Goal: Task Accomplishment & Management: Manage account settings

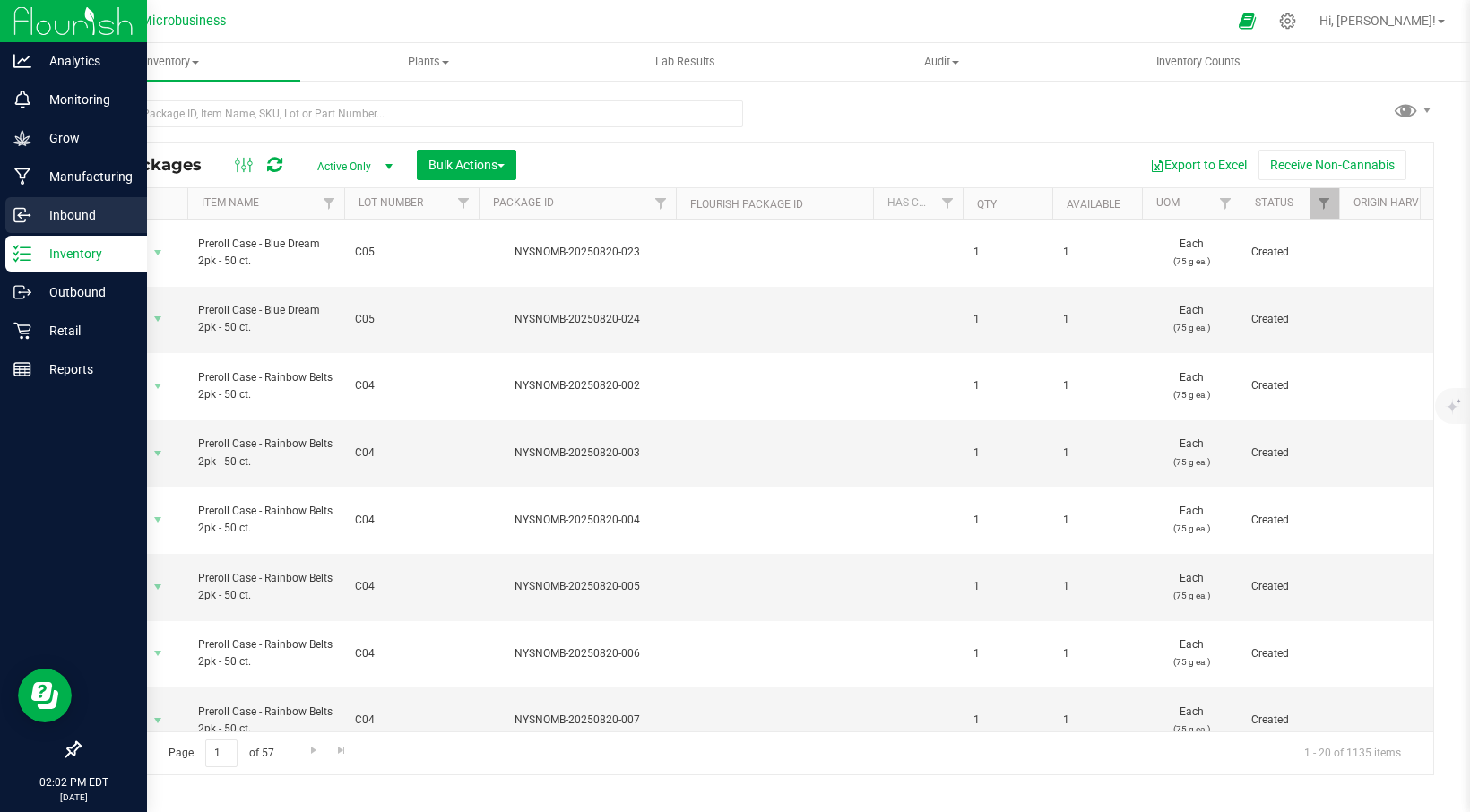
click at [62, 212] on p "Inbound" at bounding box center [86, 215] width 108 height 21
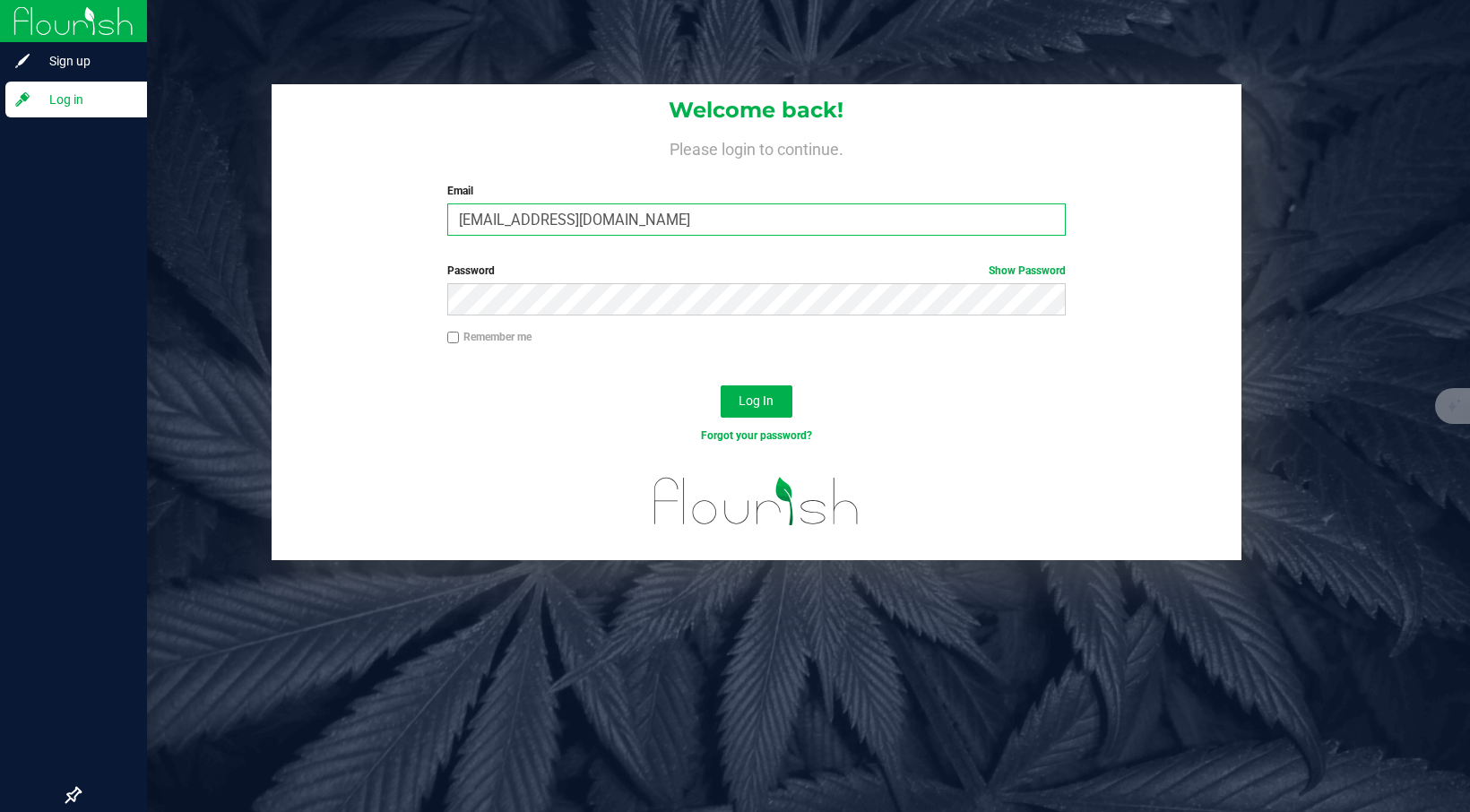
click at [574, 221] on input "[EMAIL_ADDRESS][DOMAIN_NAME]" at bounding box center [757, 220] width 619 height 33
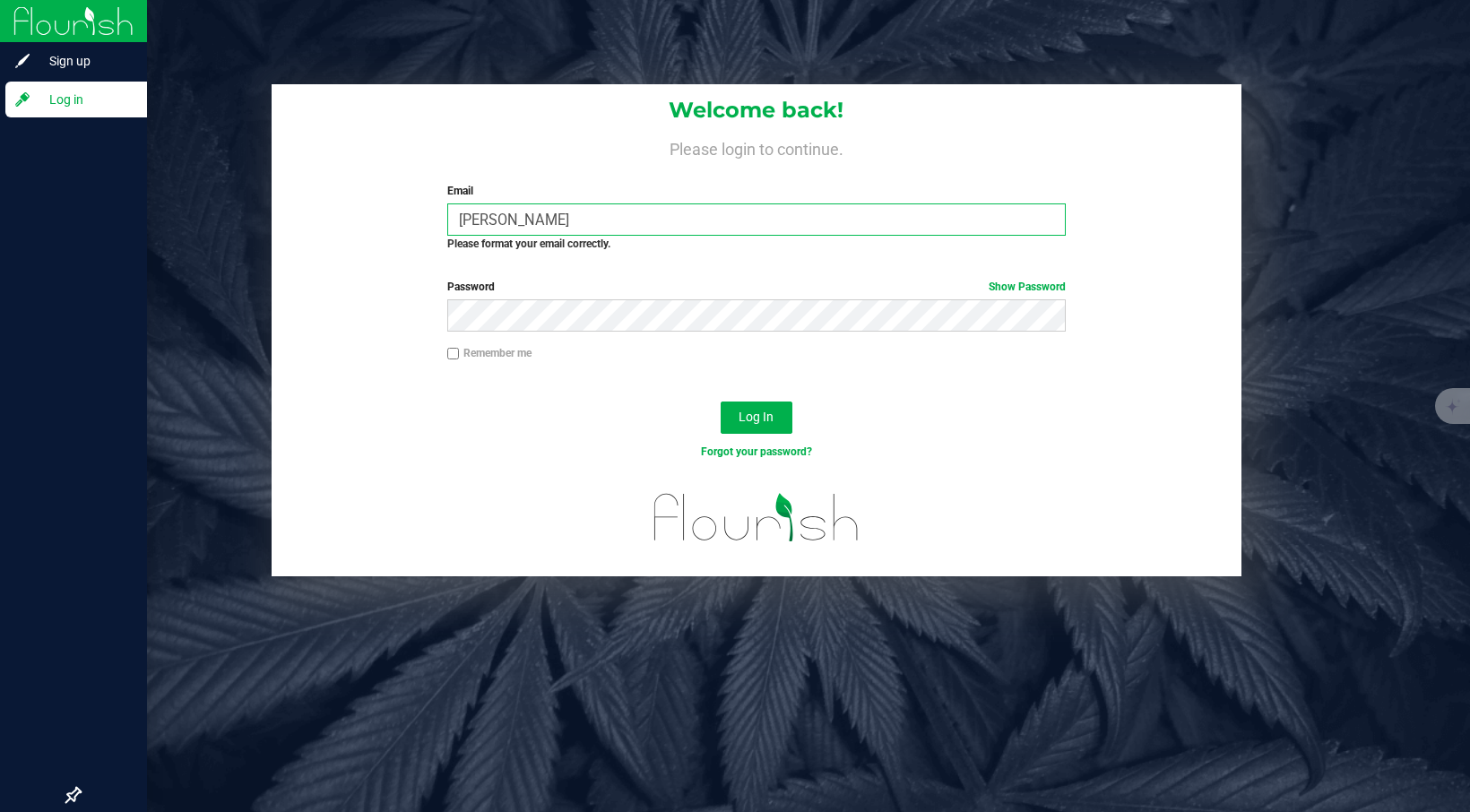
type input "[PERSON_NAME][EMAIL_ADDRESS][DOMAIN_NAME]"
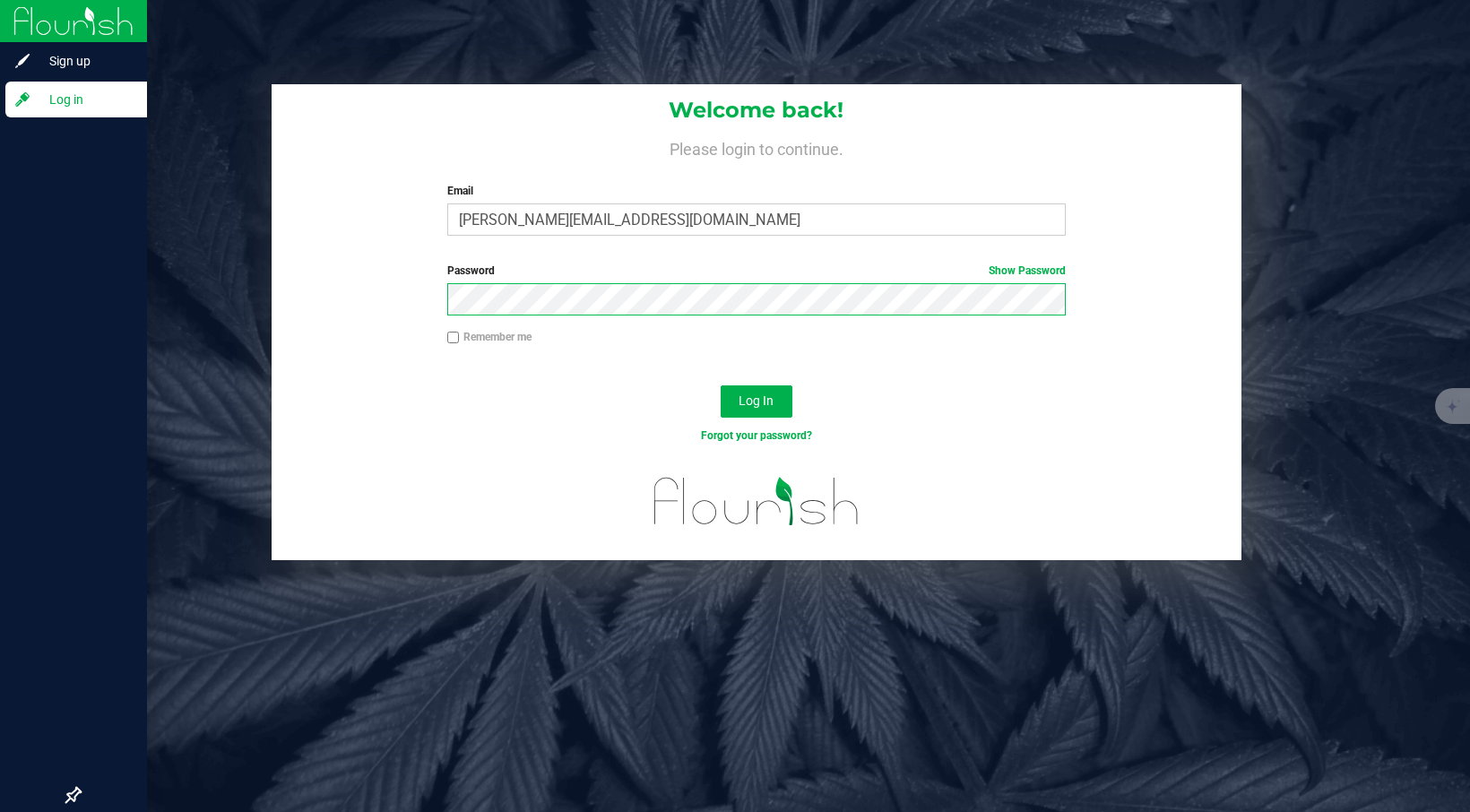
click at [721, 385] on button "Log In" at bounding box center [757, 402] width 72 height 33
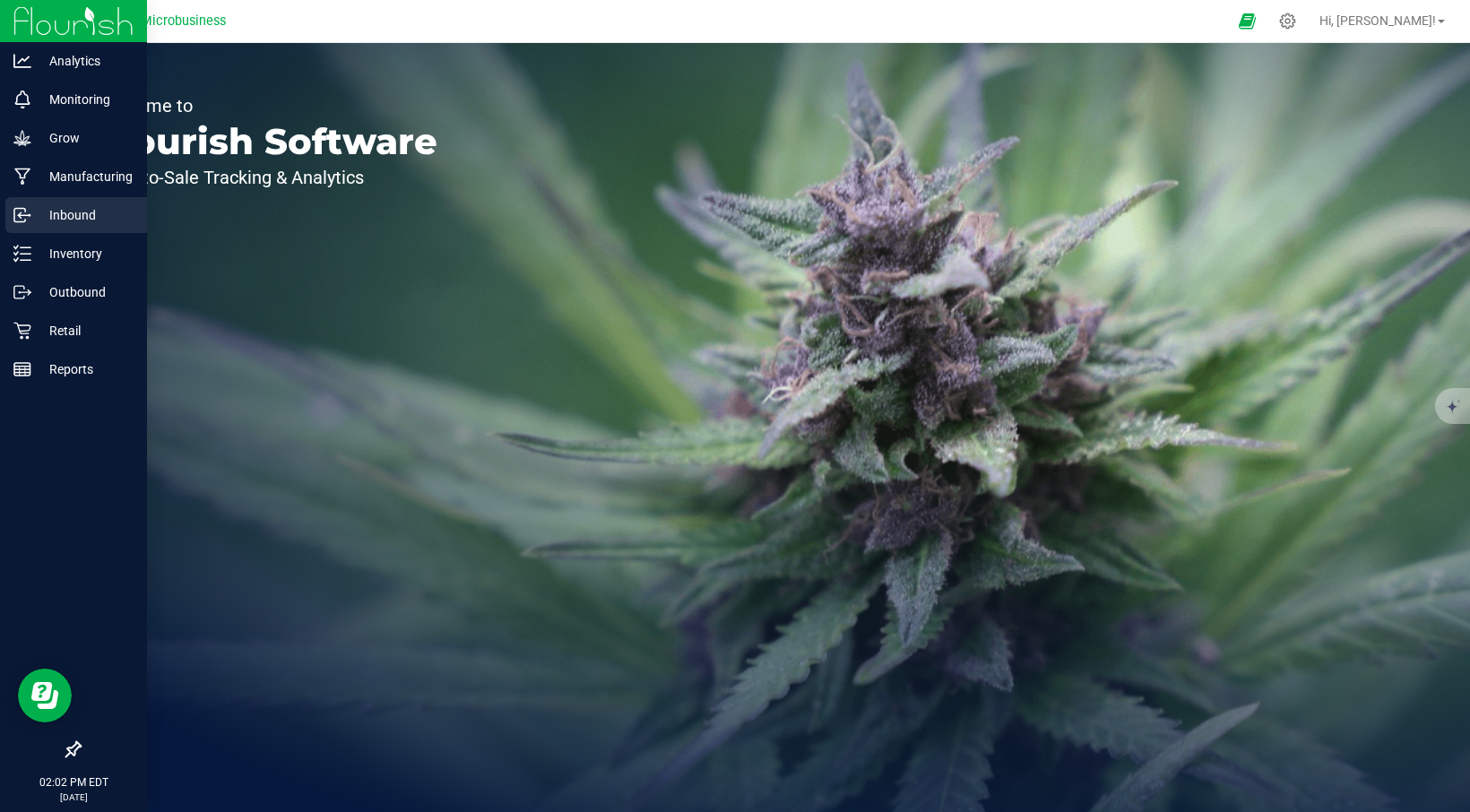
click at [51, 221] on p "Inbound" at bounding box center [86, 215] width 108 height 21
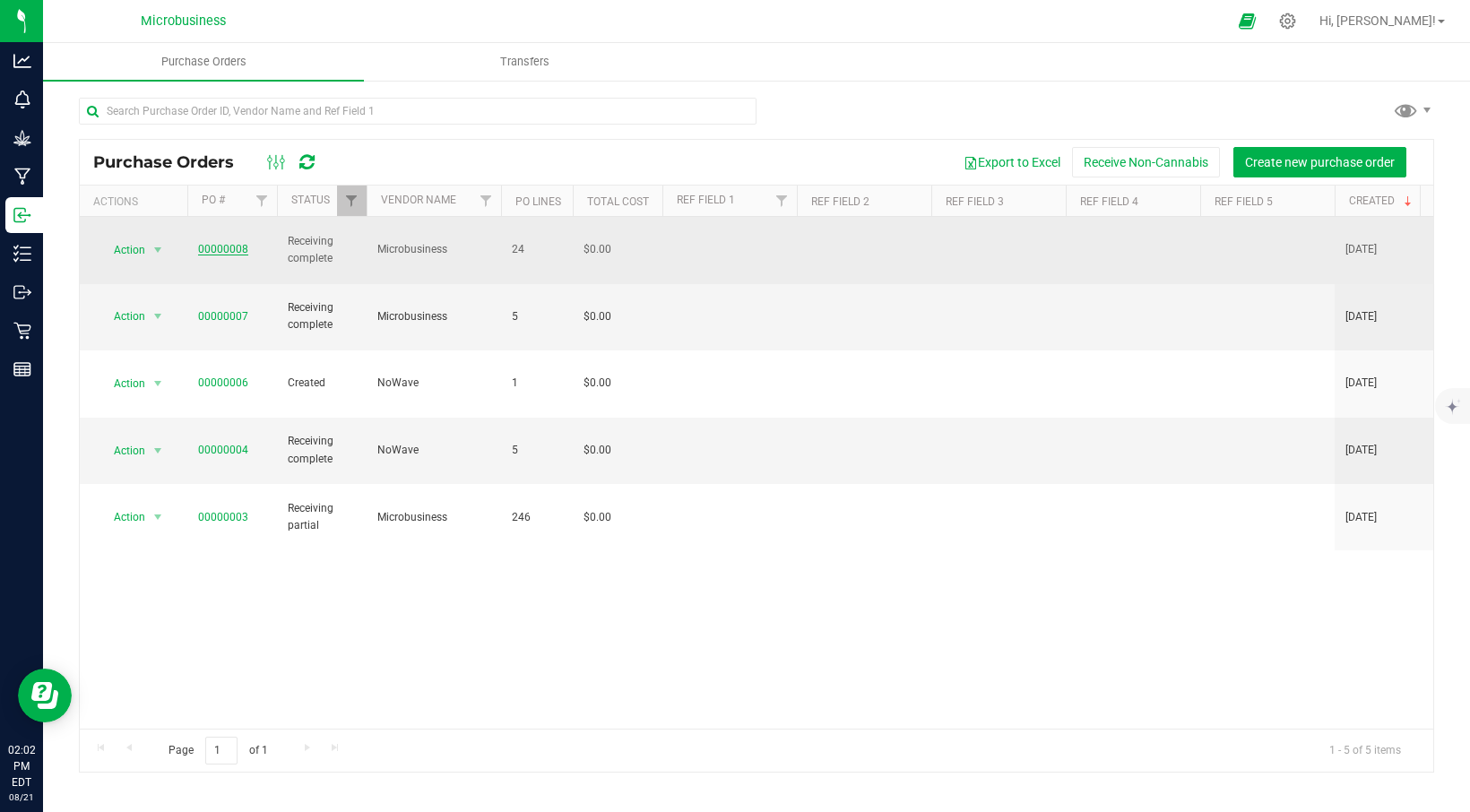
click at [219, 243] on link "00000008" at bounding box center [223, 249] width 50 height 12
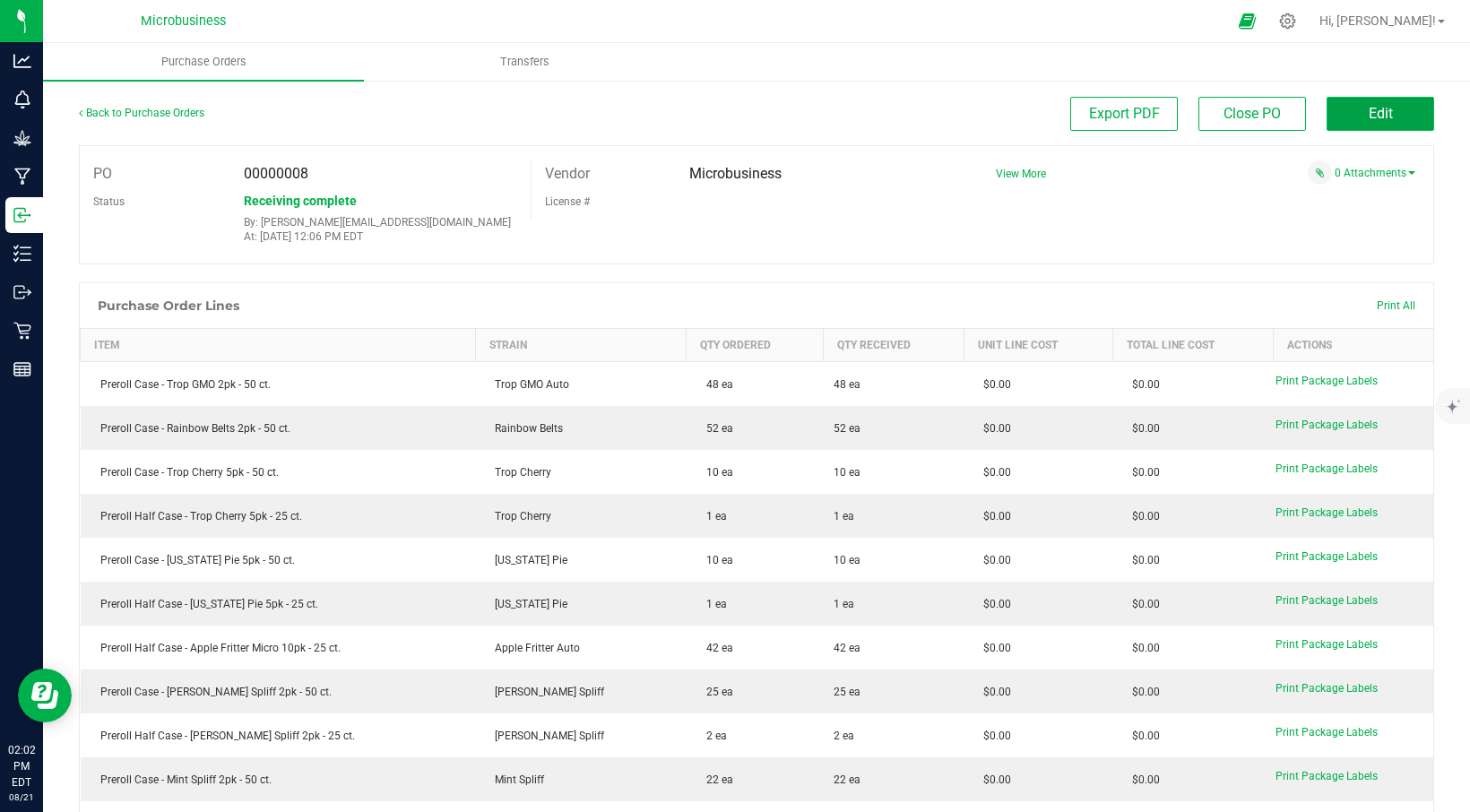
click at [1350, 119] on button "Edit" at bounding box center [1381, 113] width 108 height 34
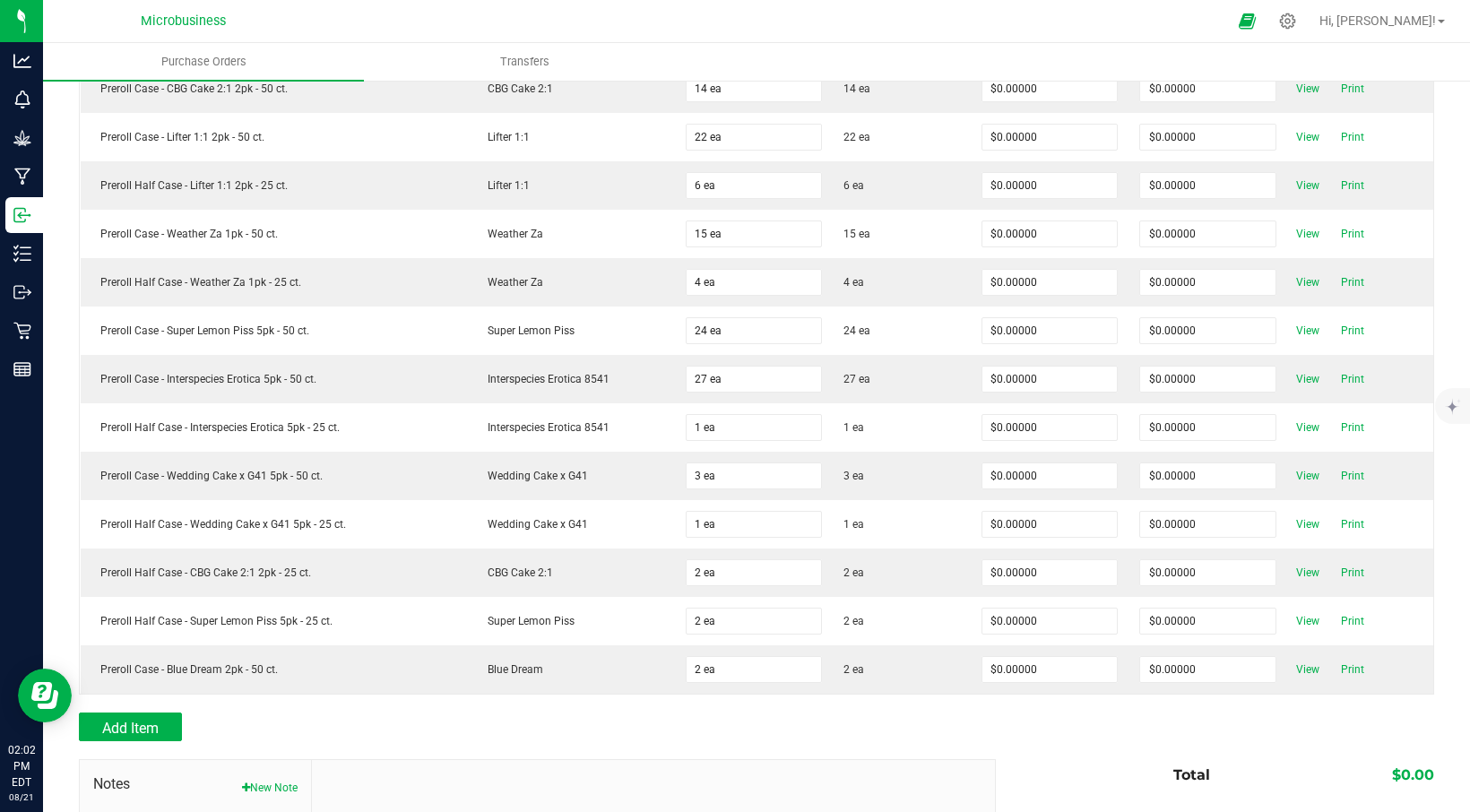
scroll to position [866, 0]
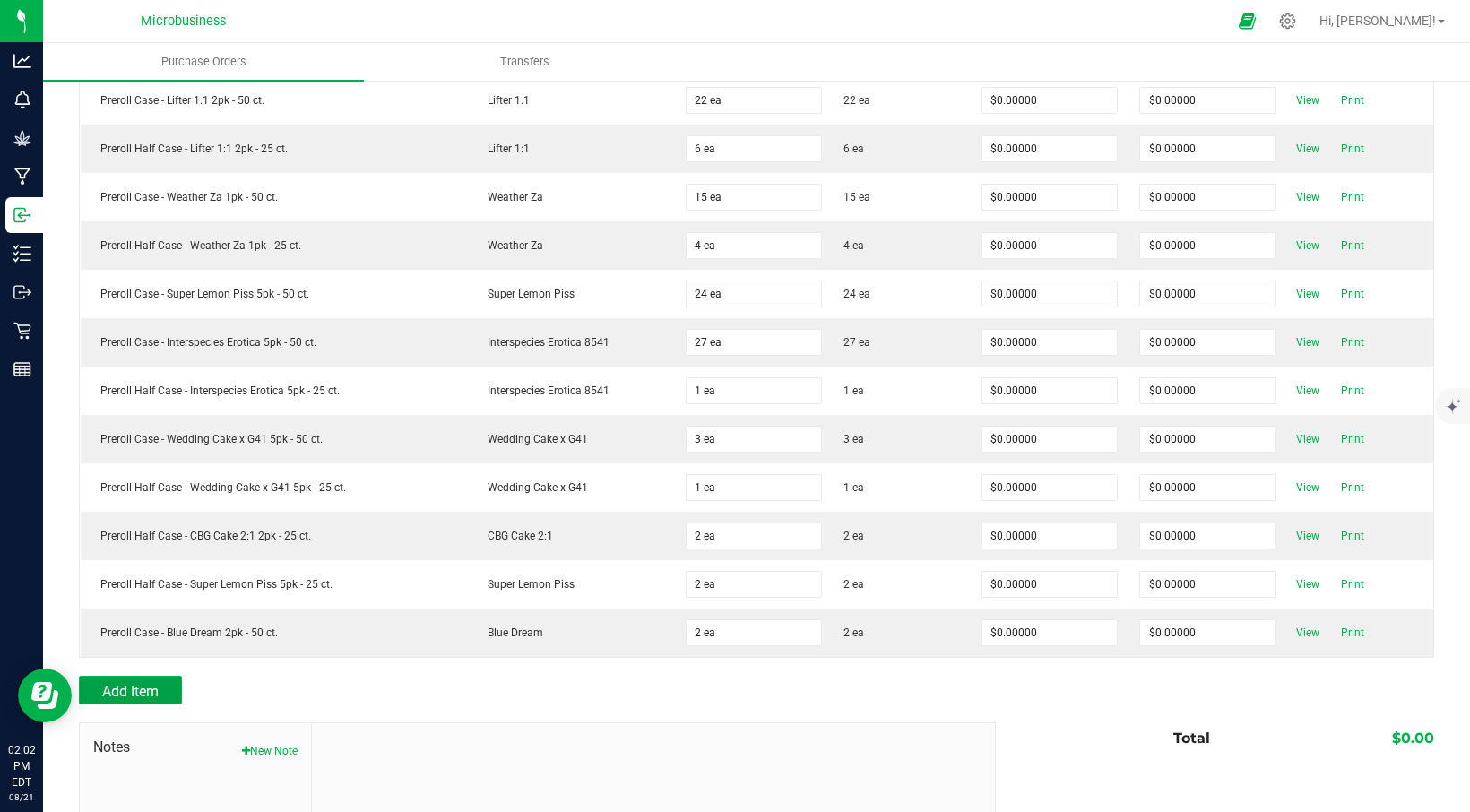
click at [126, 697] on span "Add Item" at bounding box center [130, 691] width 57 height 17
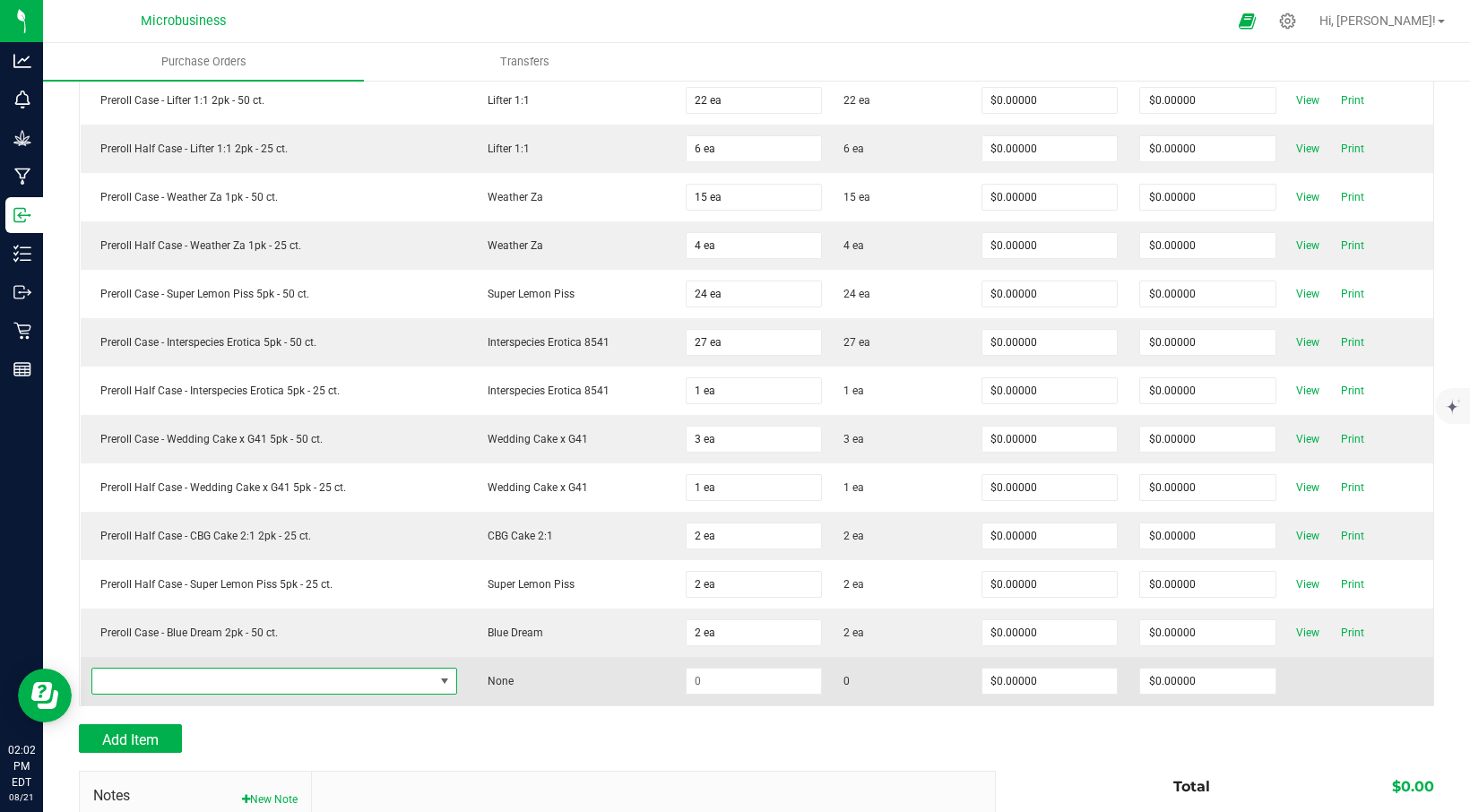
click at [297, 689] on span "NO DATA FOUND" at bounding box center [262, 680] width 341 height 25
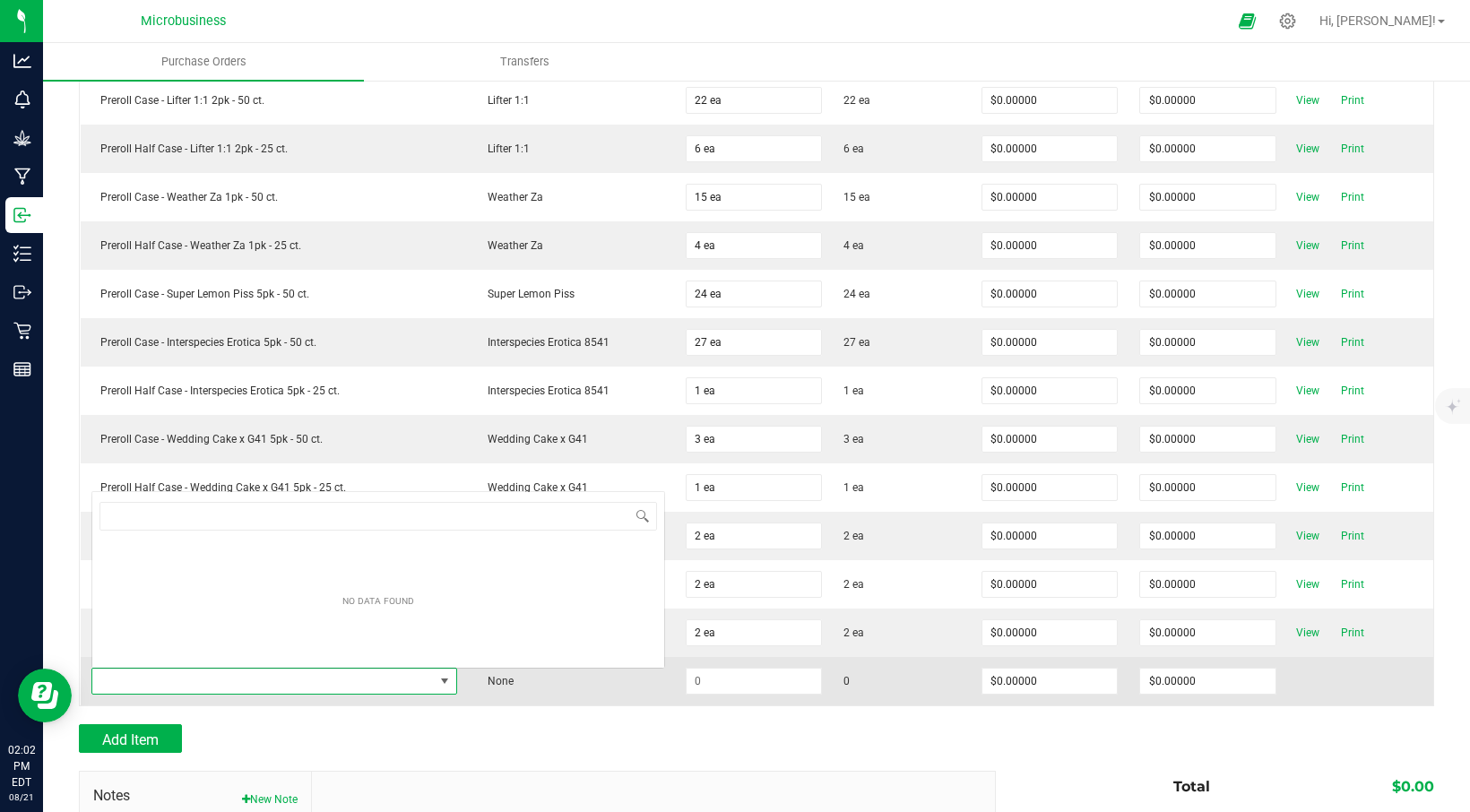
scroll to position [27, 347]
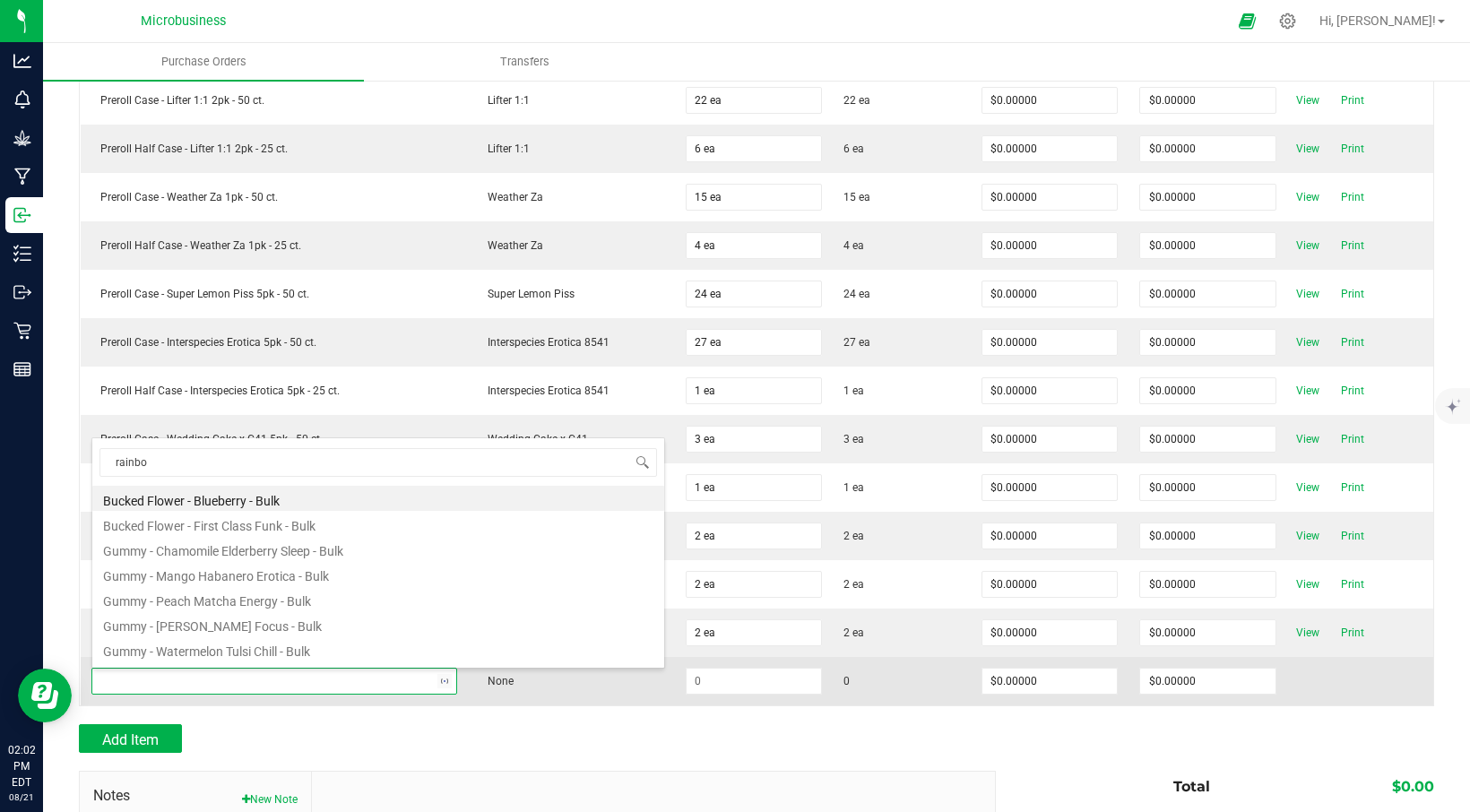
type input "rainbow"
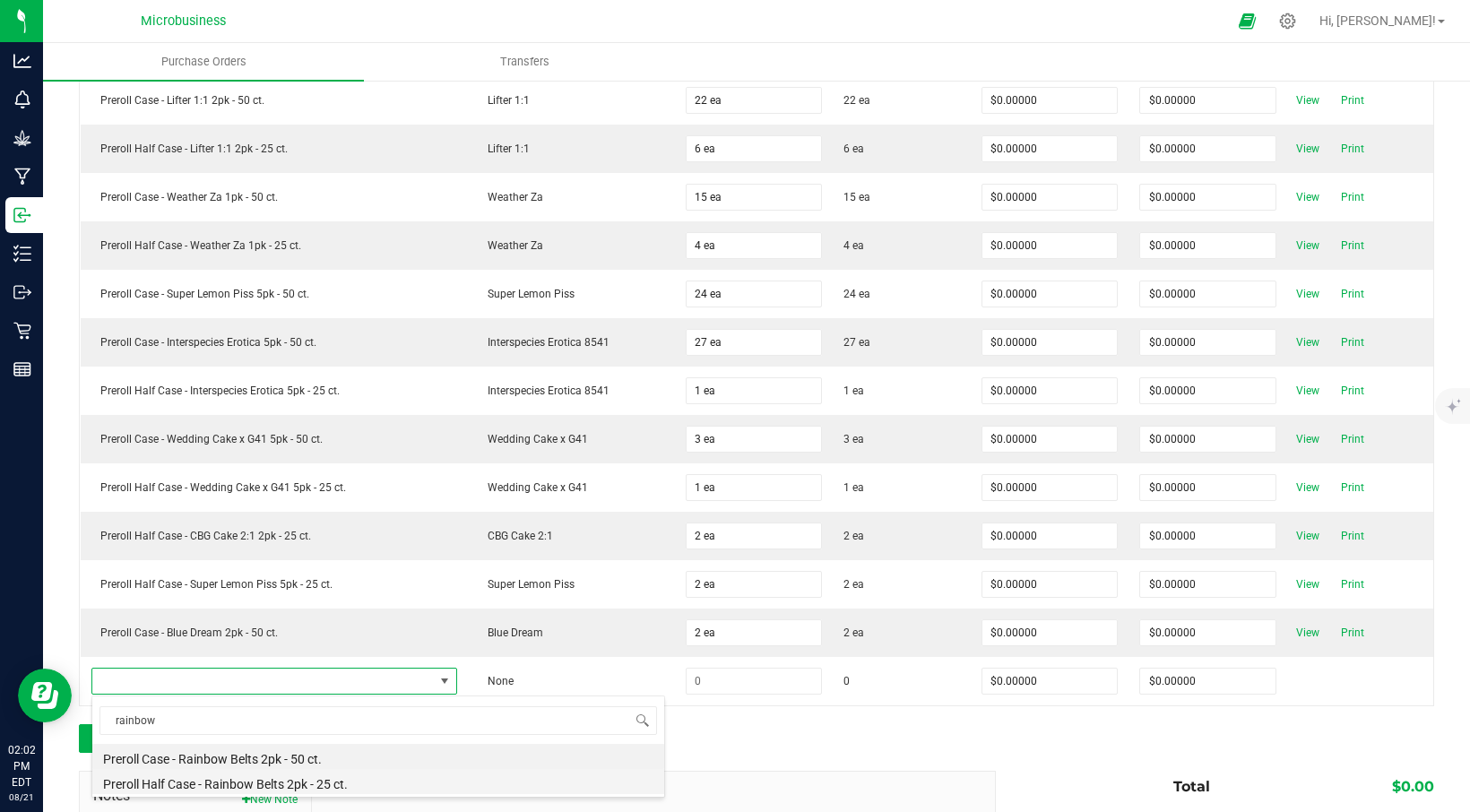
click at [236, 783] on li "Preroll Half Case - Rainbow Belts 2pk - 25 ct." at bounding box center [378, 781] width 572 height 25
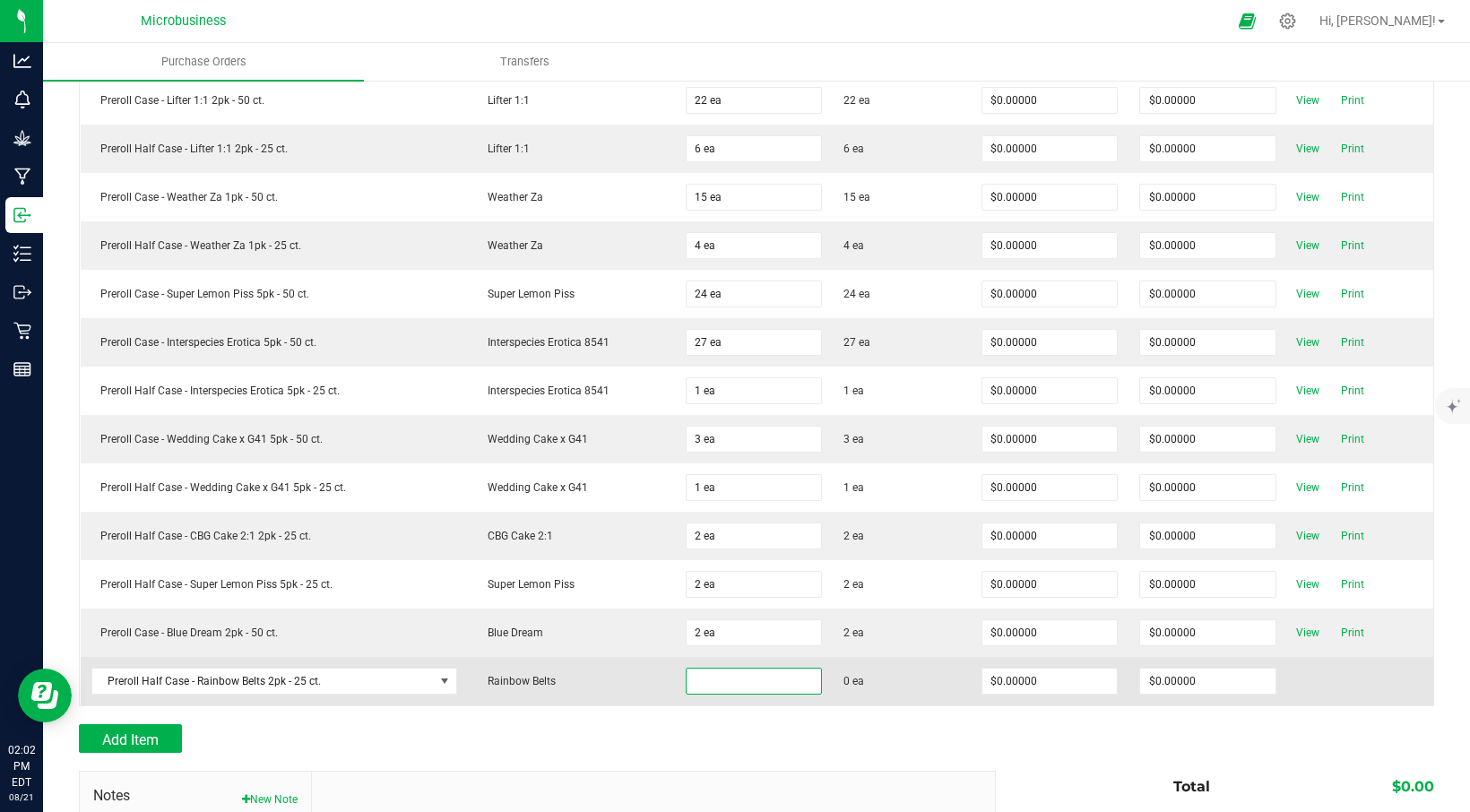
click at [725, 677] on input at bounding box center [754, 680] width 136 height 25
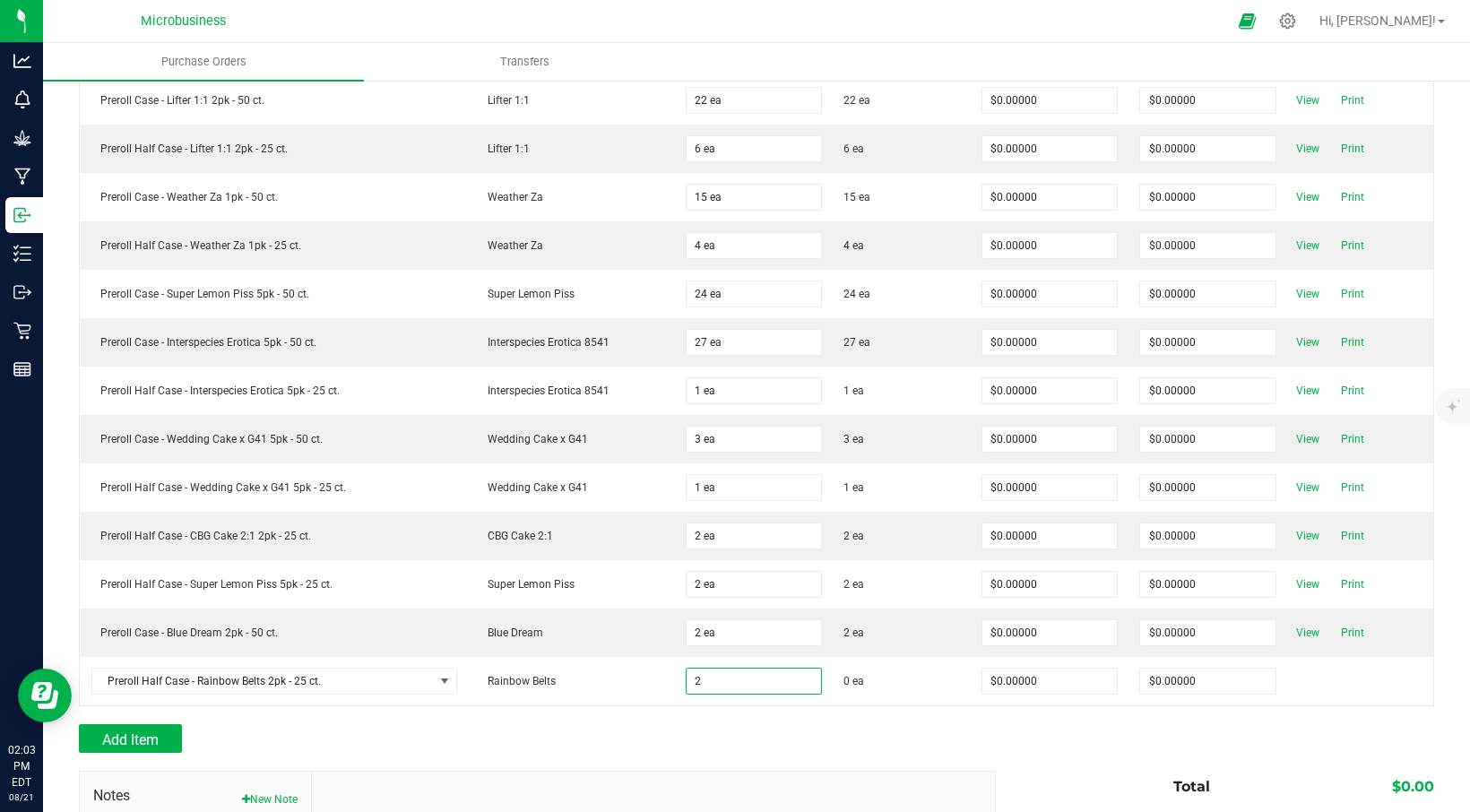
type input "2 ea"
click at [803, 756] on div at bounding box center [757, 761] width 1356 height 18
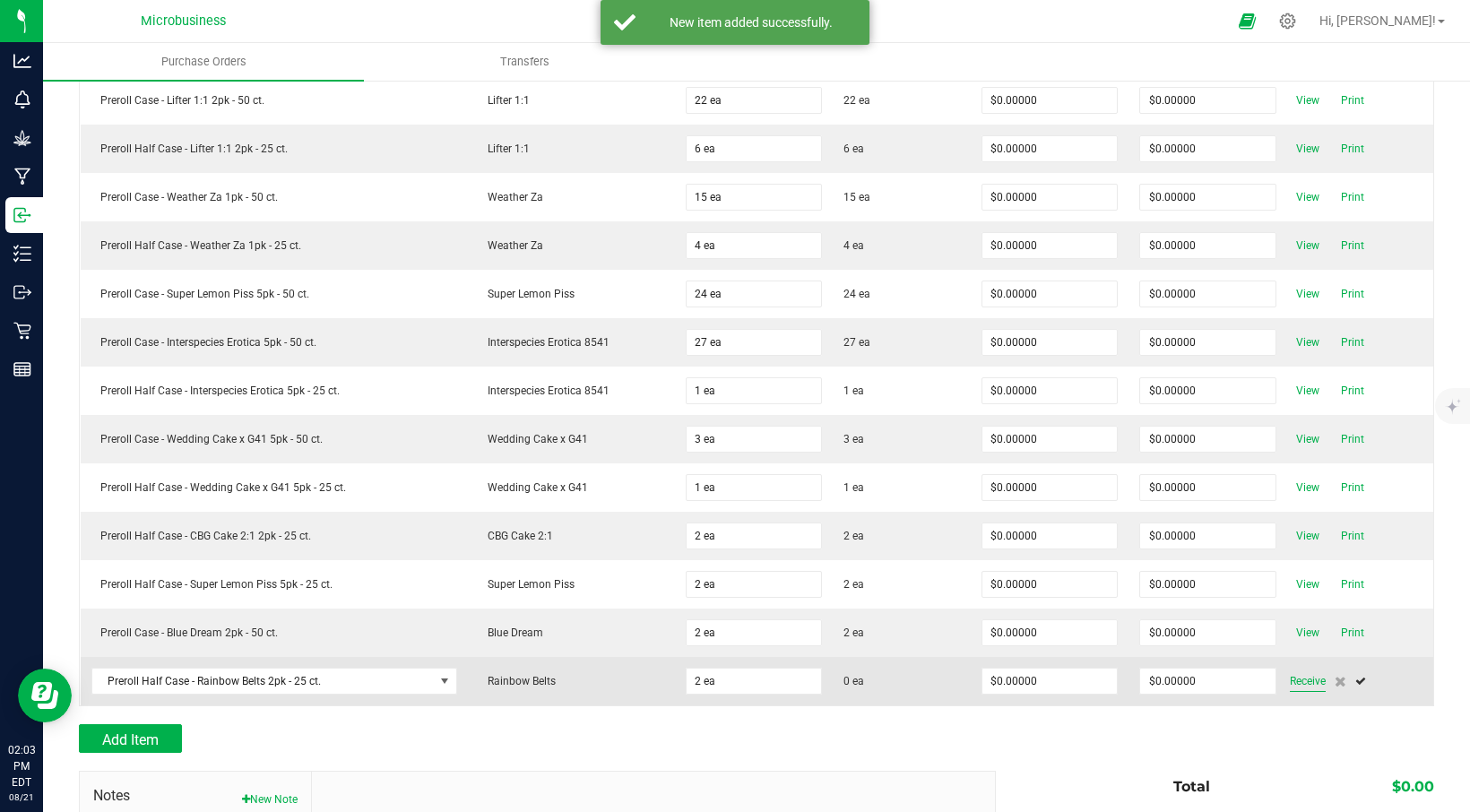
click at [1289, 679] on span "Receive" at bounding box center [1307, 680] width 36 height 21
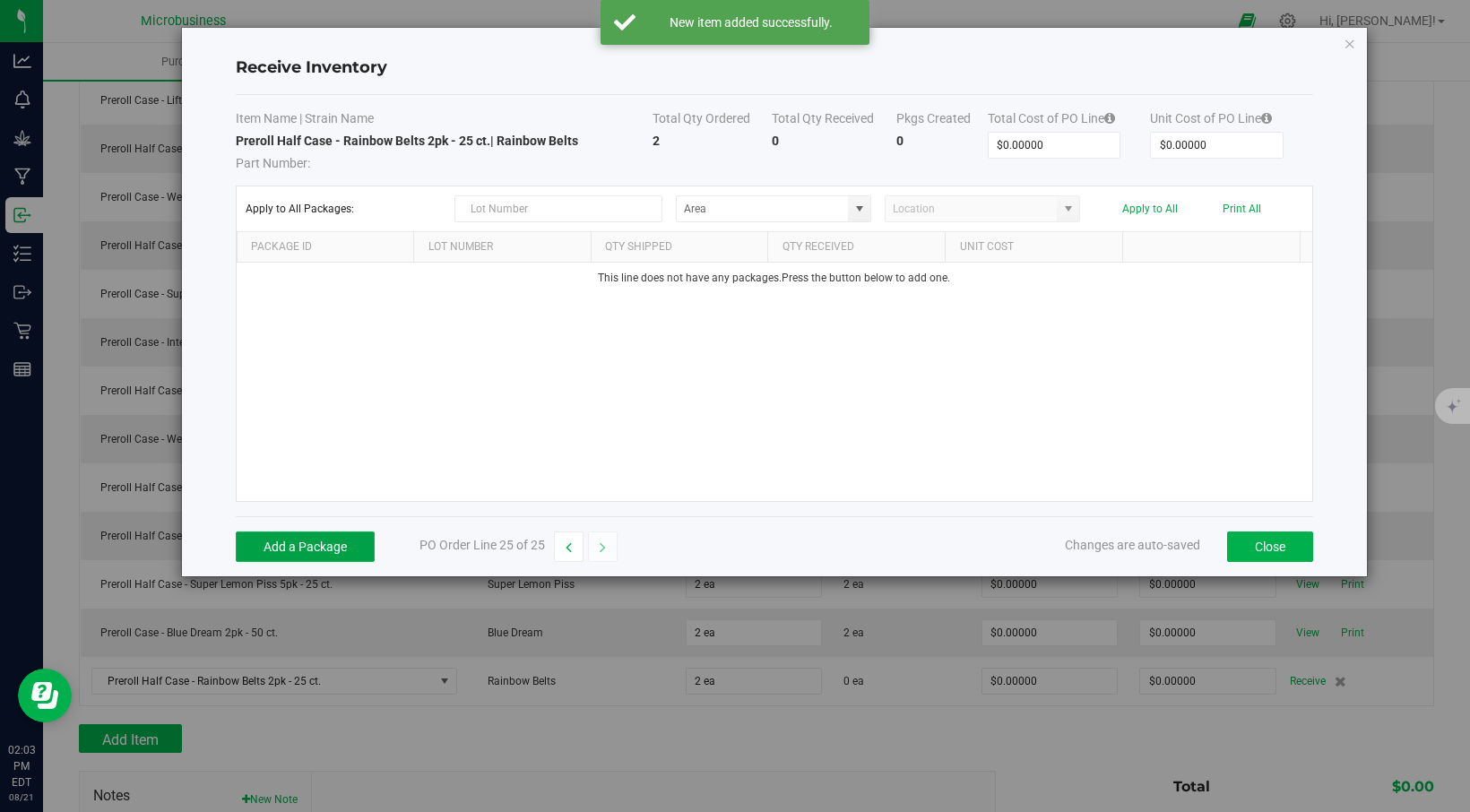
click at [311, 535] on button "Add a Package" at bounding box center [305, 547] width 138 height 31
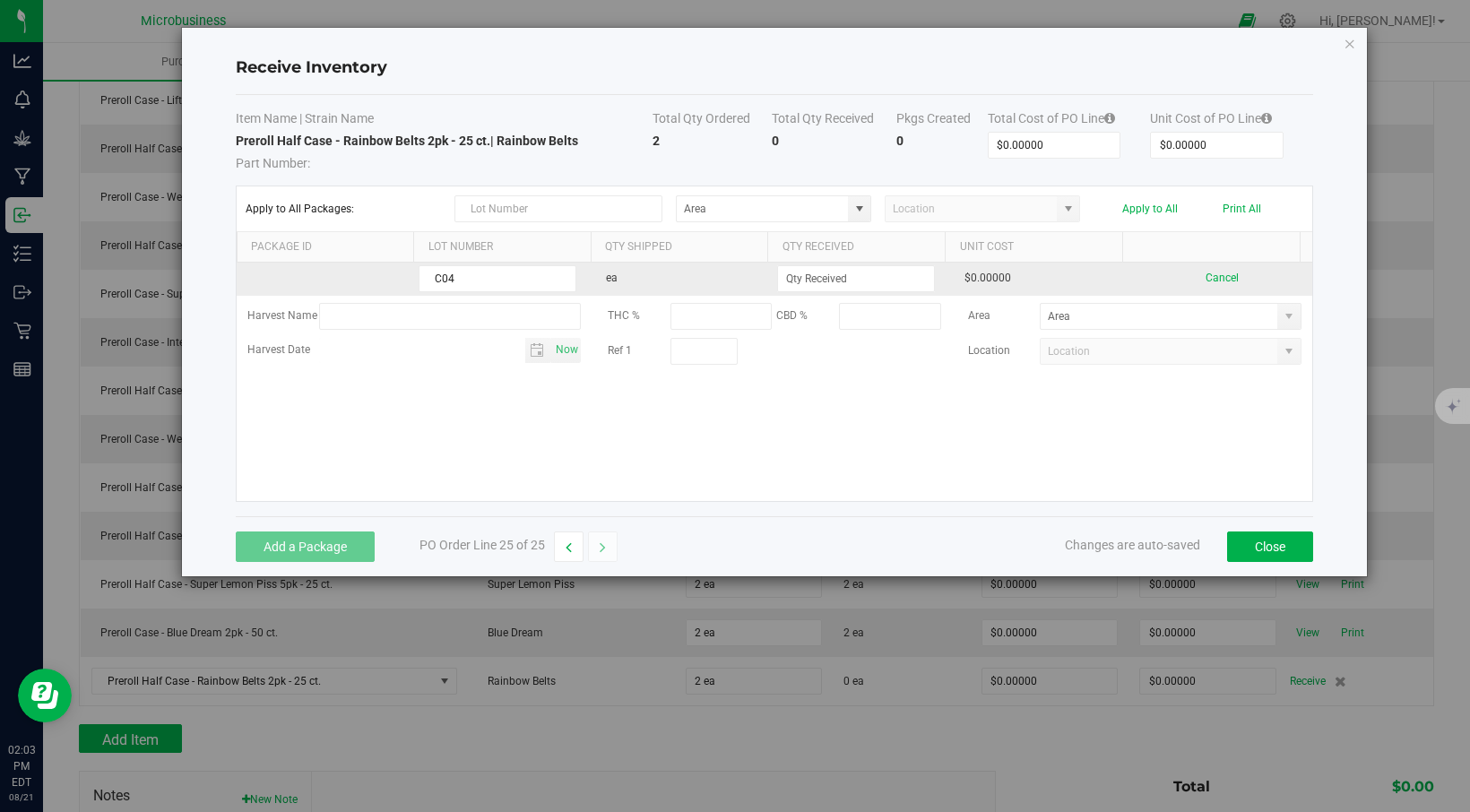
type input "C04"
click at [711, 291] on td "ea" at bounding box center [685, 279] width 179 height 33
click at [789, 278] on input at bounding box center [856, 279] width 156 height 25
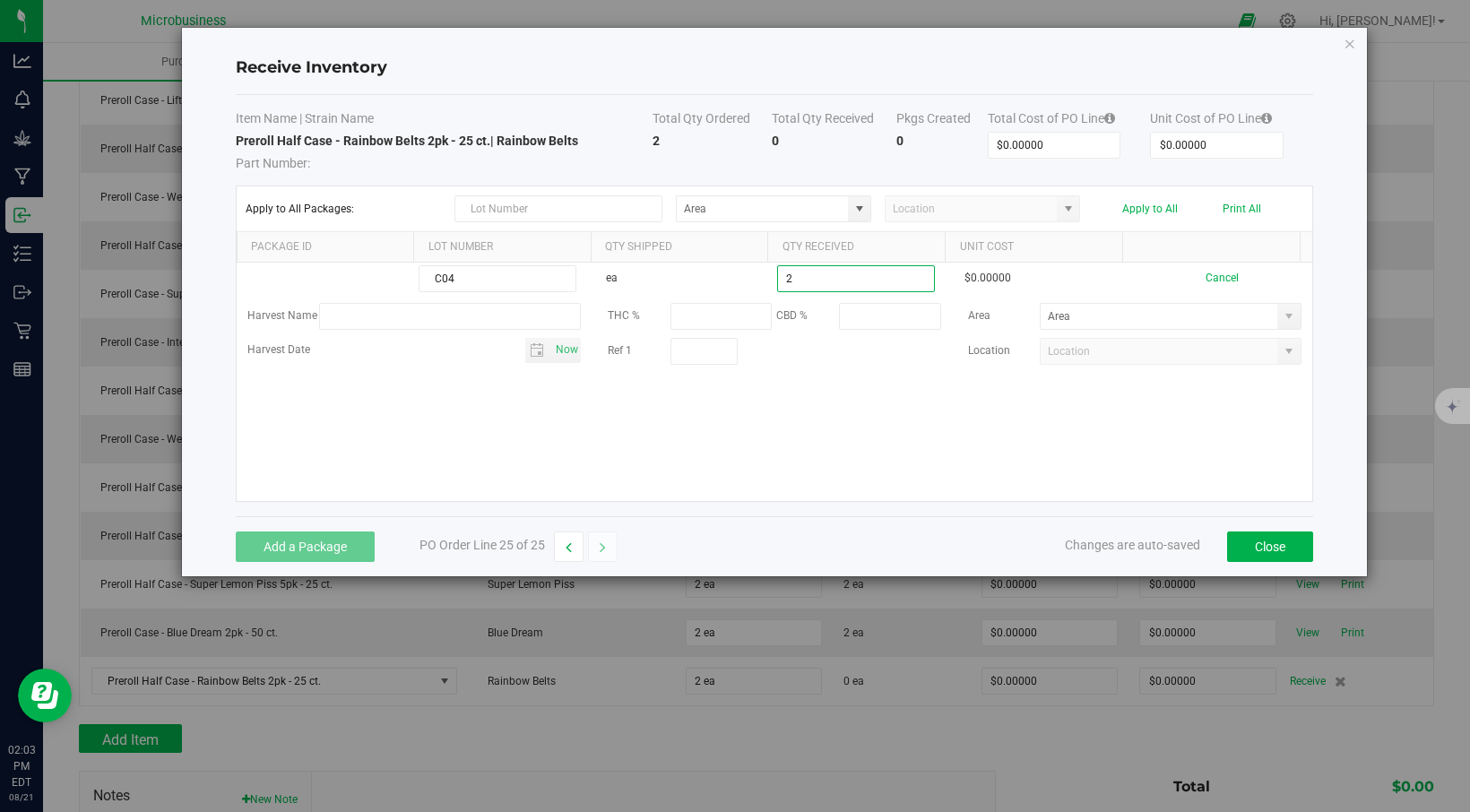
type input "2 ea"
click at [998, 562] on div "Add a Package PO Order Line 25 of 25 Changes are auto-saved Close" at bounding box center [774, 546] width 1078 height 60
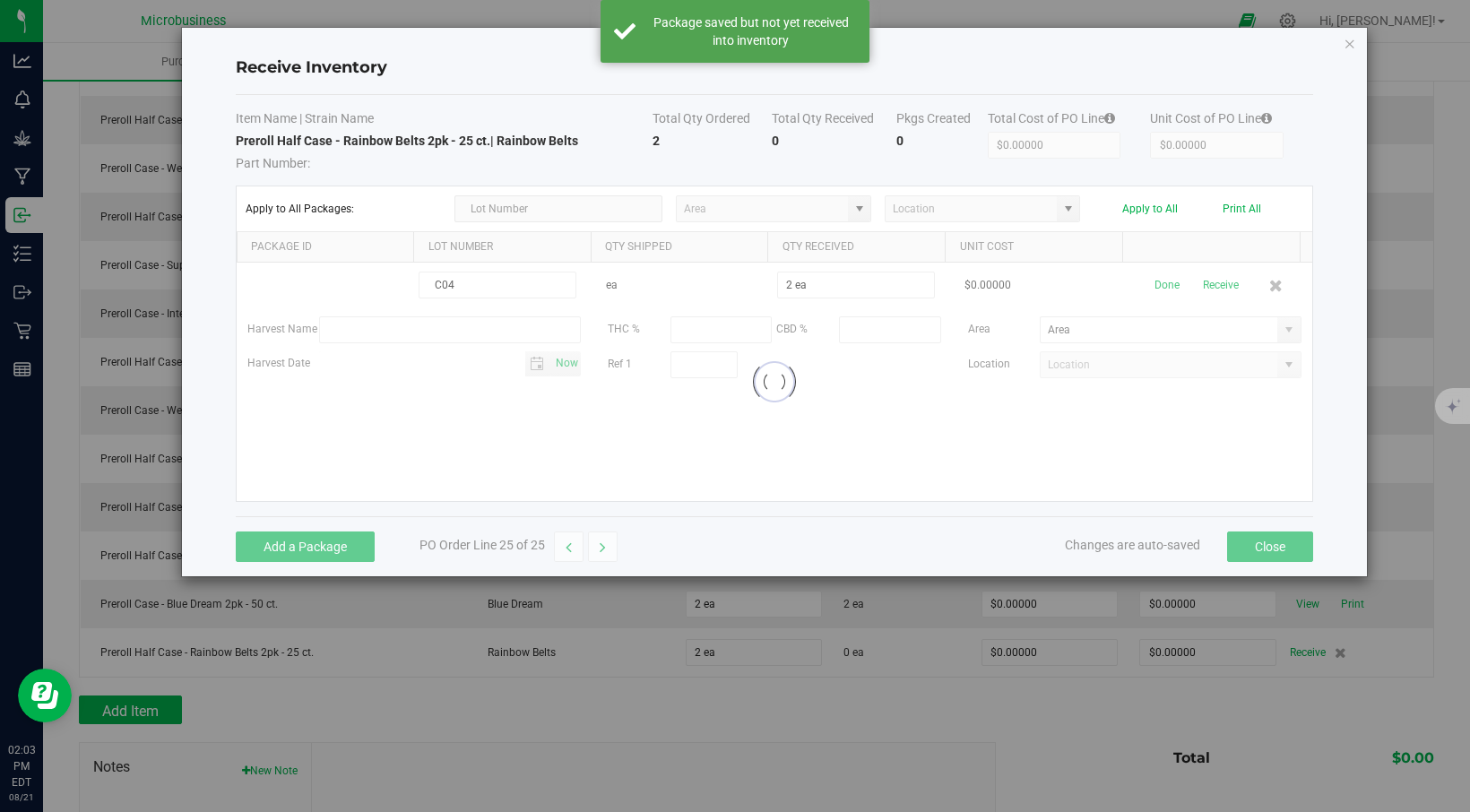
scroll to position [836, 0]
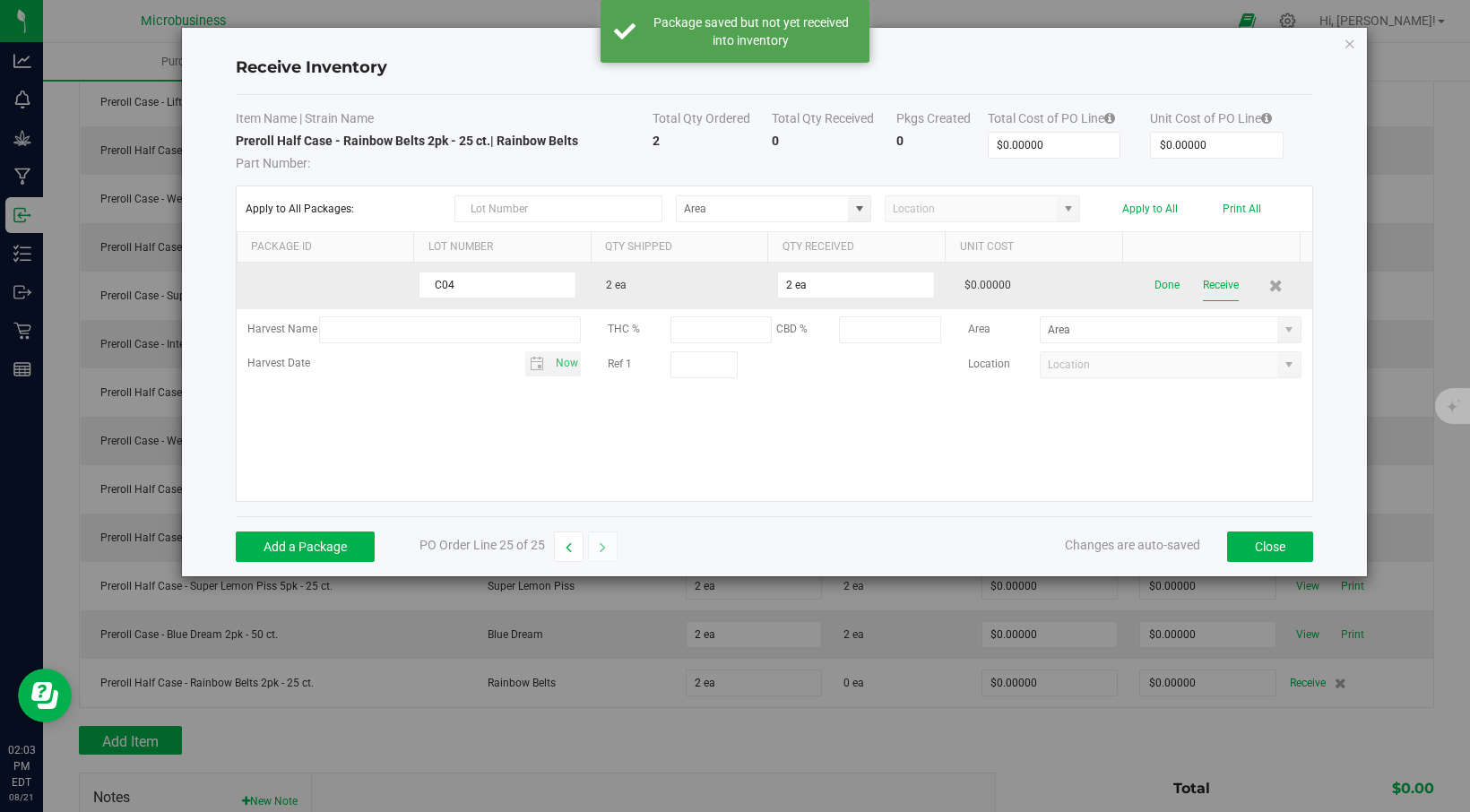
click at [1206, 290] on button "Receive" at bounding box center [1220, 285] width 36 height 32
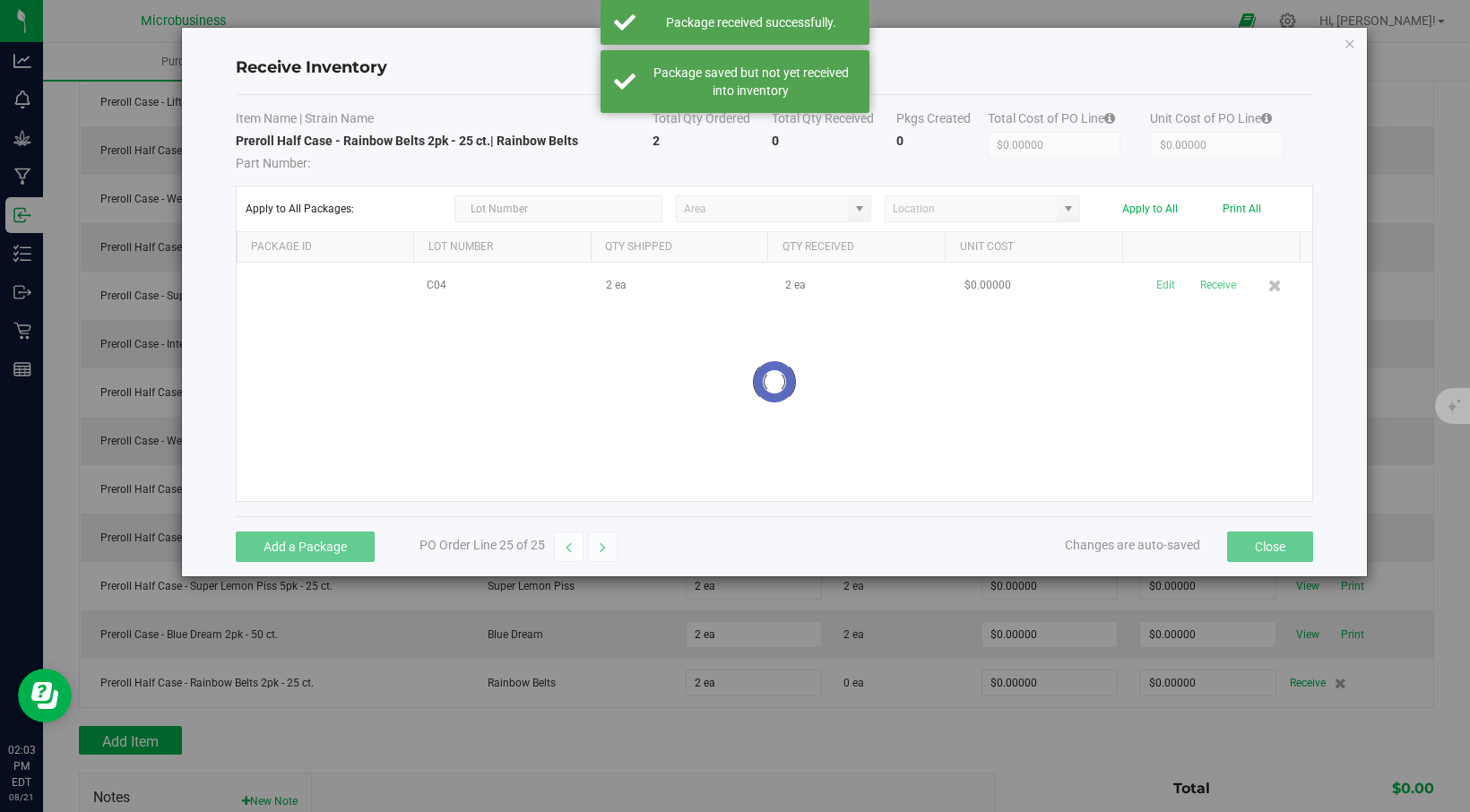
scroll to position [866, 0]
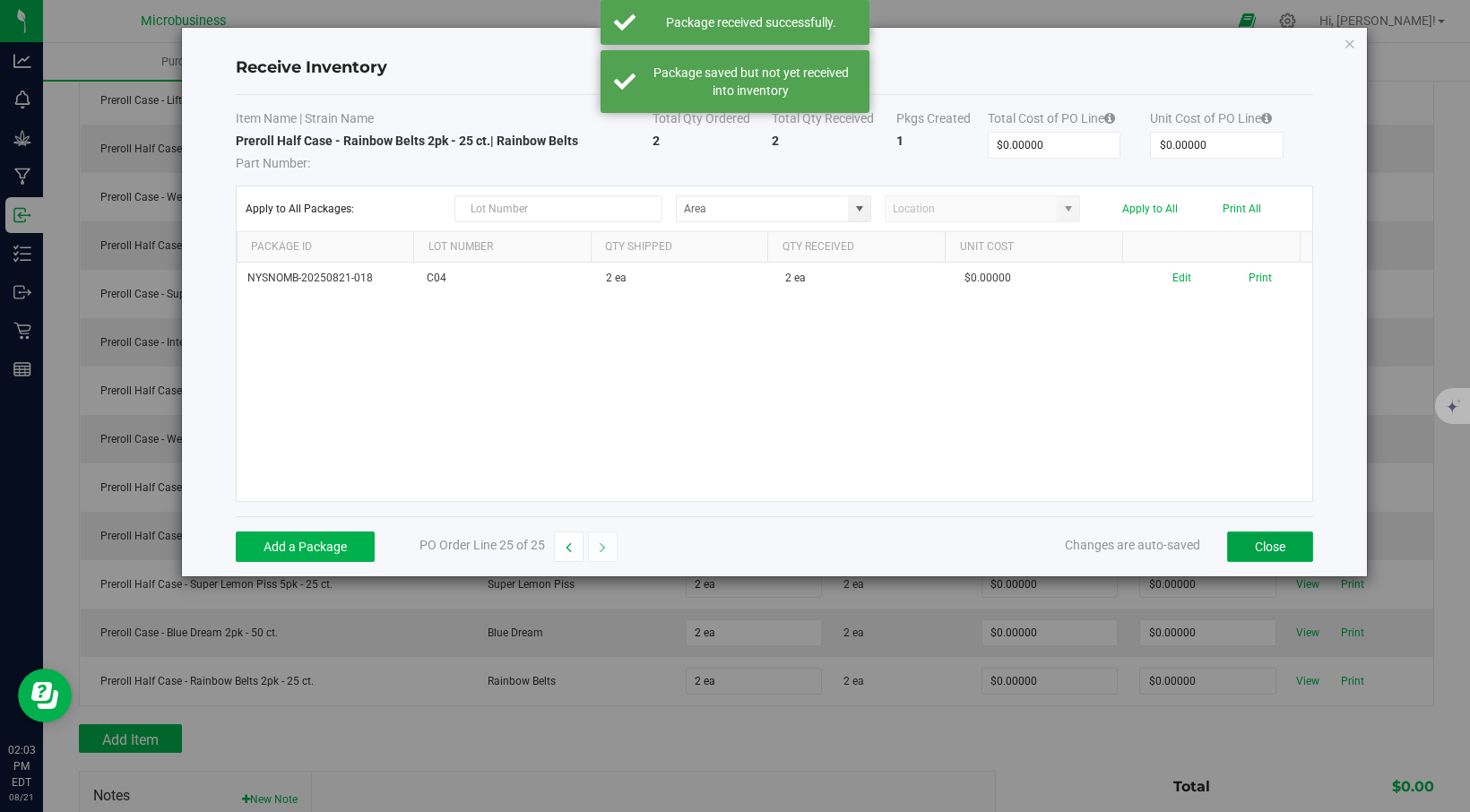
click at [1258, 545] on button "Close" at bounding box center [1269, 547] width 86 height 31
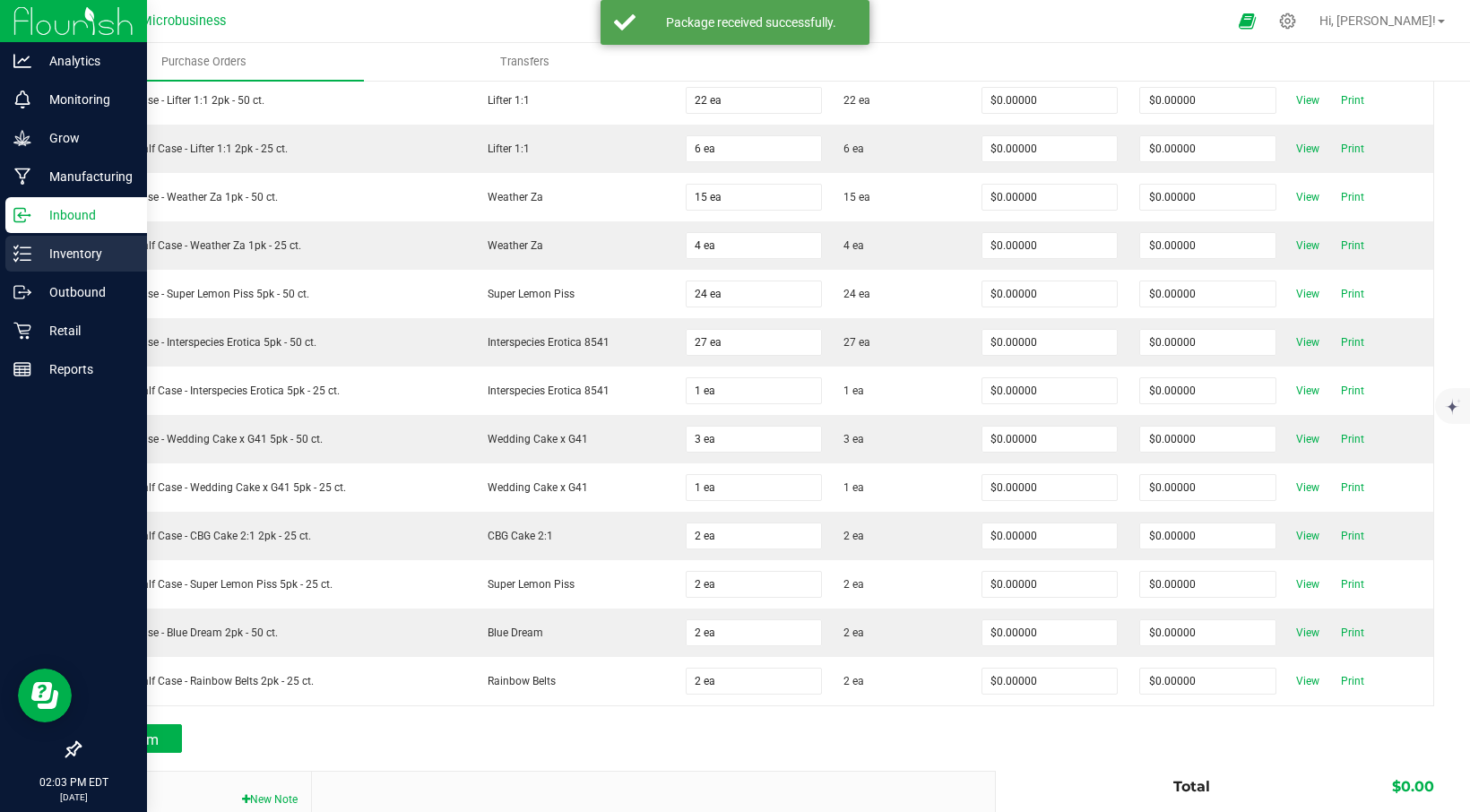
click at [37, 248] on p "Inventory" at bounding box center [86, 254] width 108 height 21
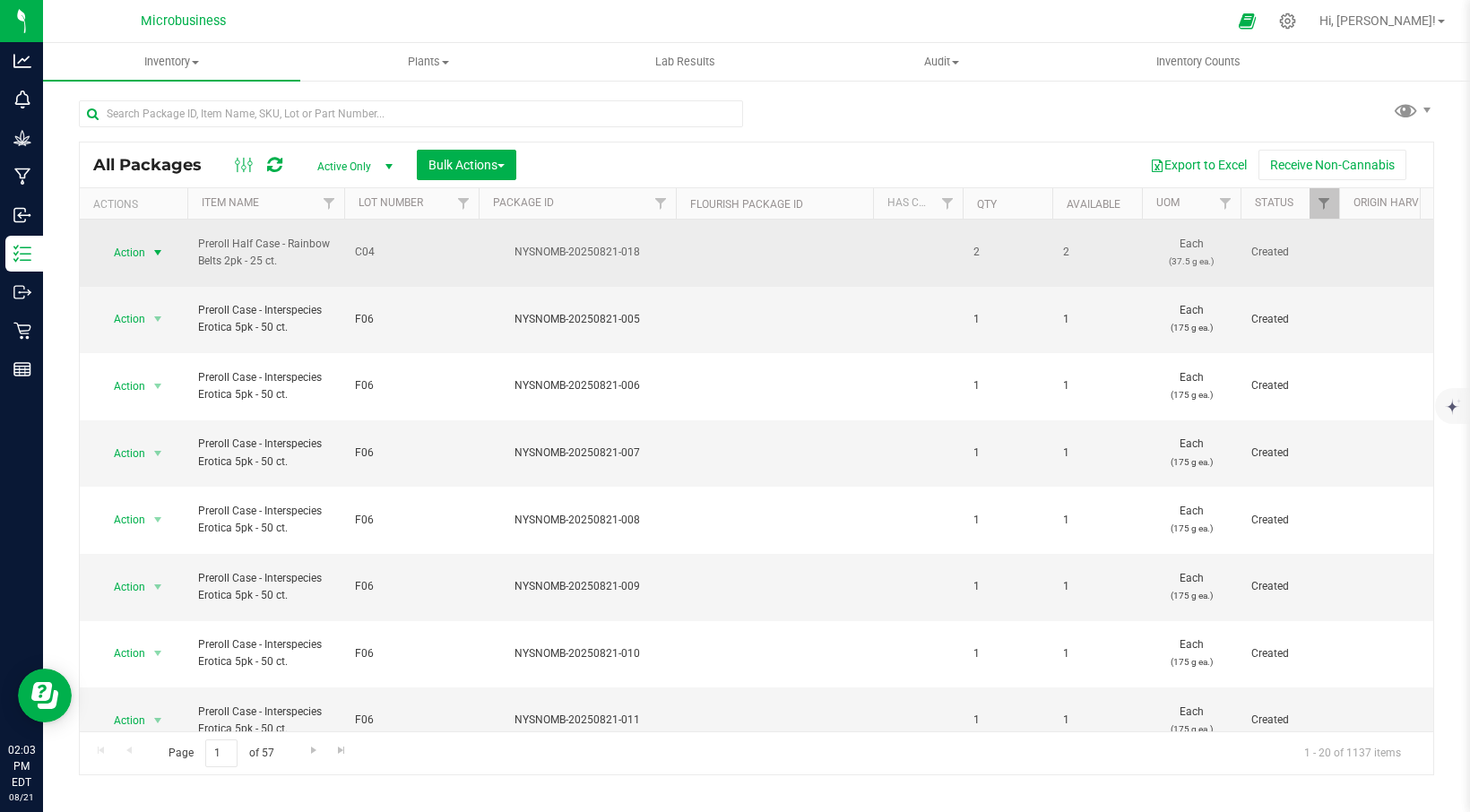
click at [159, 245] on span "select" at bounding box center [158, 252] width 14 height 14
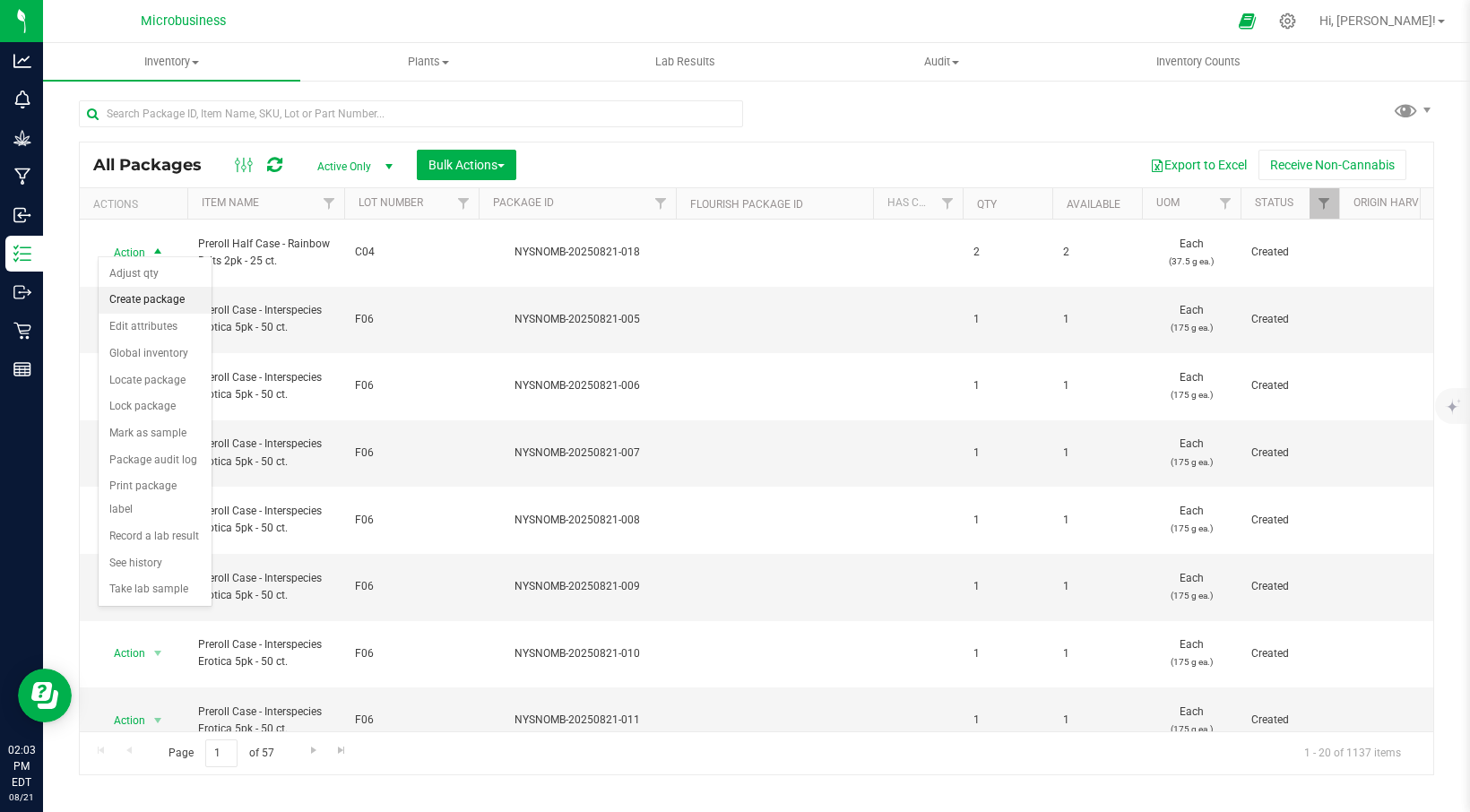
click at [149, 295] on li "Create package" at bounding box center [155, 300] width 112 height 27
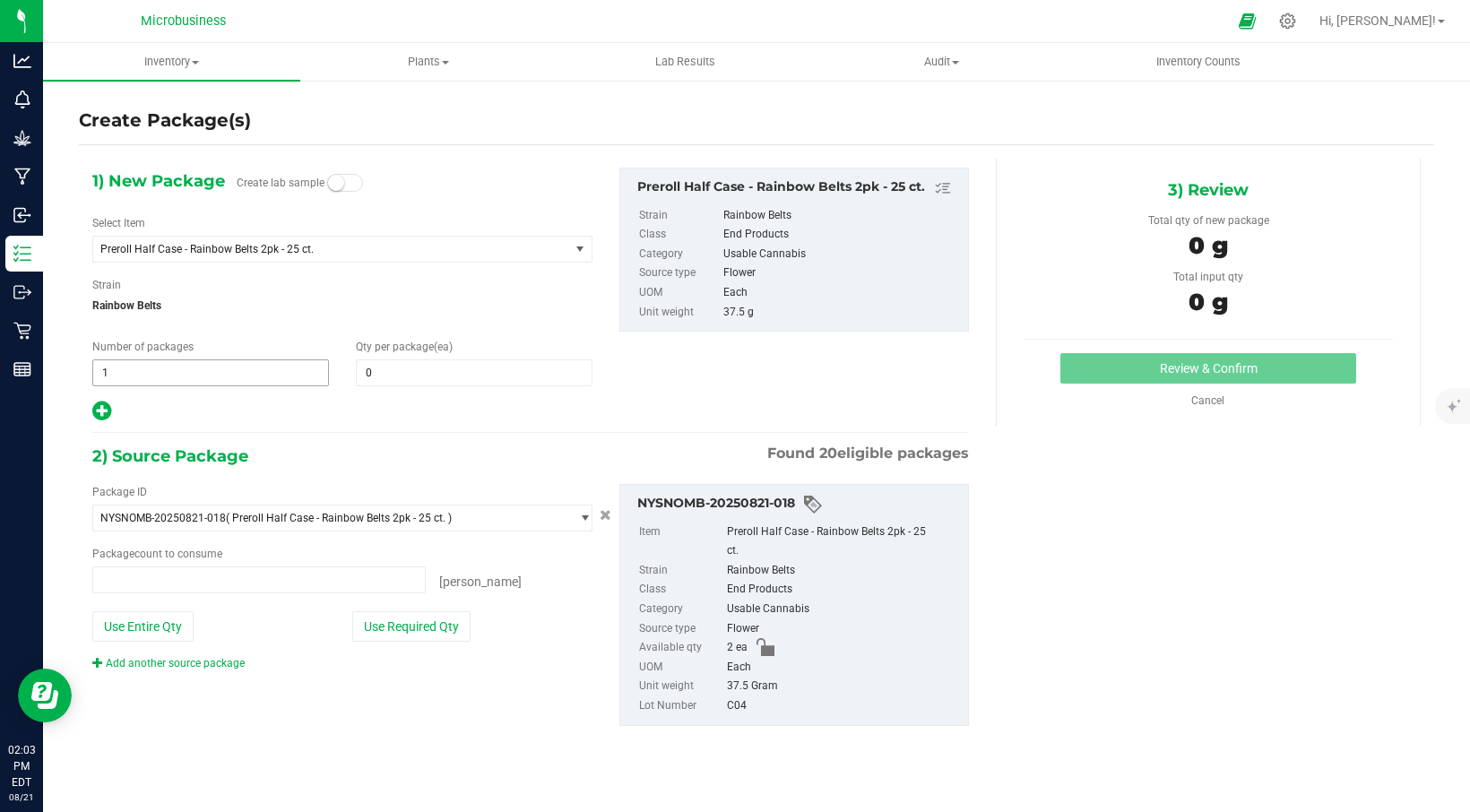
type input "0 ea"
click at [154, 380] on span "1 1" at bounding box center [211, 373] width 237 height 27
type input "2"
click at [380, 371] on span at bounding box center [474, 373] width 237 height 27
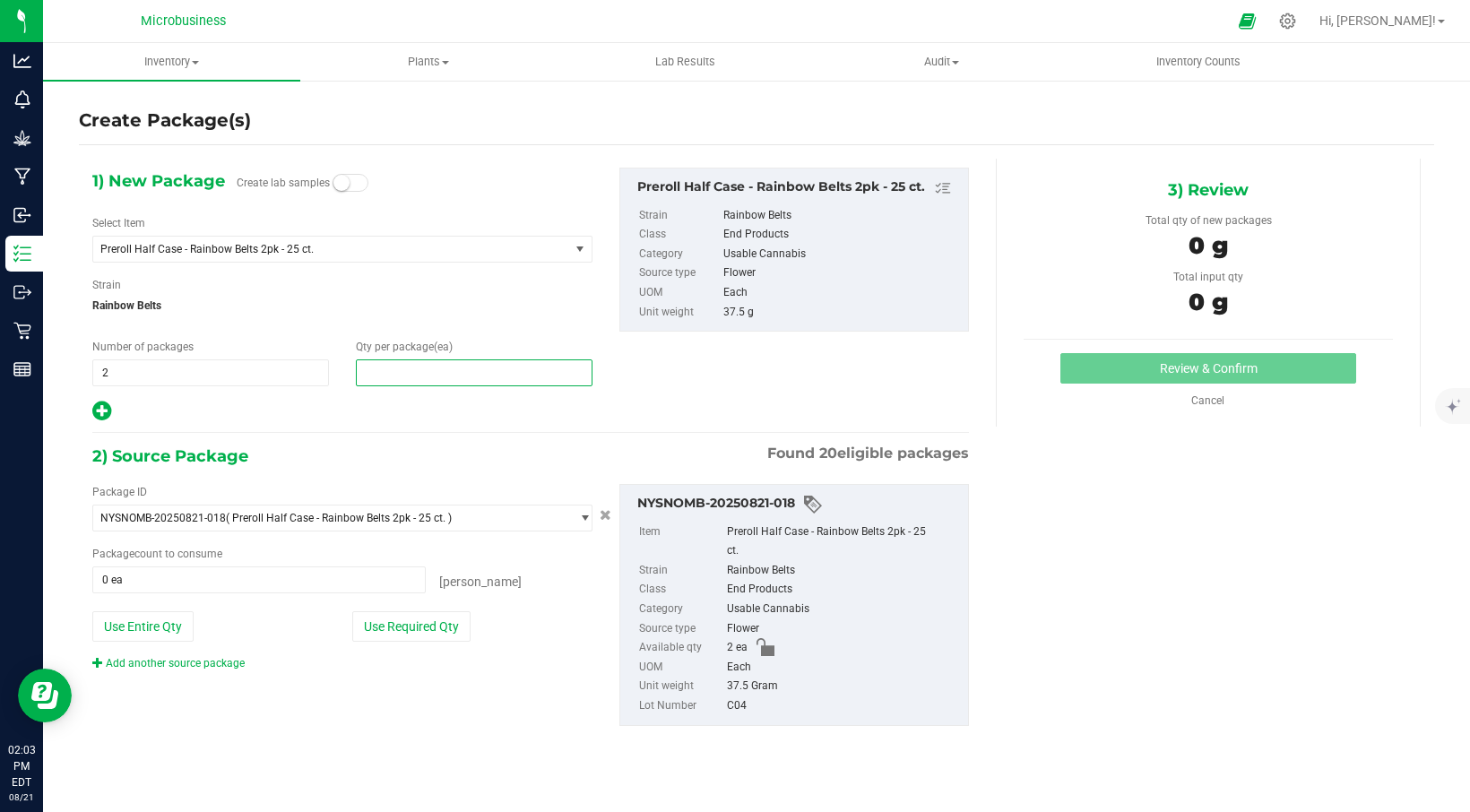
type input "1"
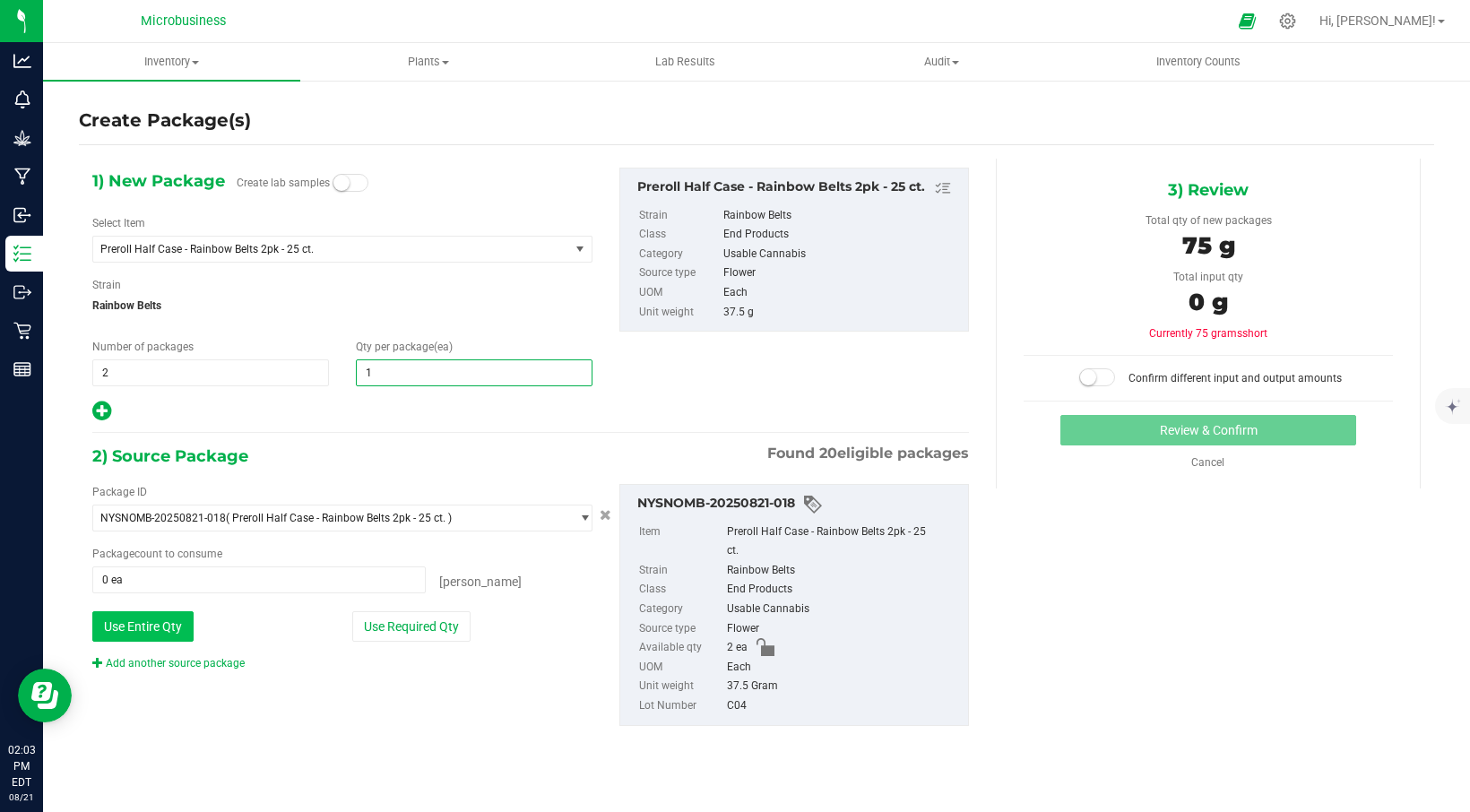
type input "1"
click at [158, 632] on button "Use Entire Qty" at bounding box center [142, 627] width 101 height 31
type input "2 ea"
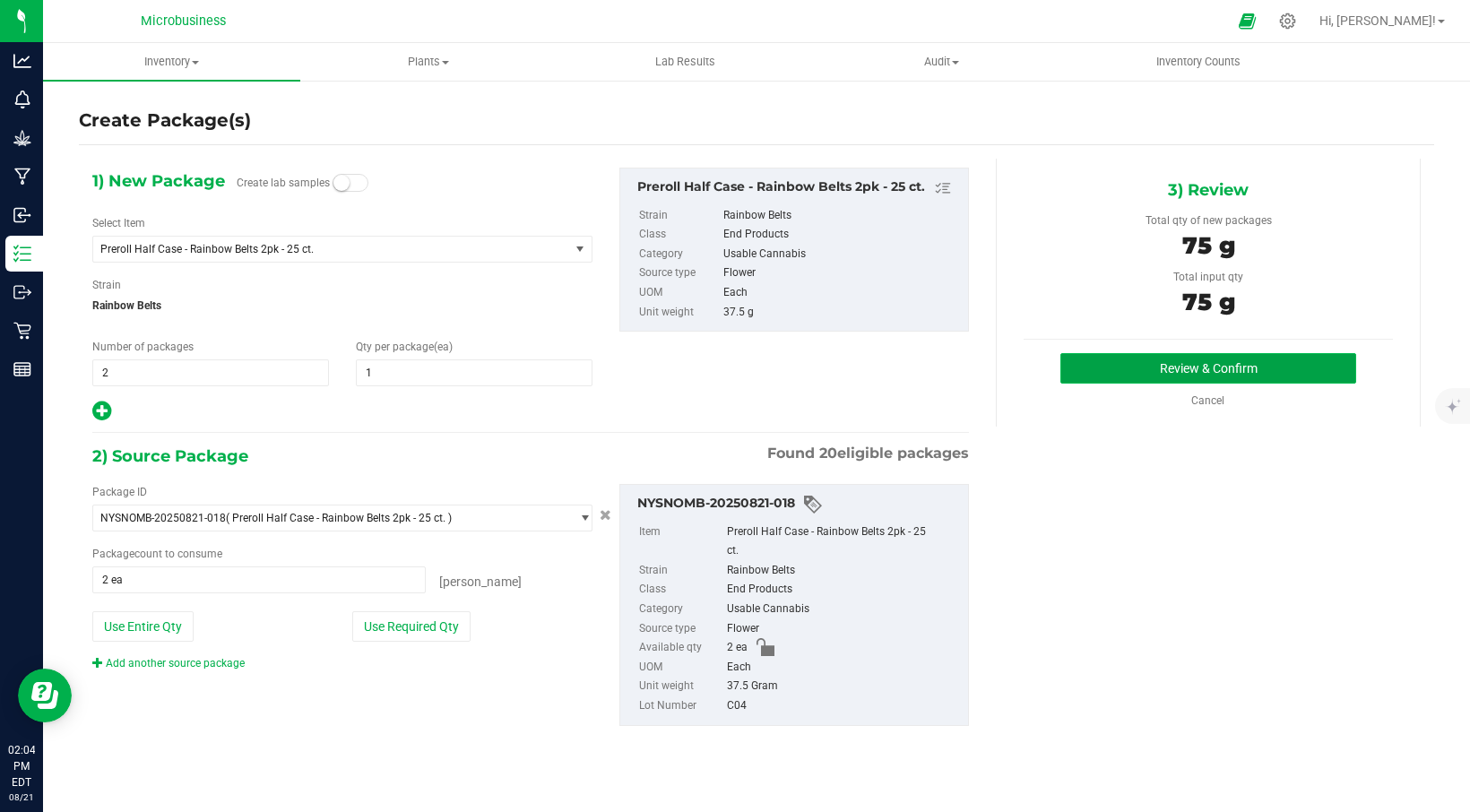
click at [1208, 356] on button "Review & Confirm" at bounding box center [1208, 368] width 296 height 31
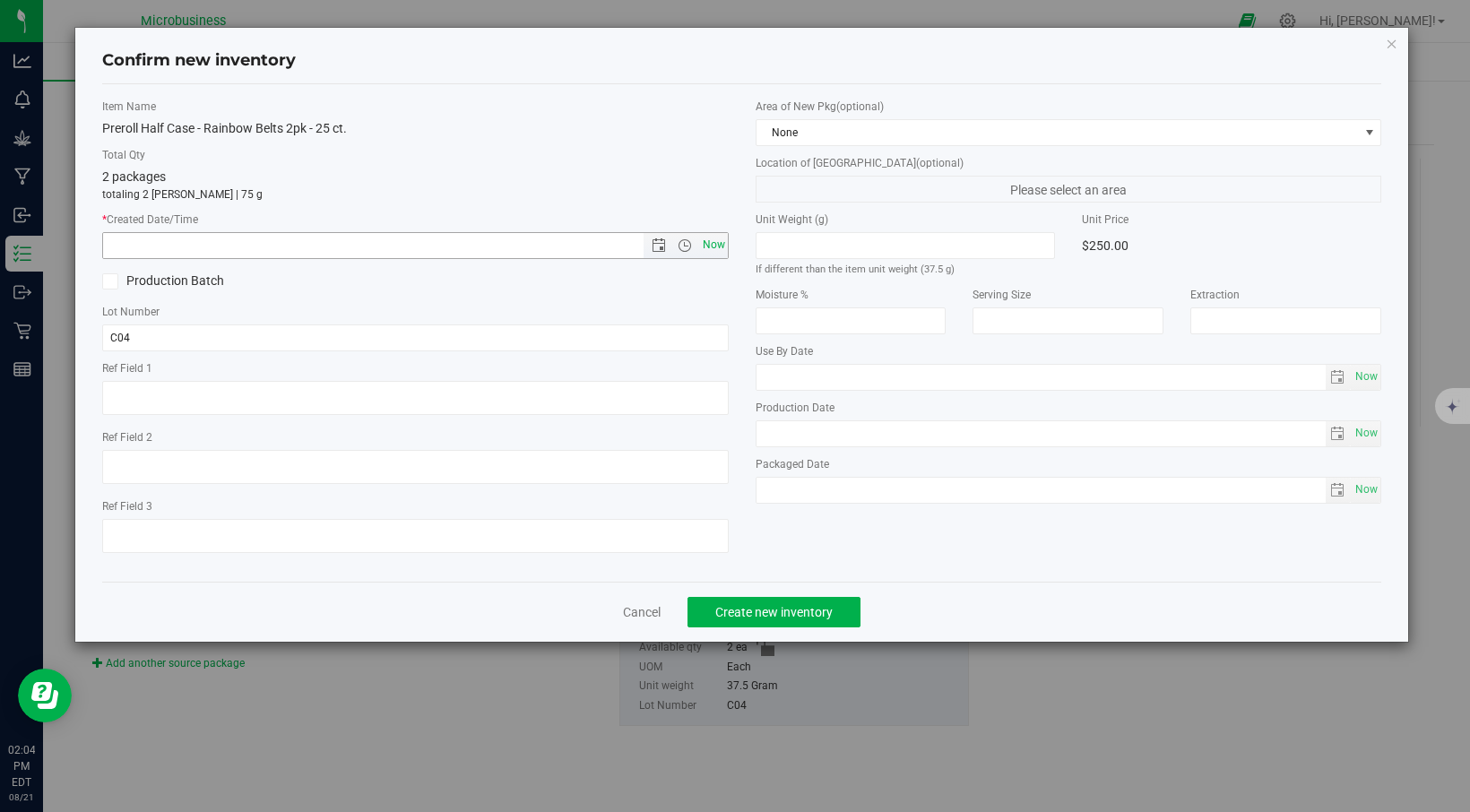
click at [715, 247] on span "Now" at bounding box center [713, 244] width 31 height 26
type input "[DATE] 2:04 PM"
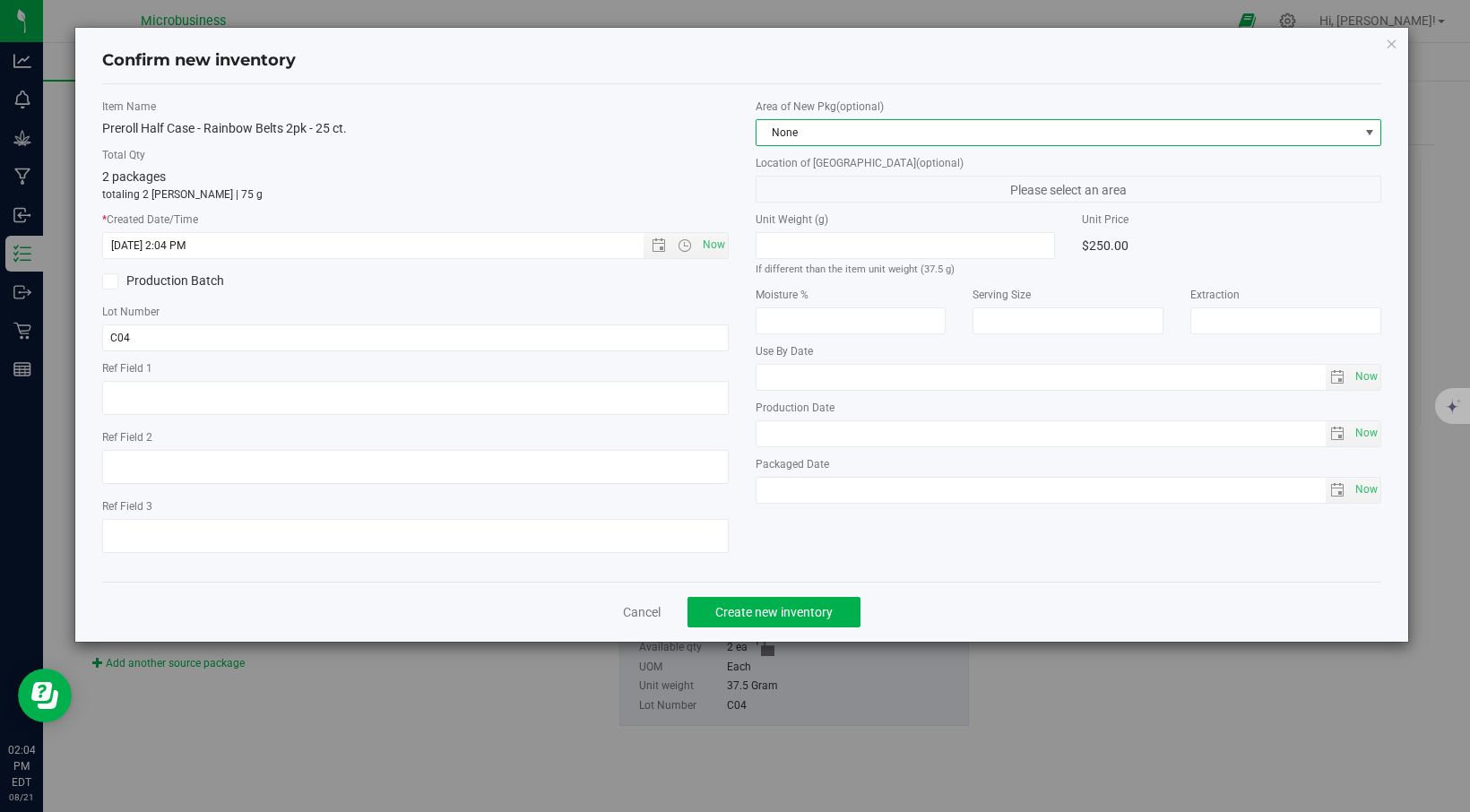
click at [1362, 137] on span at bounding box center [1369, 133] width 14 height 14
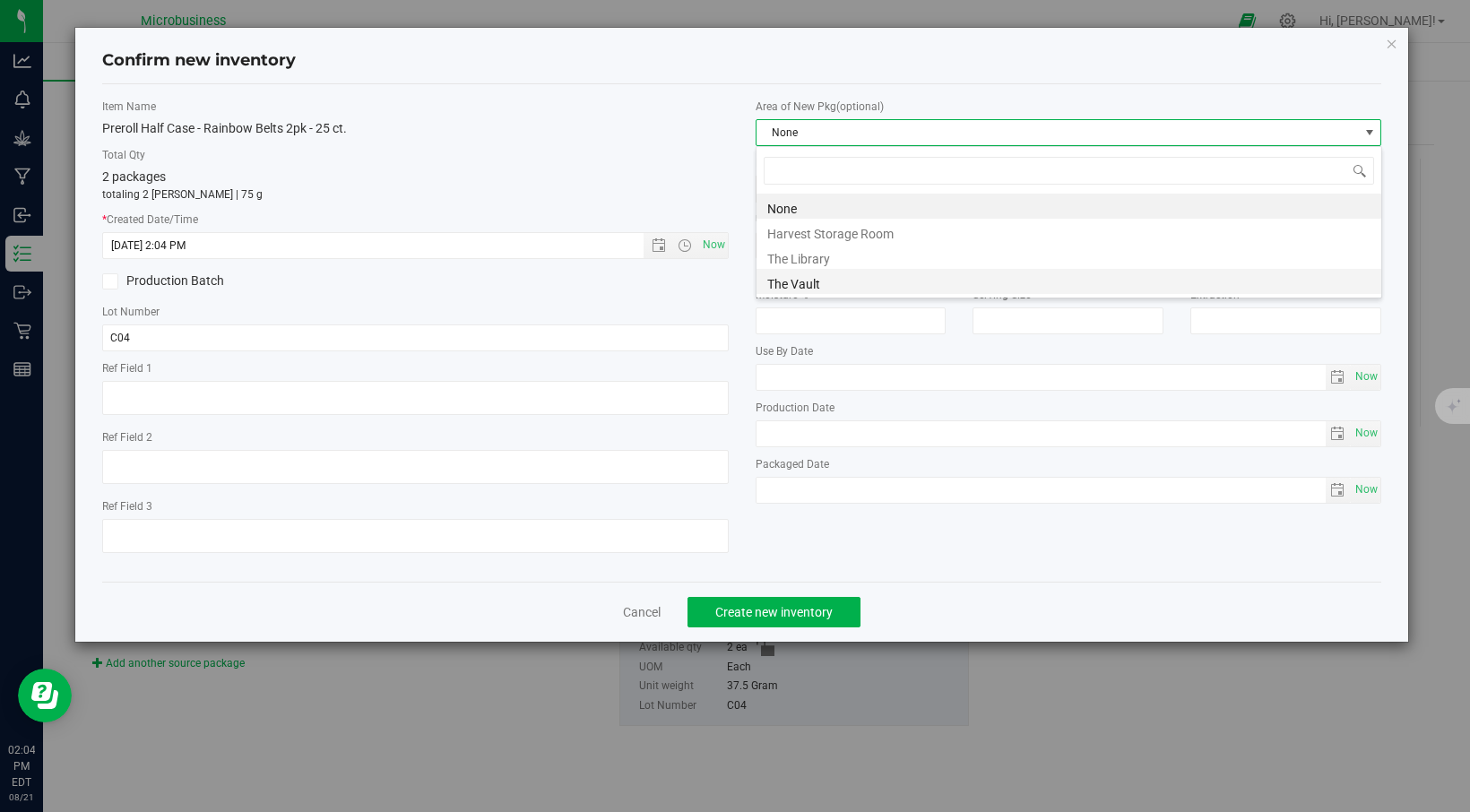
scroll to position [27, 627]
click at [901, 286] on li "The Vault" at bounding box center [1069, 282] width 625 height 25
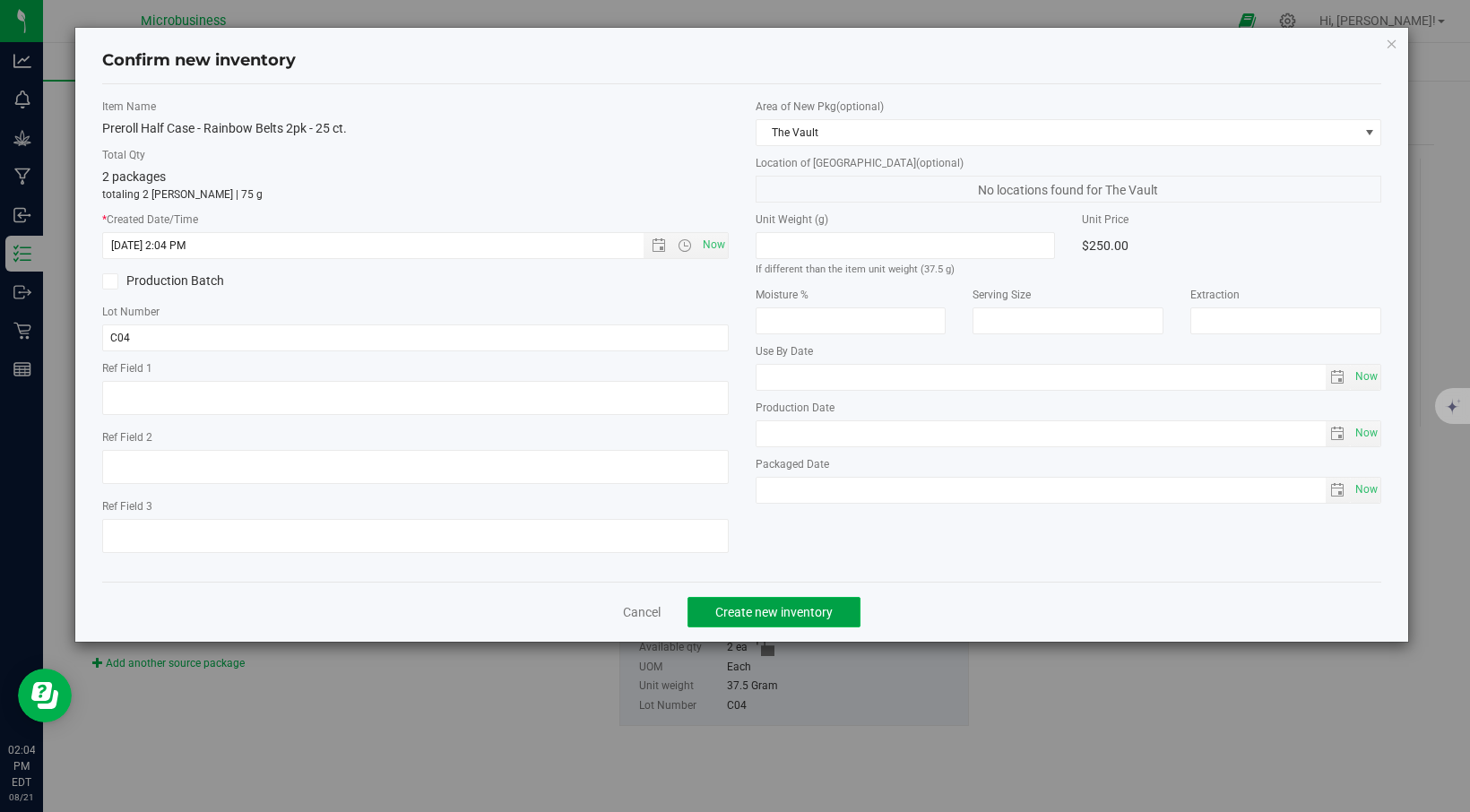
click at [781, 609] on span "Create new inventory" at bounding box center [774, 611] width 117 height 14
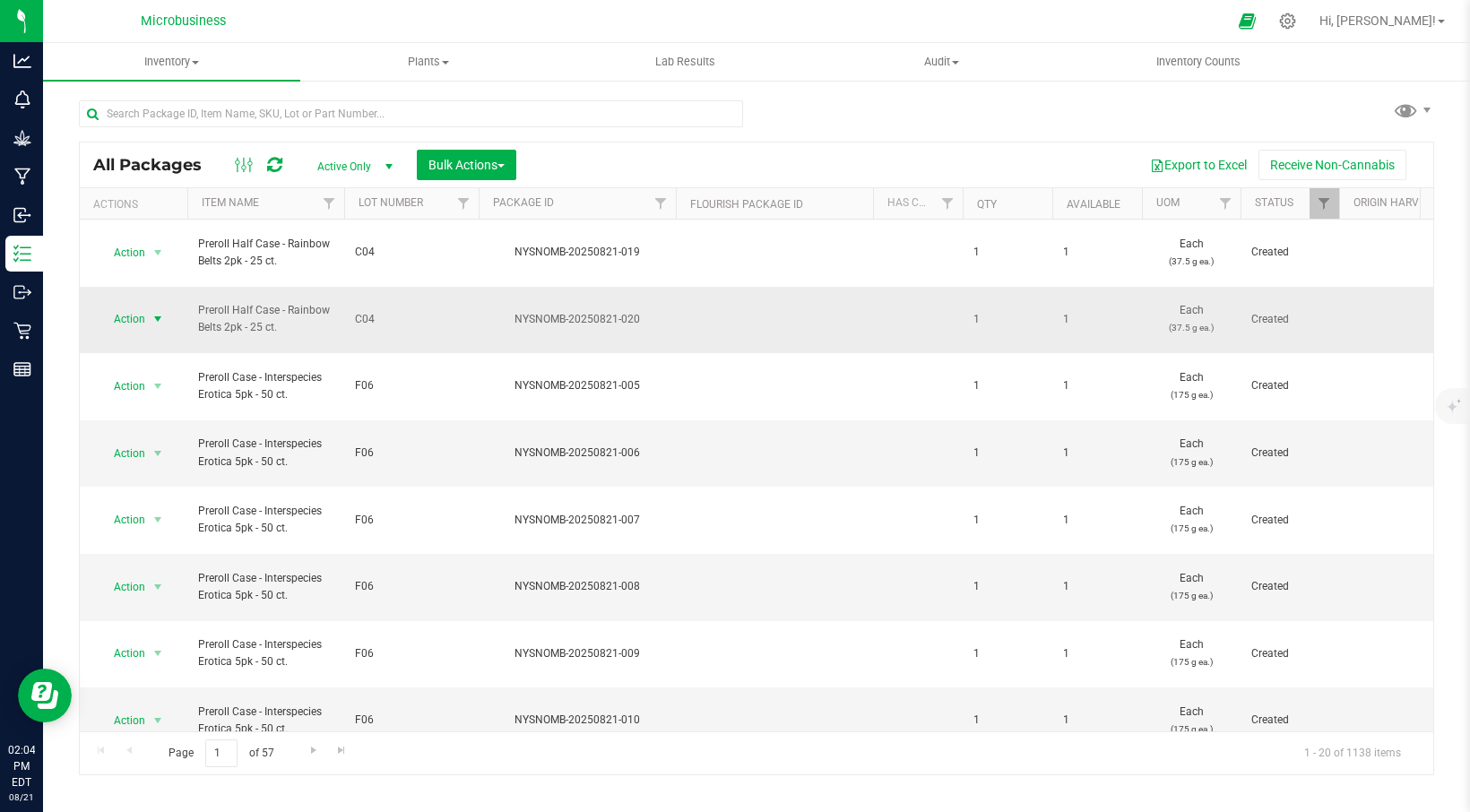
click at [165, 311] on span "select" at bounding box center [158, 318] width 14 height 14
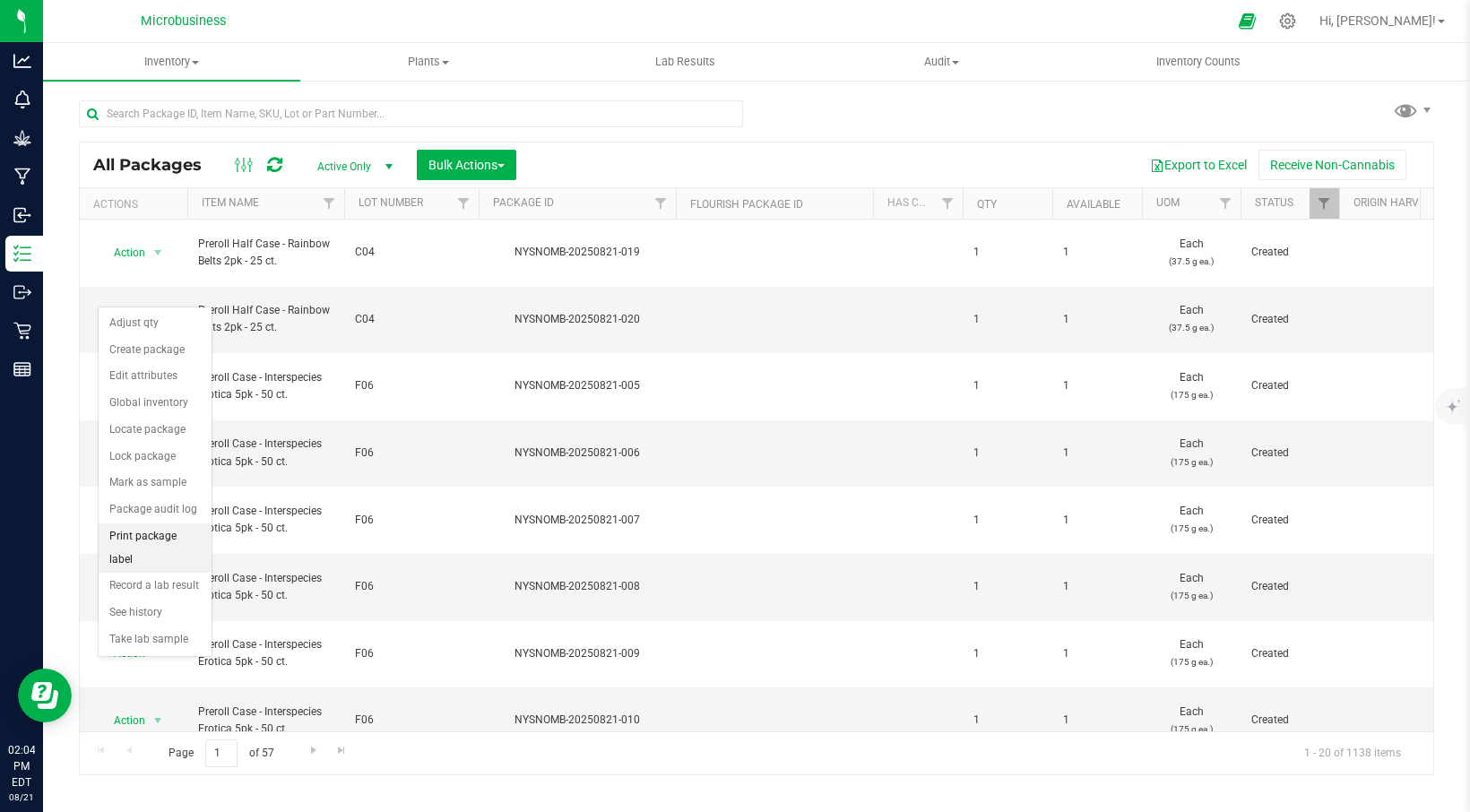
click at [152, 535] on li "Print package label" at bounding box center [155, 547] width 112 height 49
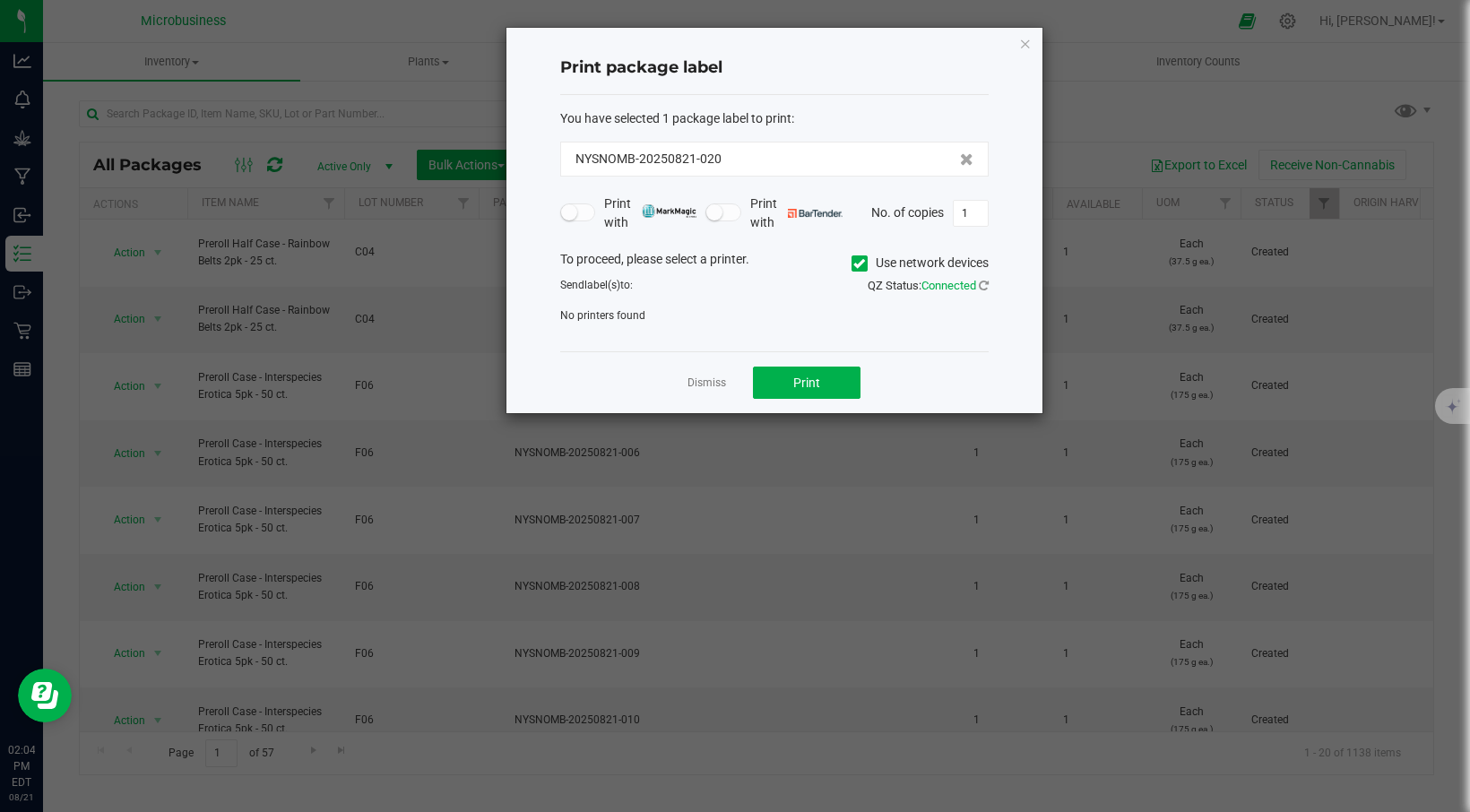
click at [857, 263] on icon at bounding box center [859, 263] width 12 height 0
click at [0, 0] on input "Use network devices" at bounding box center [0, 0] width 0 height 0
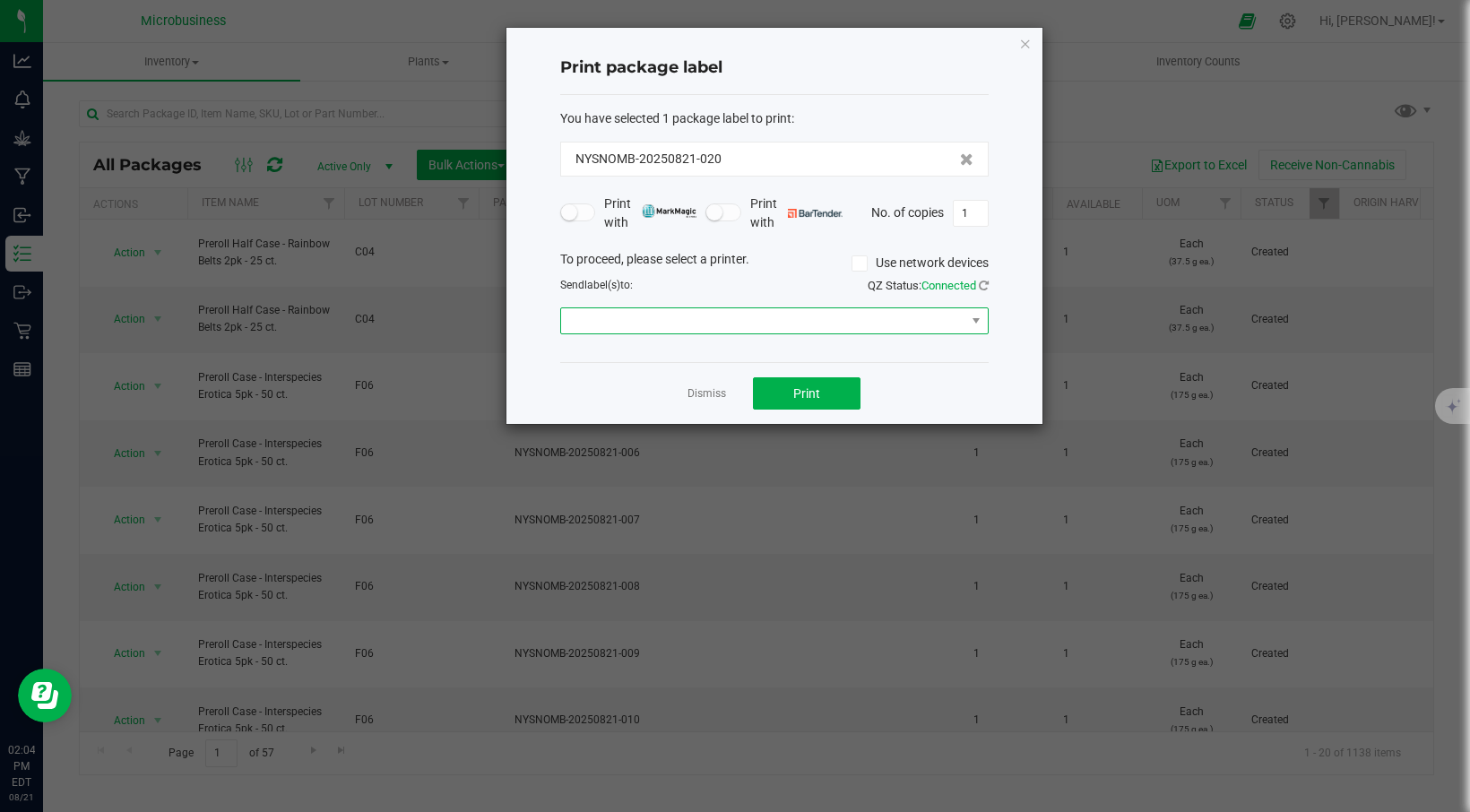
click at [837, 325] on span at bounding box center [763, 321] width 404 height 25
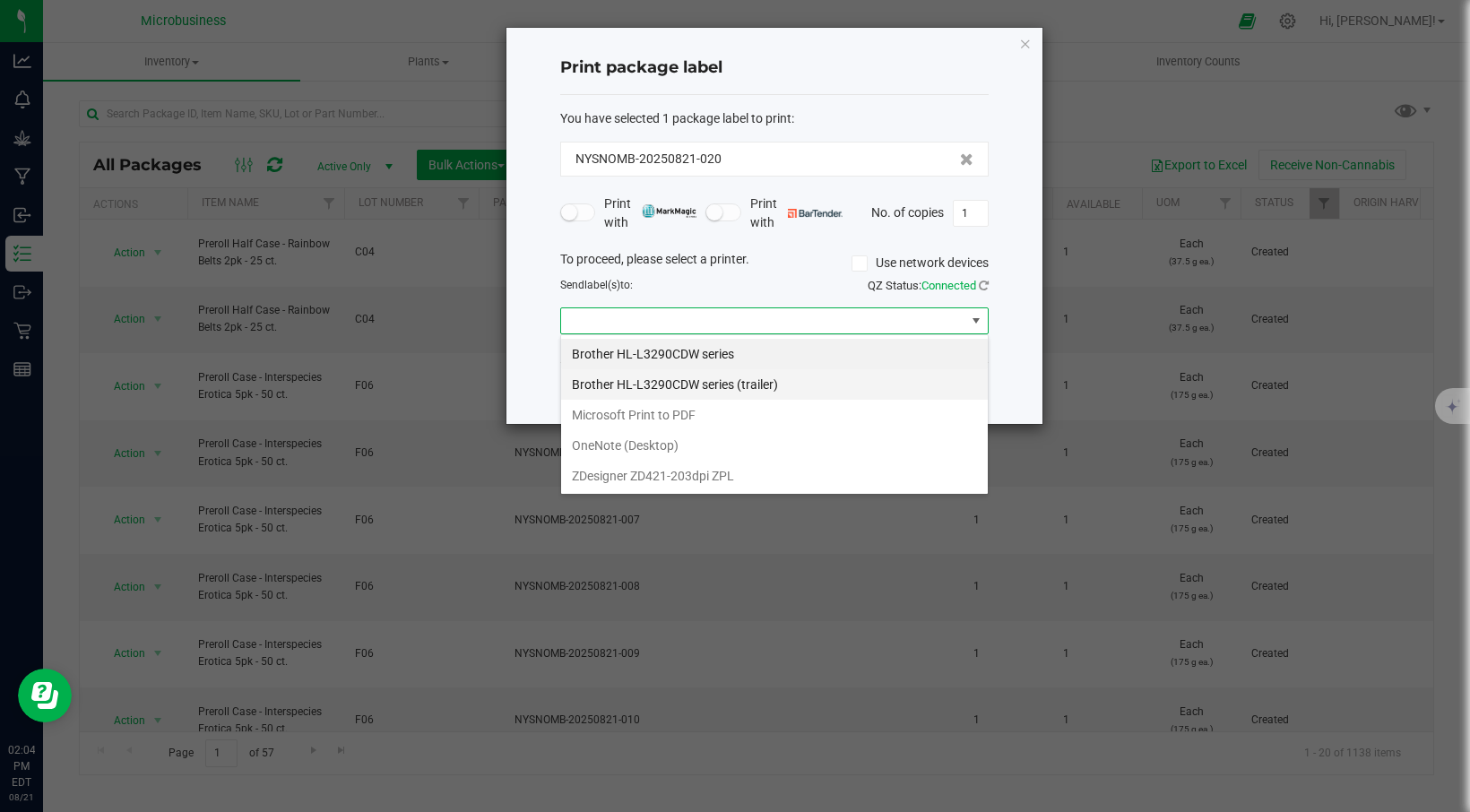
scroll to position [27, 429]
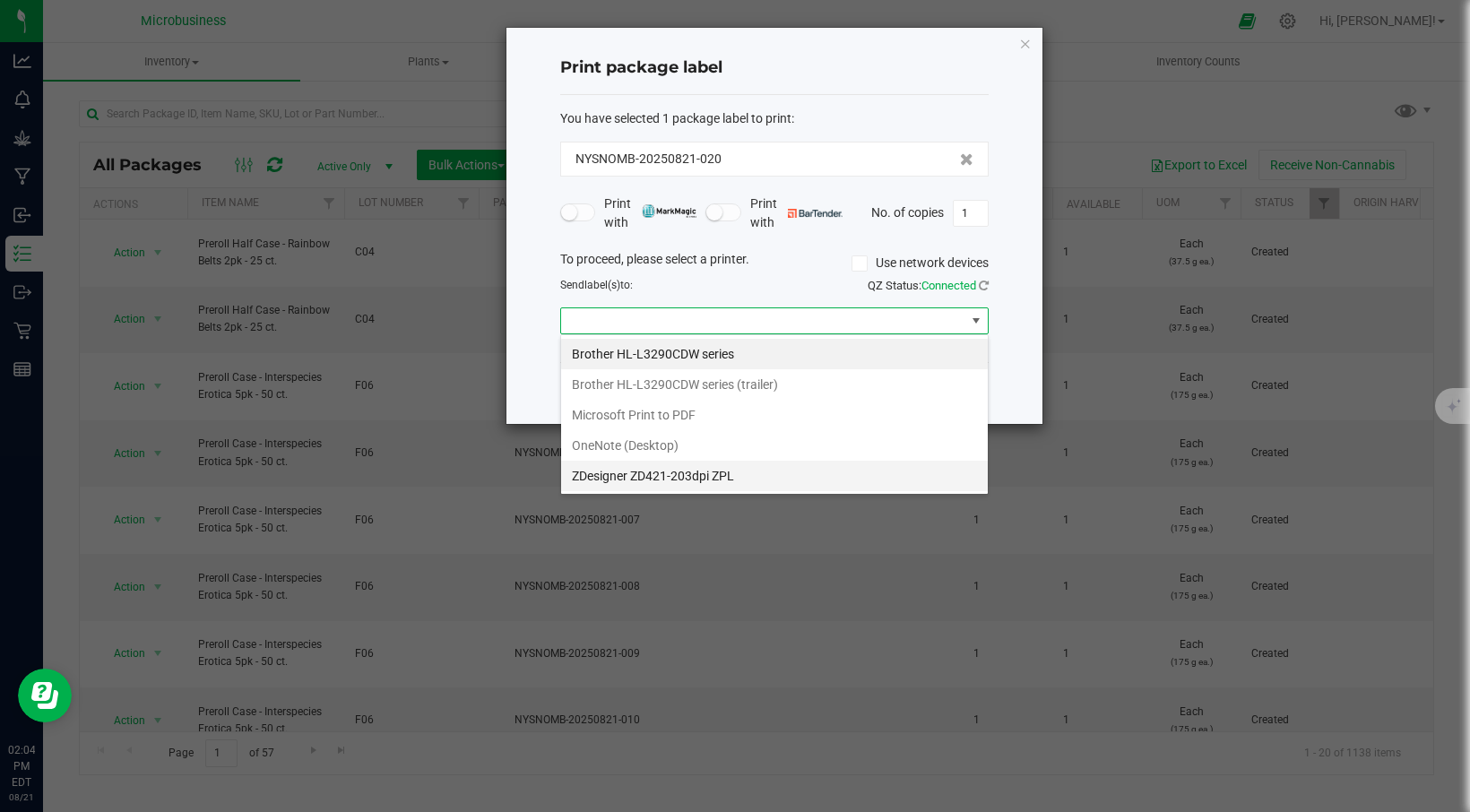
click at [679, 469] on ZPL "ZDesigner ZD421-203dpi ZPL" at bounding box center [775, 476] width 427 height 31
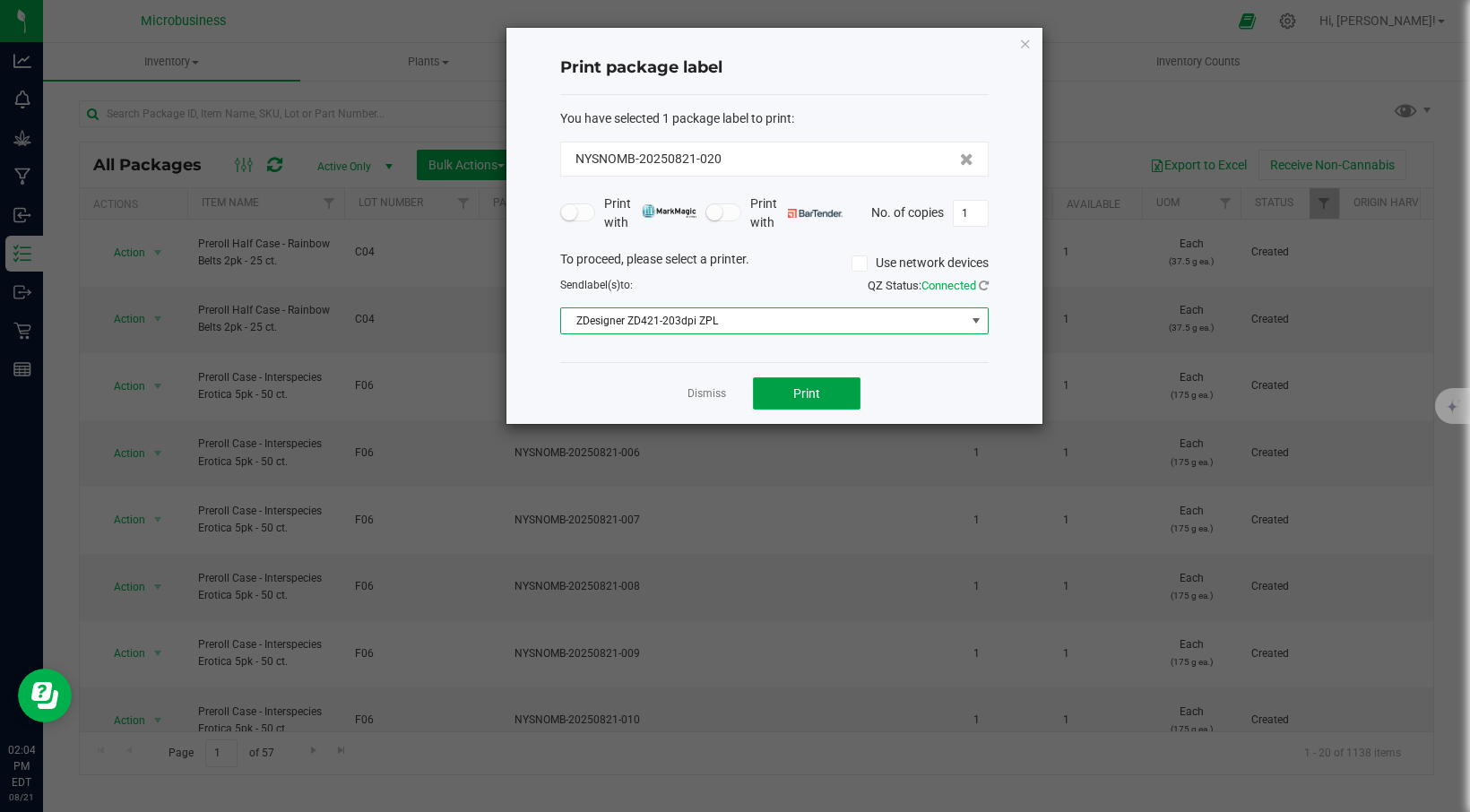
click at [786, 389] on button "Print" at bounding box center [807, 393] width 108 height 33
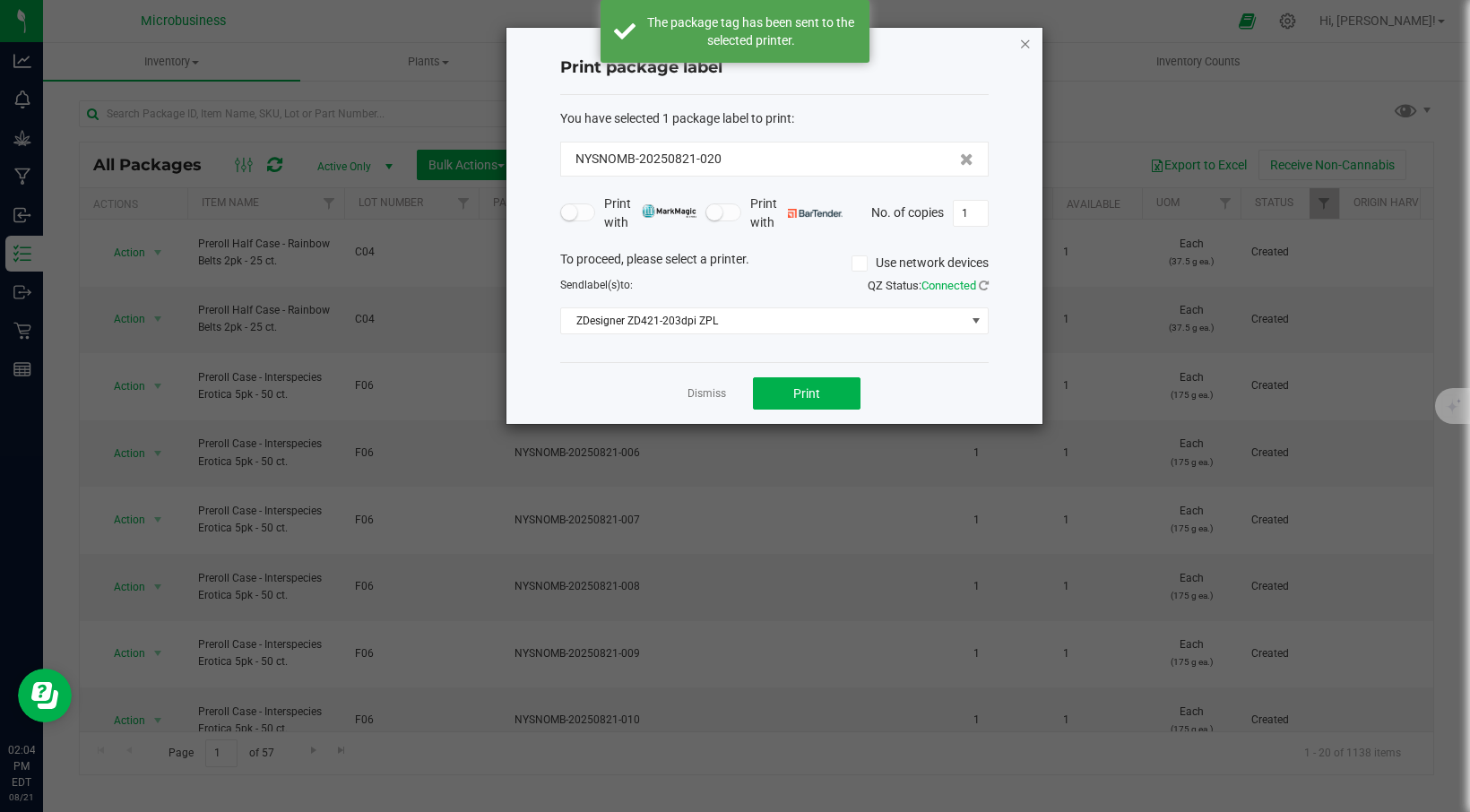
click at [1028, 39] on icon "button" at bounding box center [1025, 43] width 12 height 21
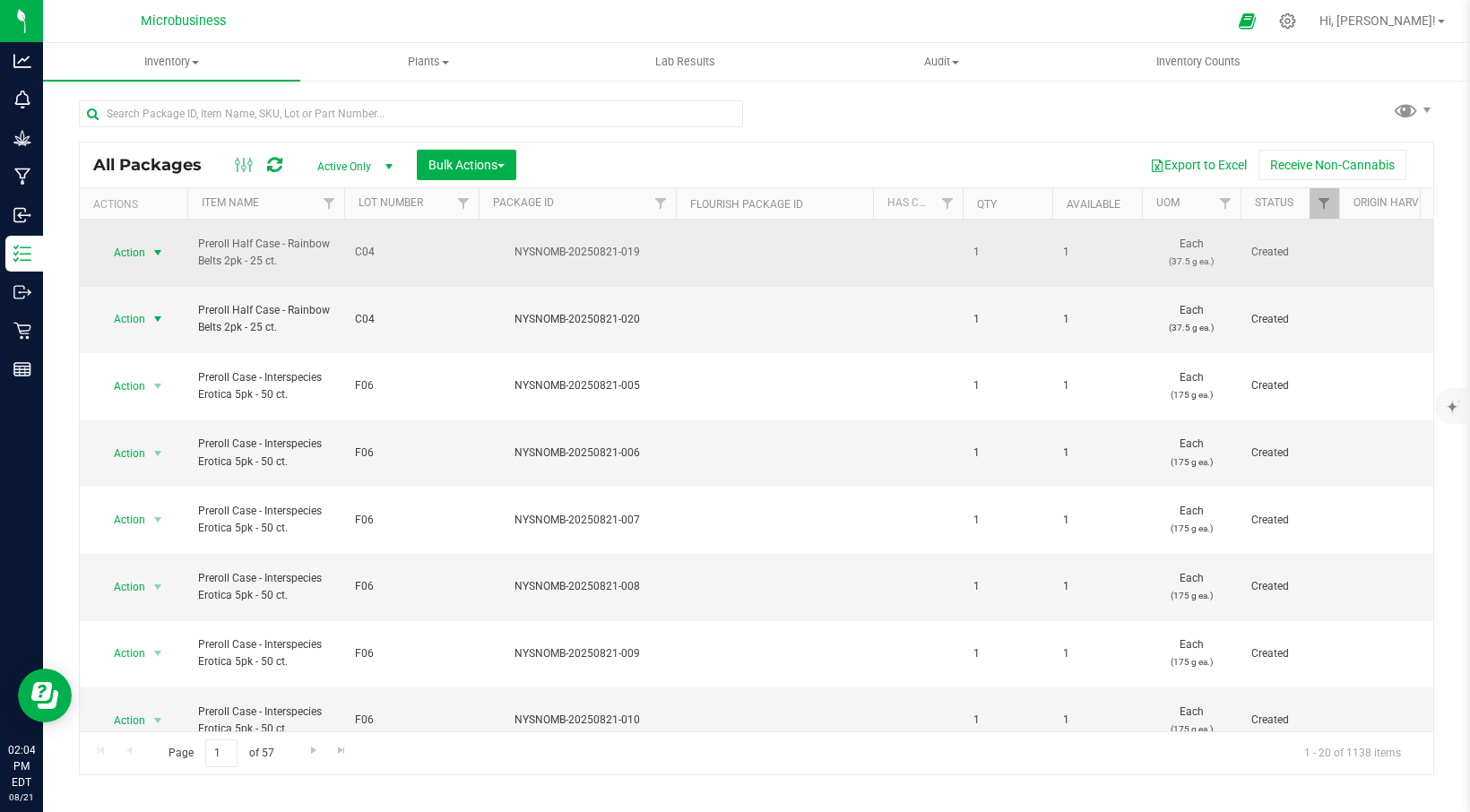
click at [162, 245] on span "select" at bounding box center [158, 252] width 14 height 14
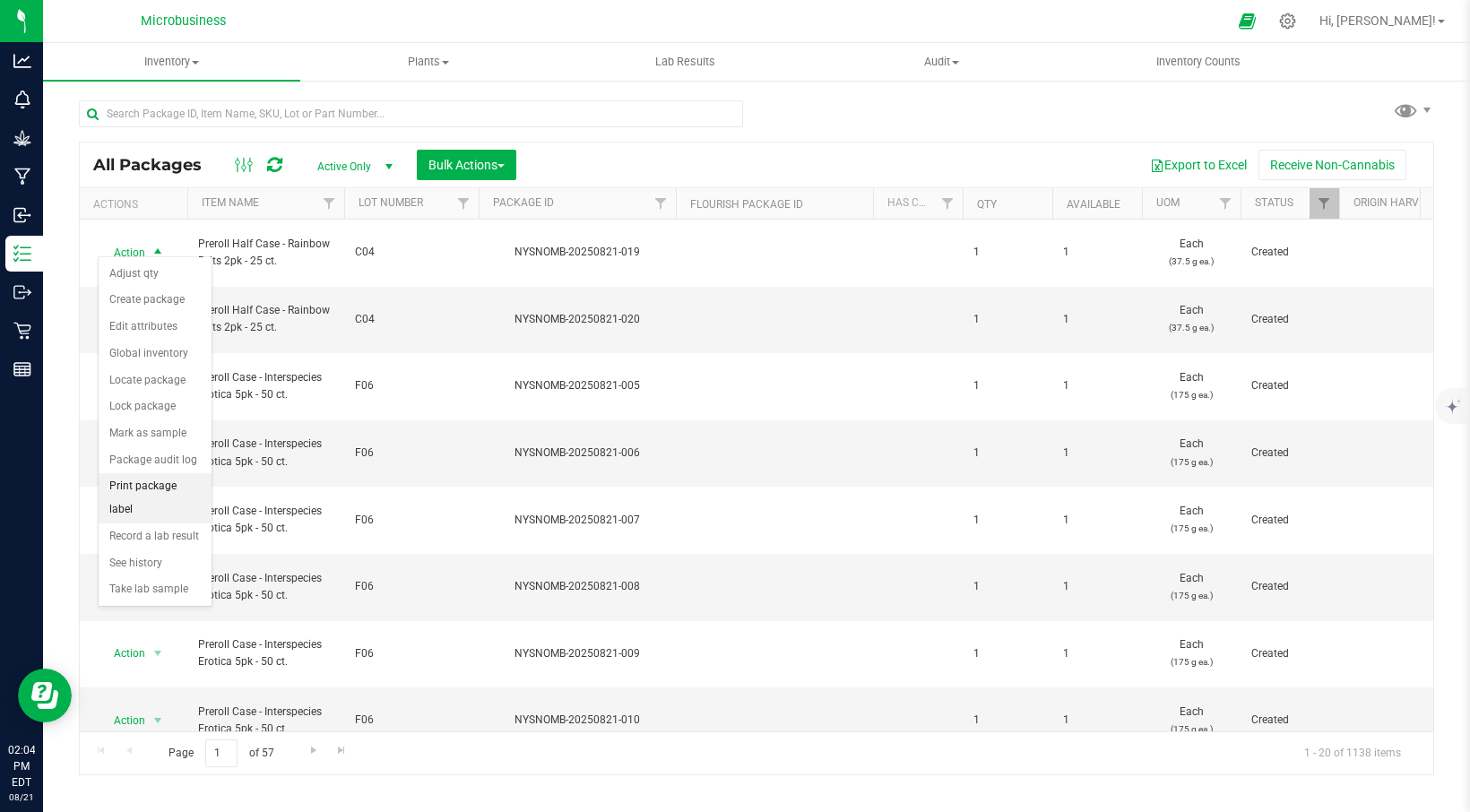
click at [166, 484] on li "Print package label" at bounding box center [155, 497] width 112 height 49
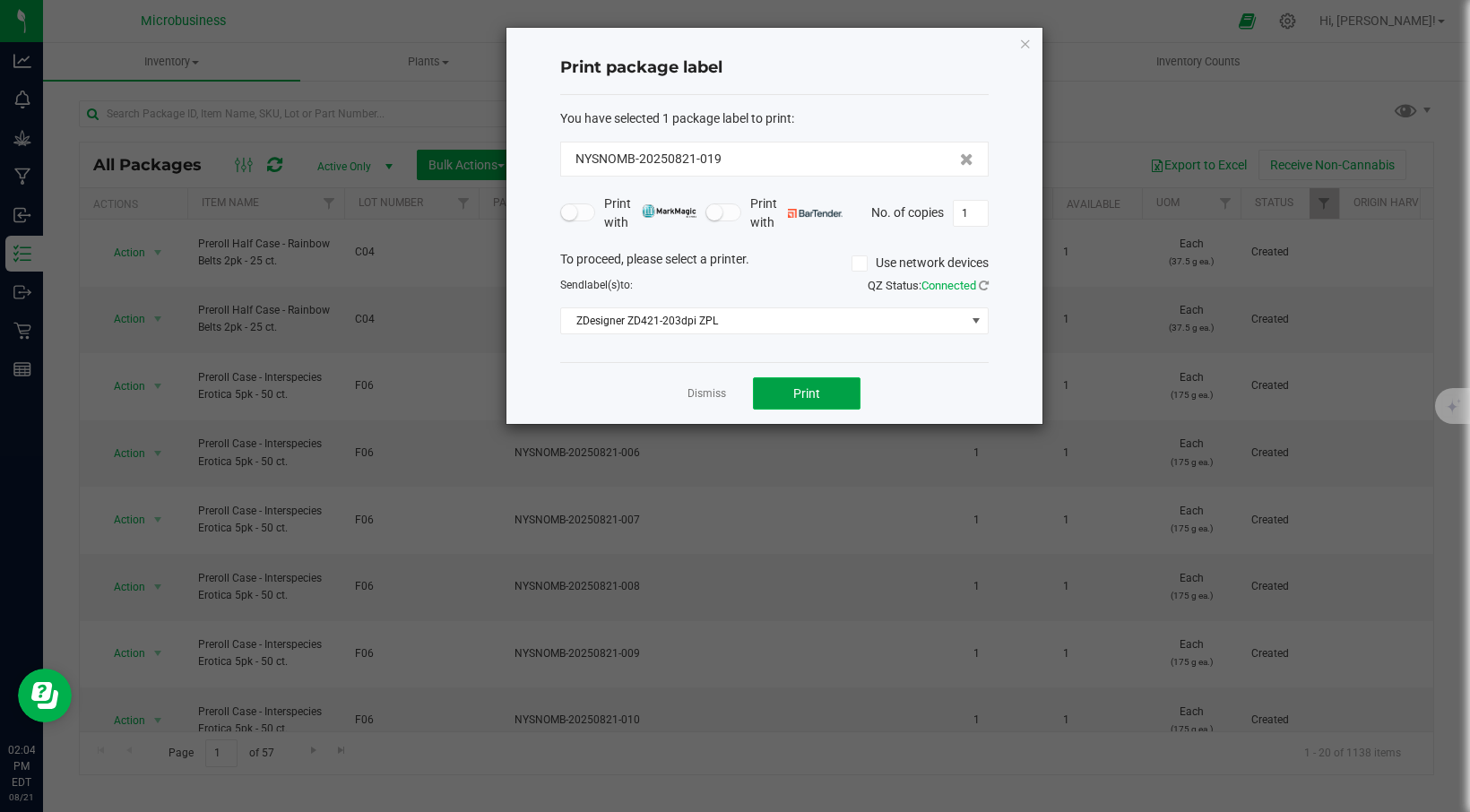
click at [814, 395] on span "Print" at bounding box center [807, 393] width 27 height 14
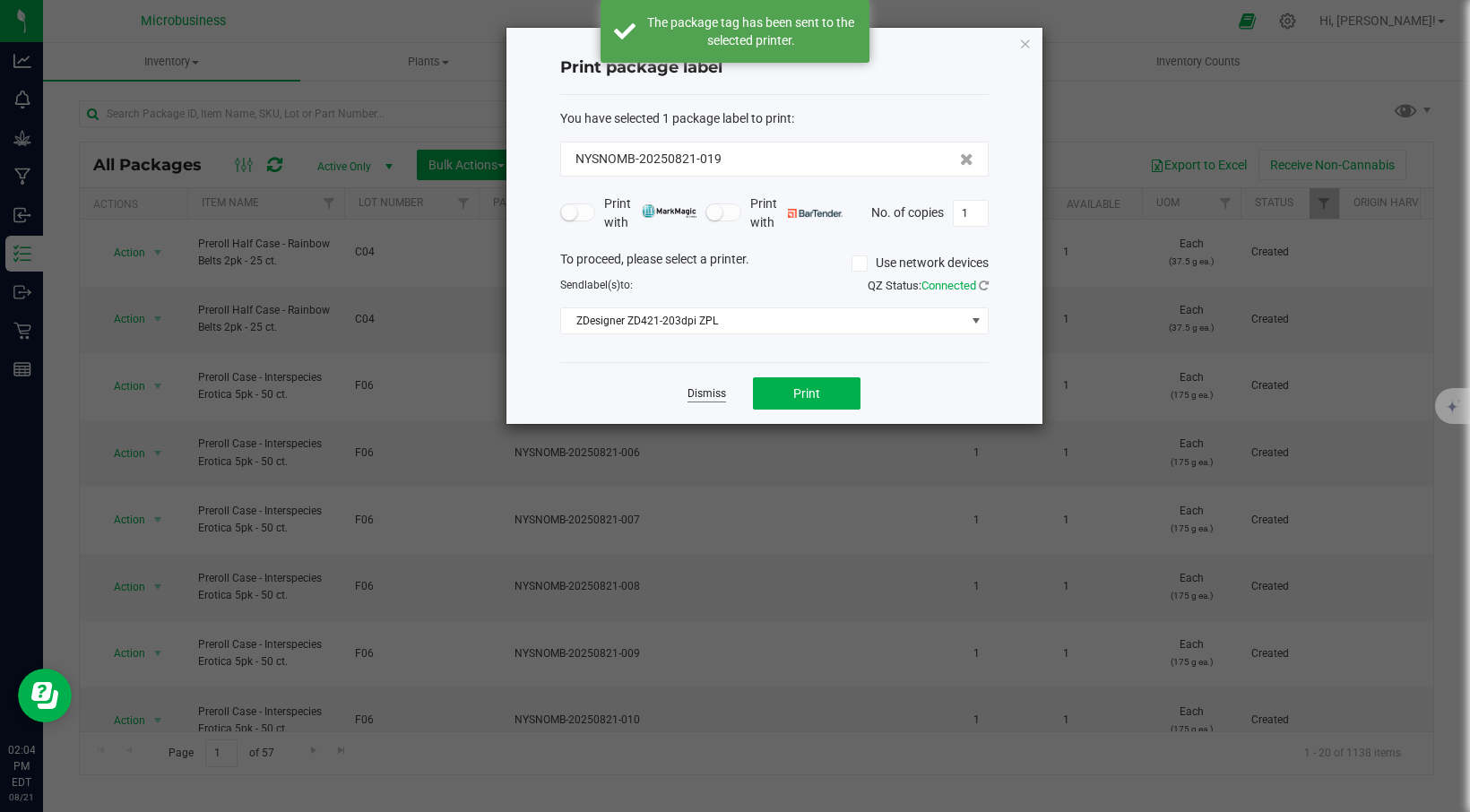
click at [717, 400] on link "Dismiss" at bounding box center [707, 394] width 38 height 15
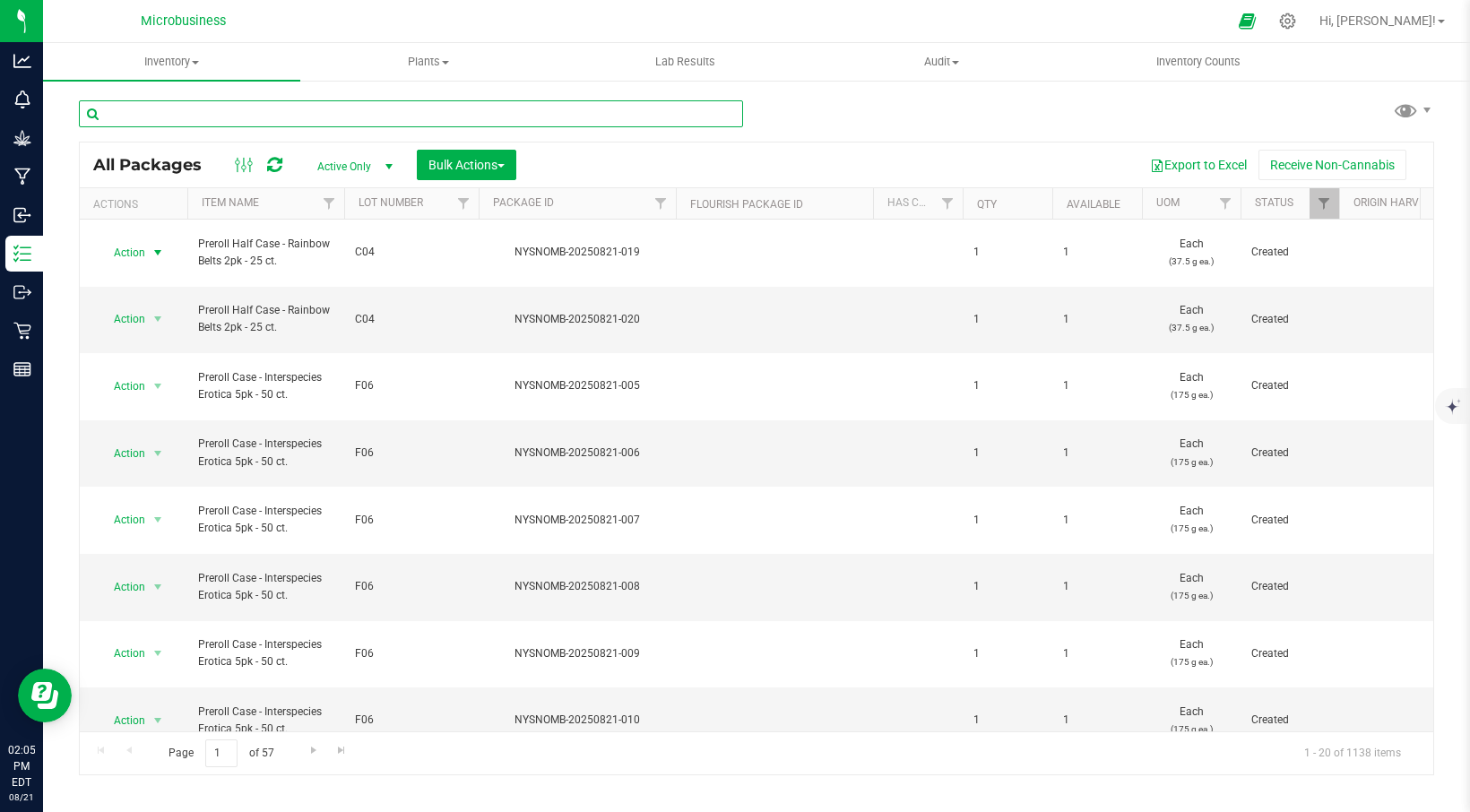
click at [291, 120] on input "text" at bounding box center [411, 113] width 664 height 27
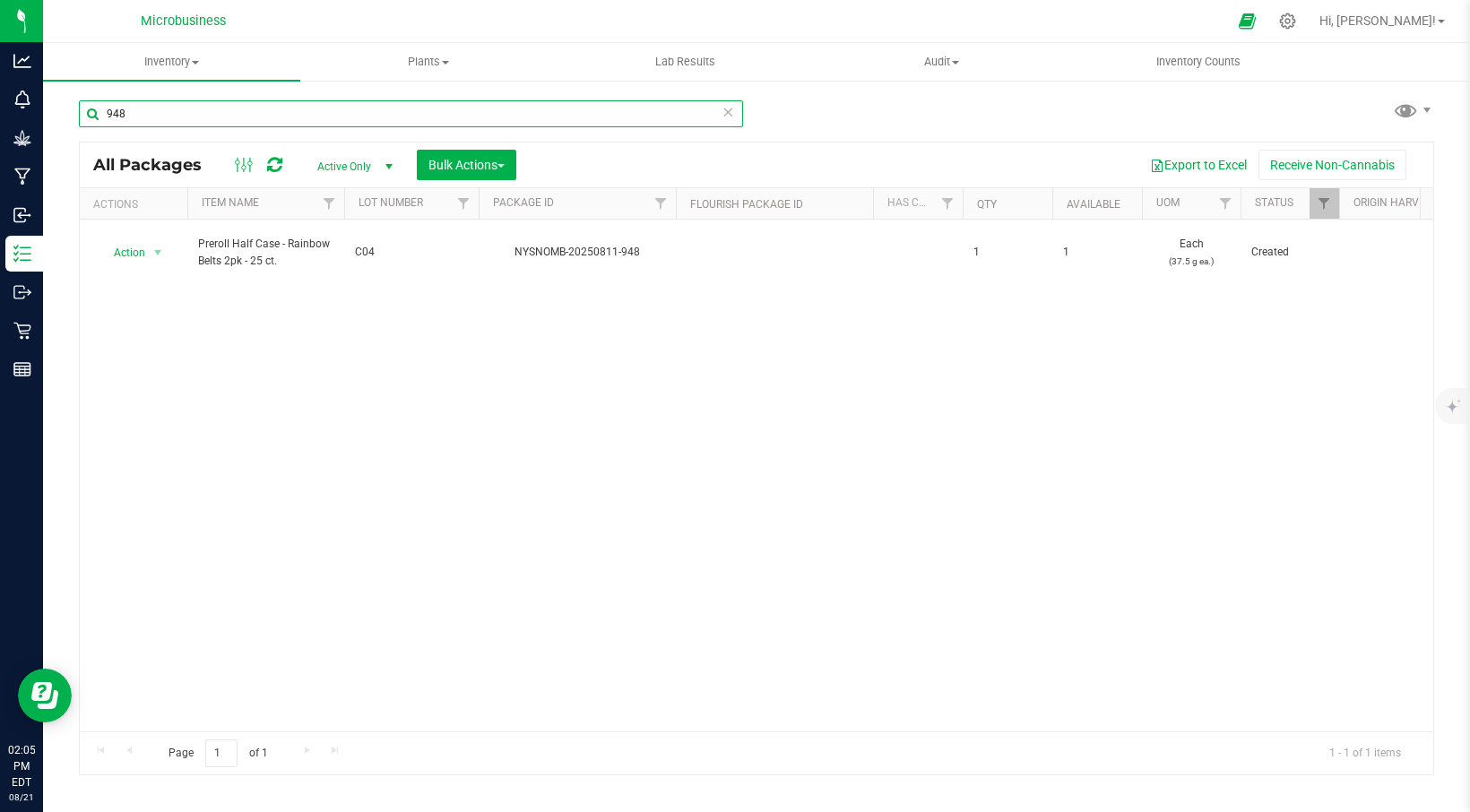
type input "948"
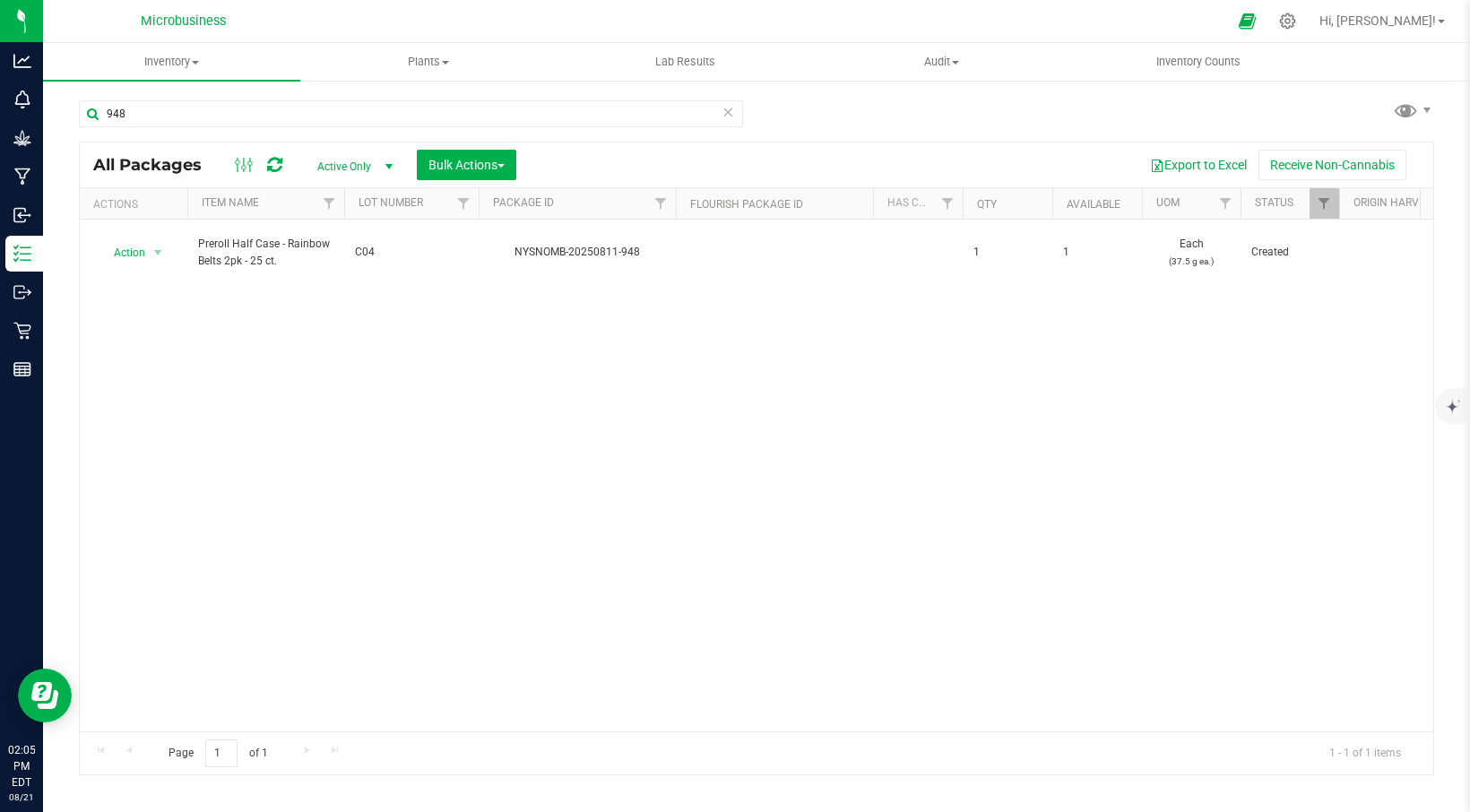
click at [729, 107] on icon at bounding box center [727, 111] width 12 height 21
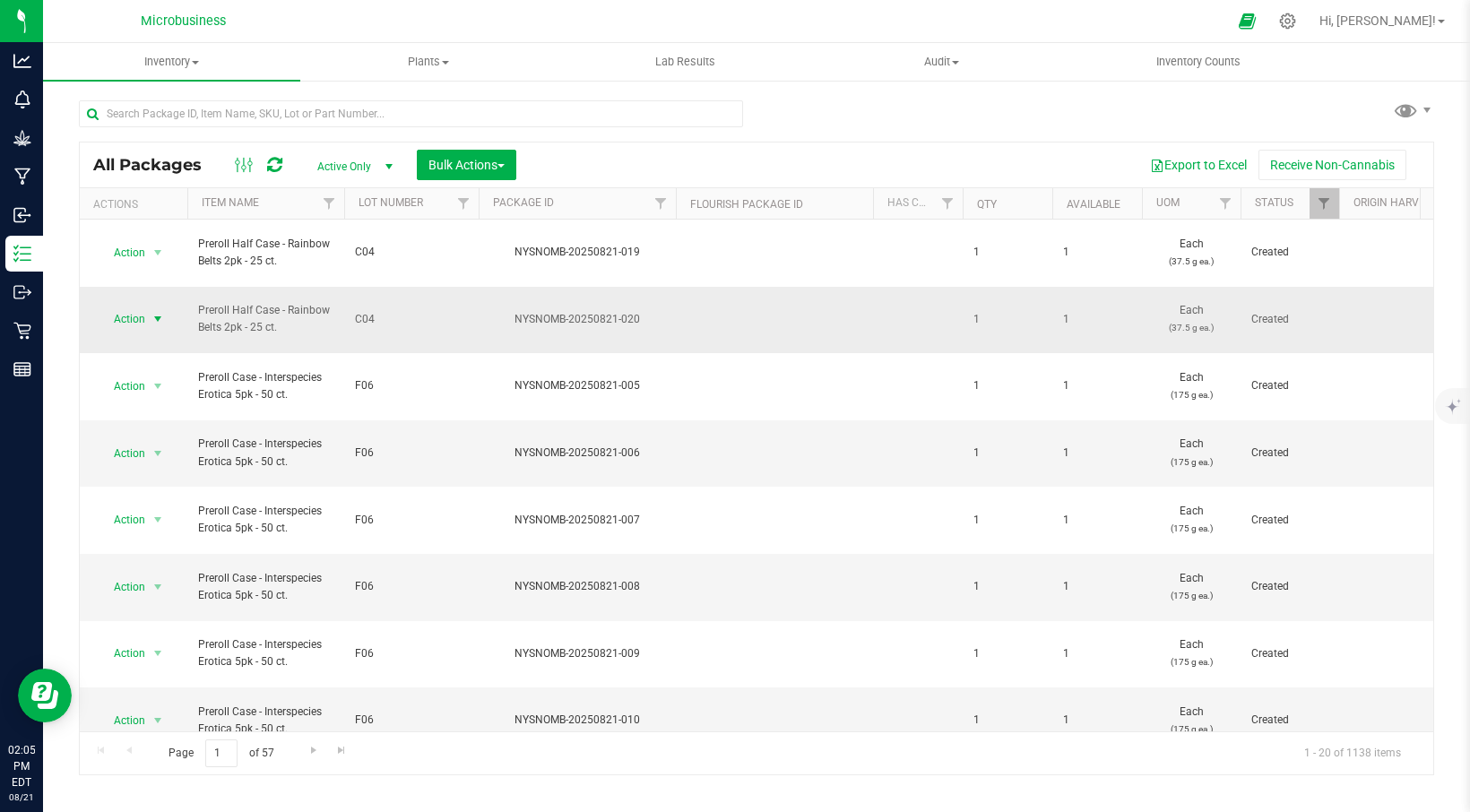
click at [164, 311] on span "select" at bounding box center [158, 318] width 14 height 14
click at [142, 324] on li "Adjust qty" at bounding box center [155, 324] width 112 height 27
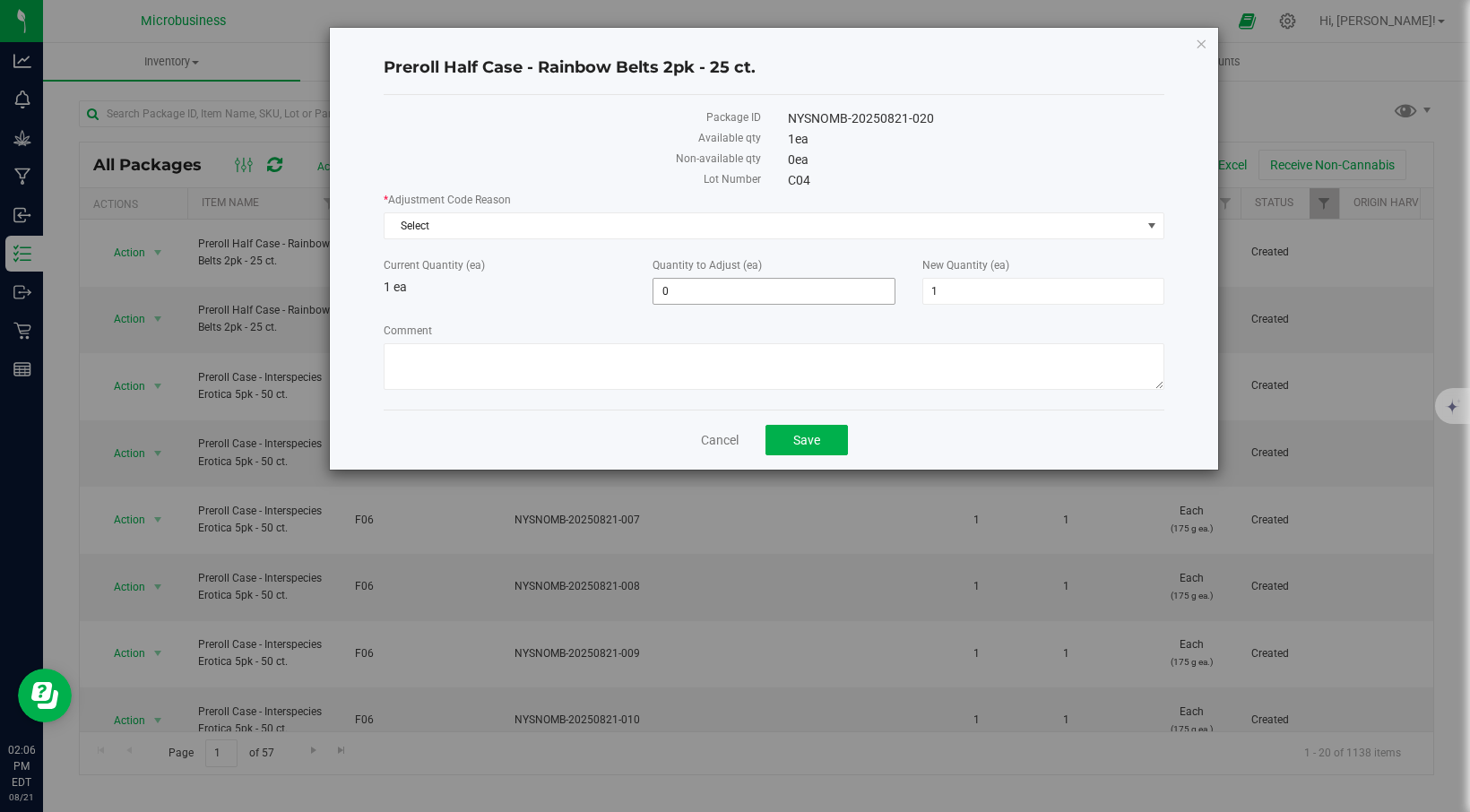
click at [719, 278] on span "0 0" at bounding box center [774, 291] width 242 height 27
click at [714, 286] on span "0 0" at bounding box center [774, 291] width 242 height 27
click at [698, 300] on input "01" at bounding box center [774, 291] width 240 height 25
type input "0"
type input "1"
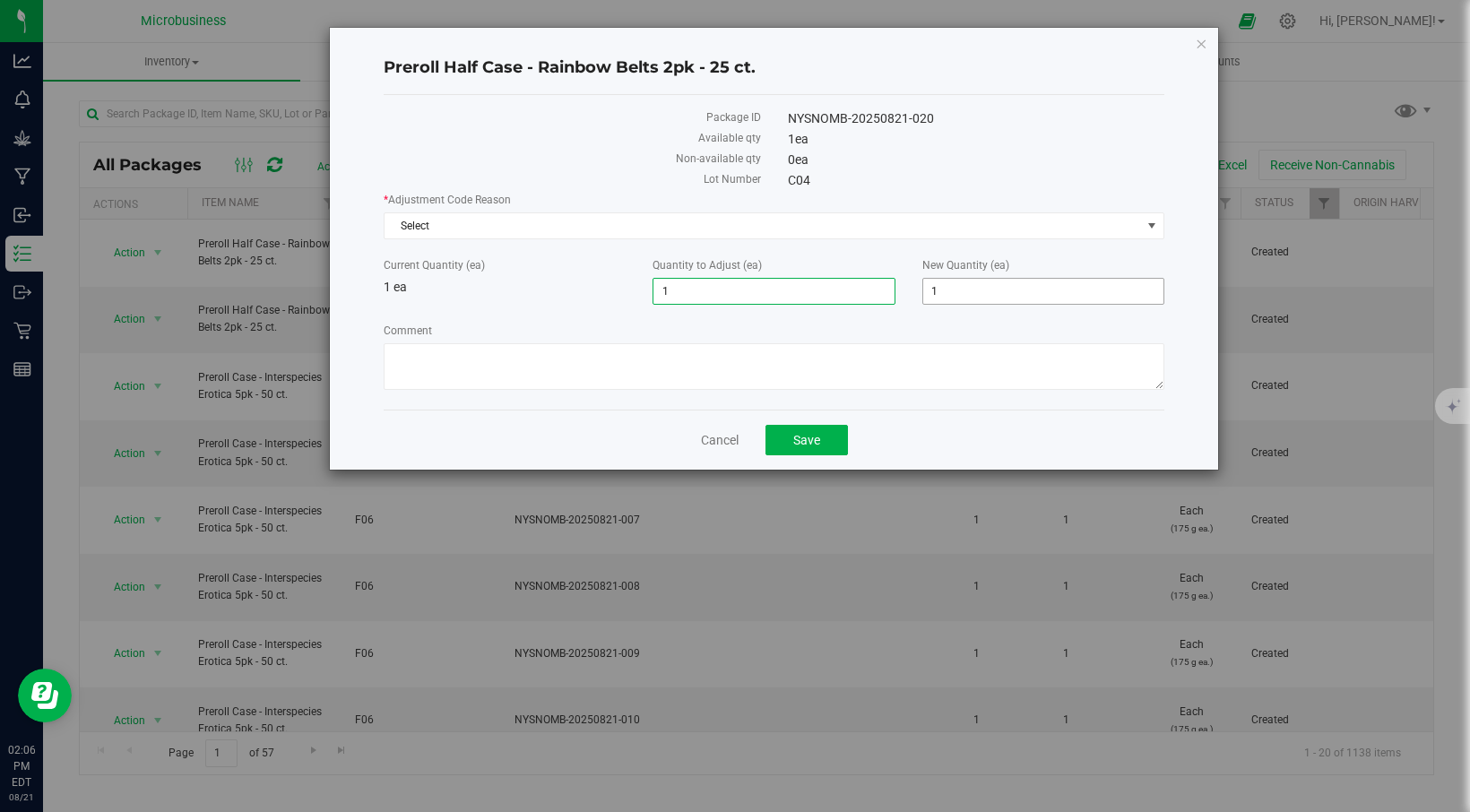
type input "1"
click at [985, 293] on span "2 2" at bounding box center [1043, 291] width 242 height 27
click at [937, 295] on input "20" at bounding box center [1043, 291] width 240 height 25
click at [937, 294] on input "20" at bounding box center [1043, 291] width 240 height 25
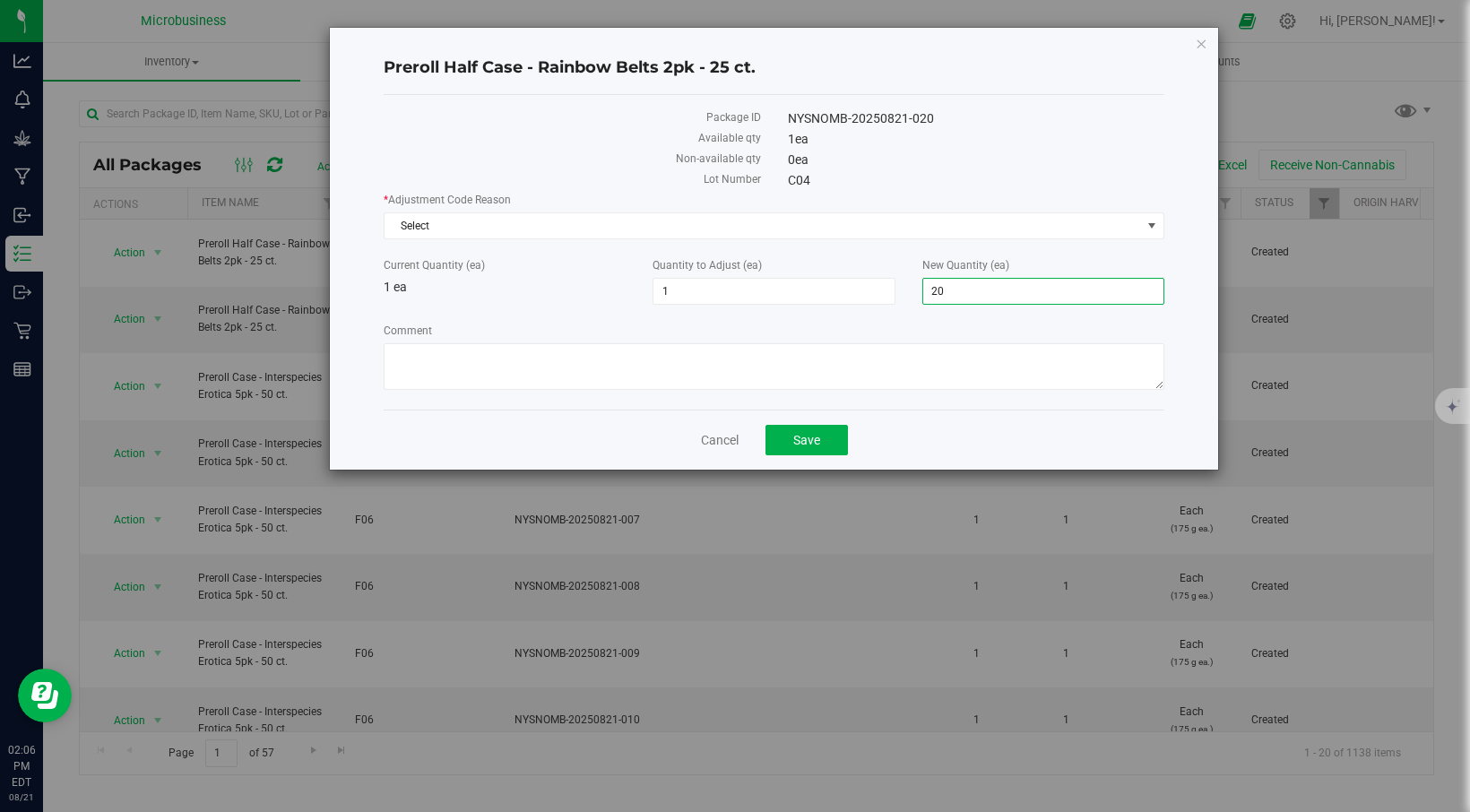
type input "0"
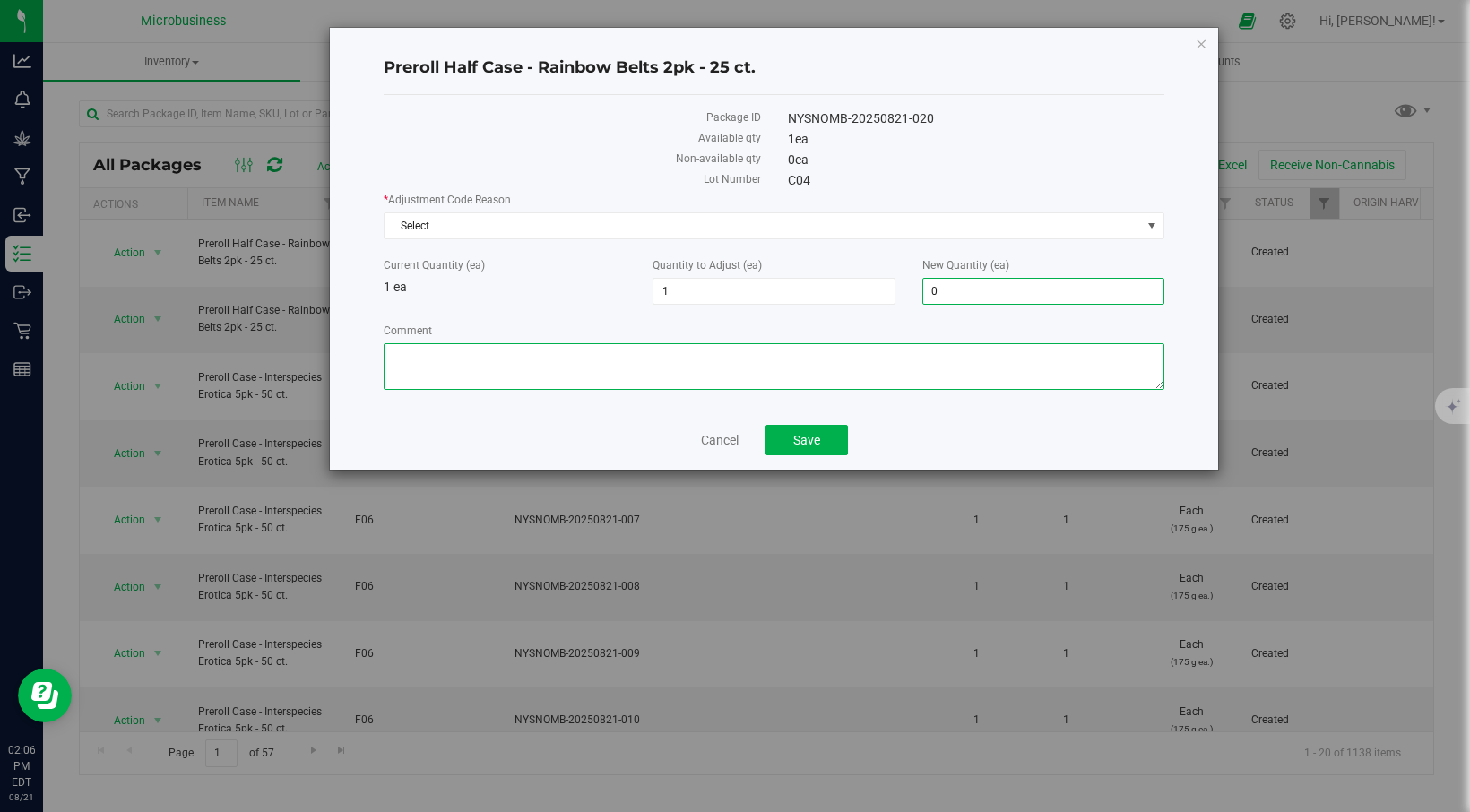
type input "-1"
type input "0"
click at [664, 350] on textarea "Comment" at bounding box center [774, 366] width 781 height 46
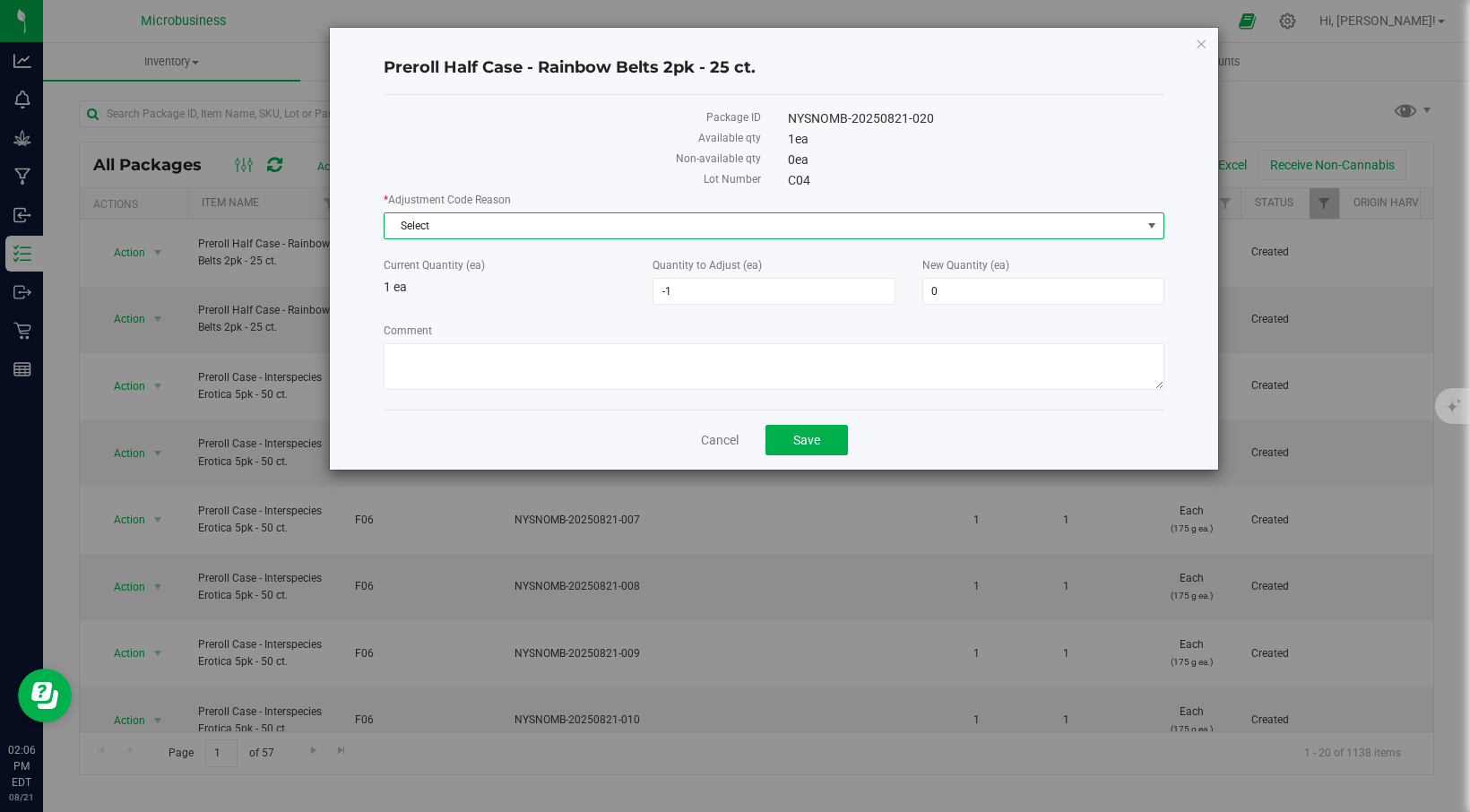
click at [1158, 233] on span "select" at bounding box center [1152, 226] width 22 height 25
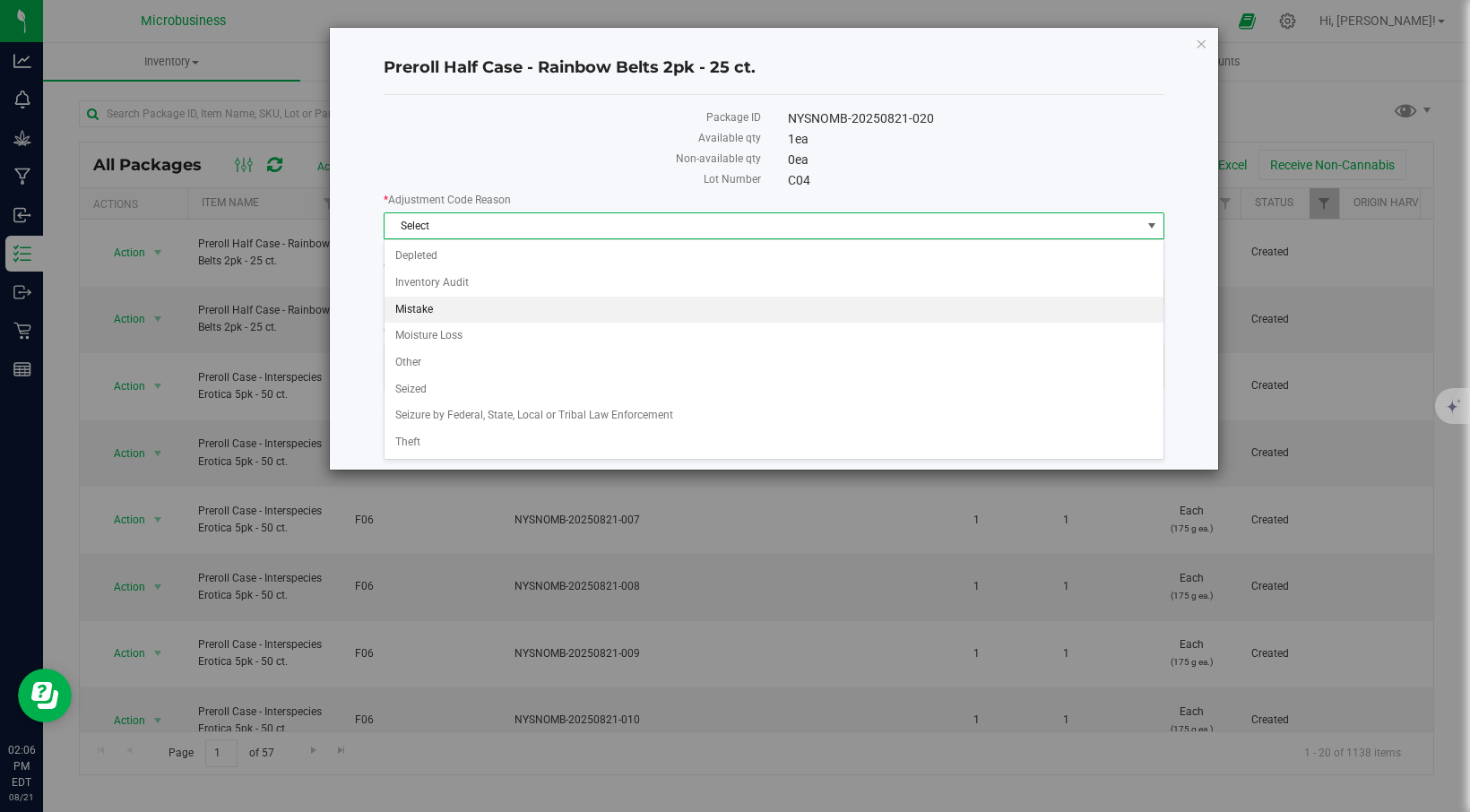
click at [520, 314] on li "Mistake" at bounding box center [774, 310] width 779 height 27
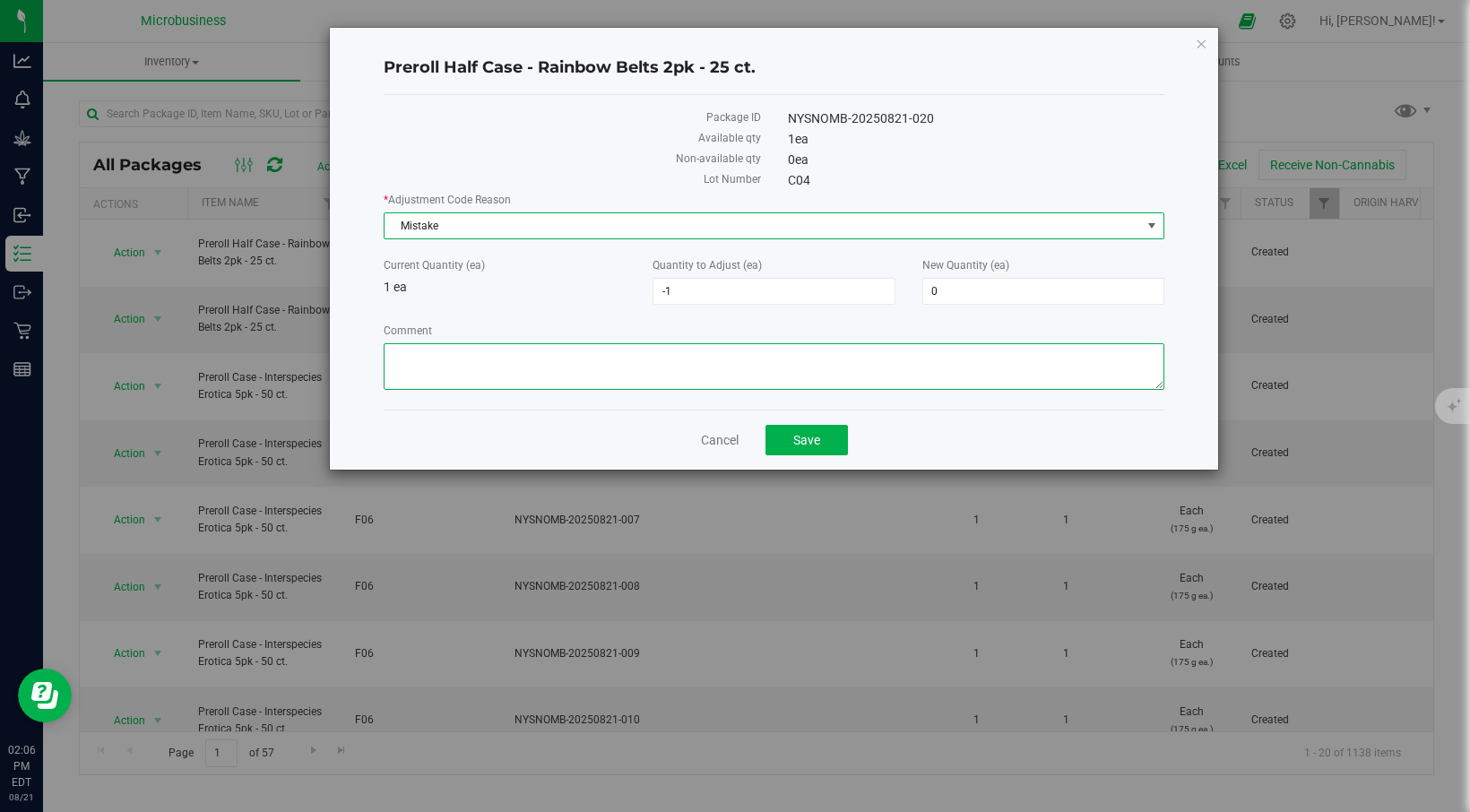
click at [484, 349] on textarea "Comment" at bounding box center [774, 366] width 781 height 46
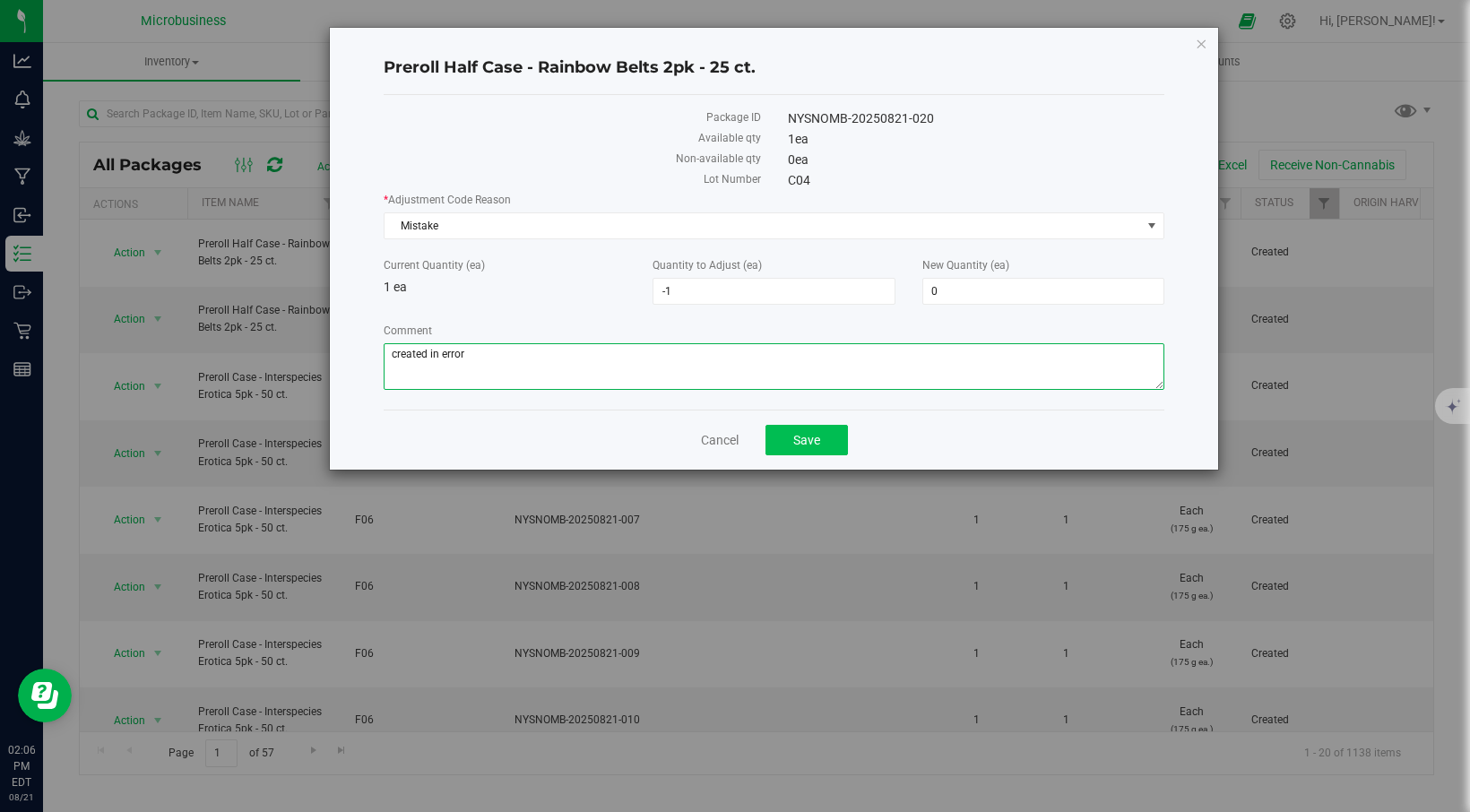
type textarea "created in error"
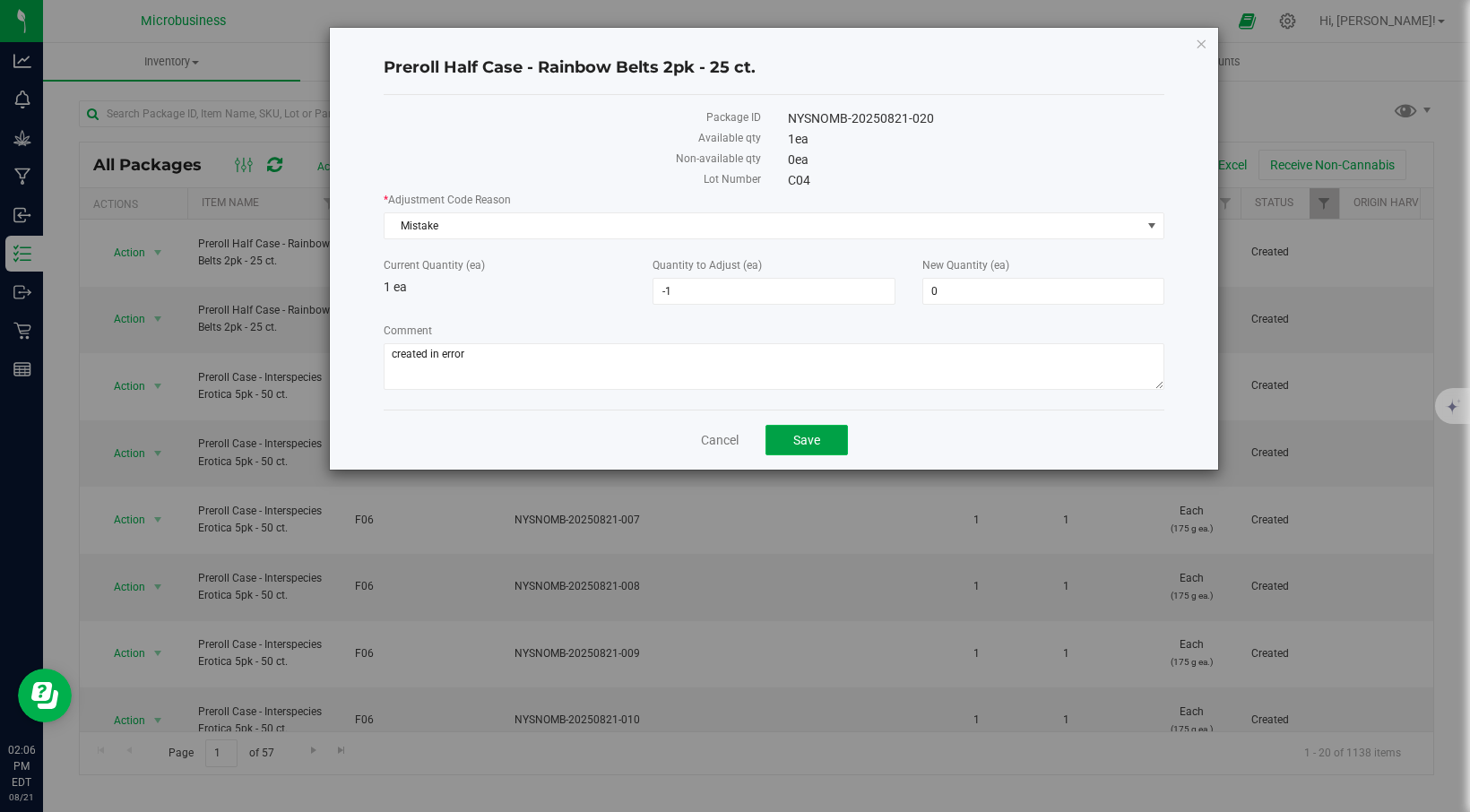
click at [795, 438] on span "Save" at bounding box center [807, 439] width 27 height 14
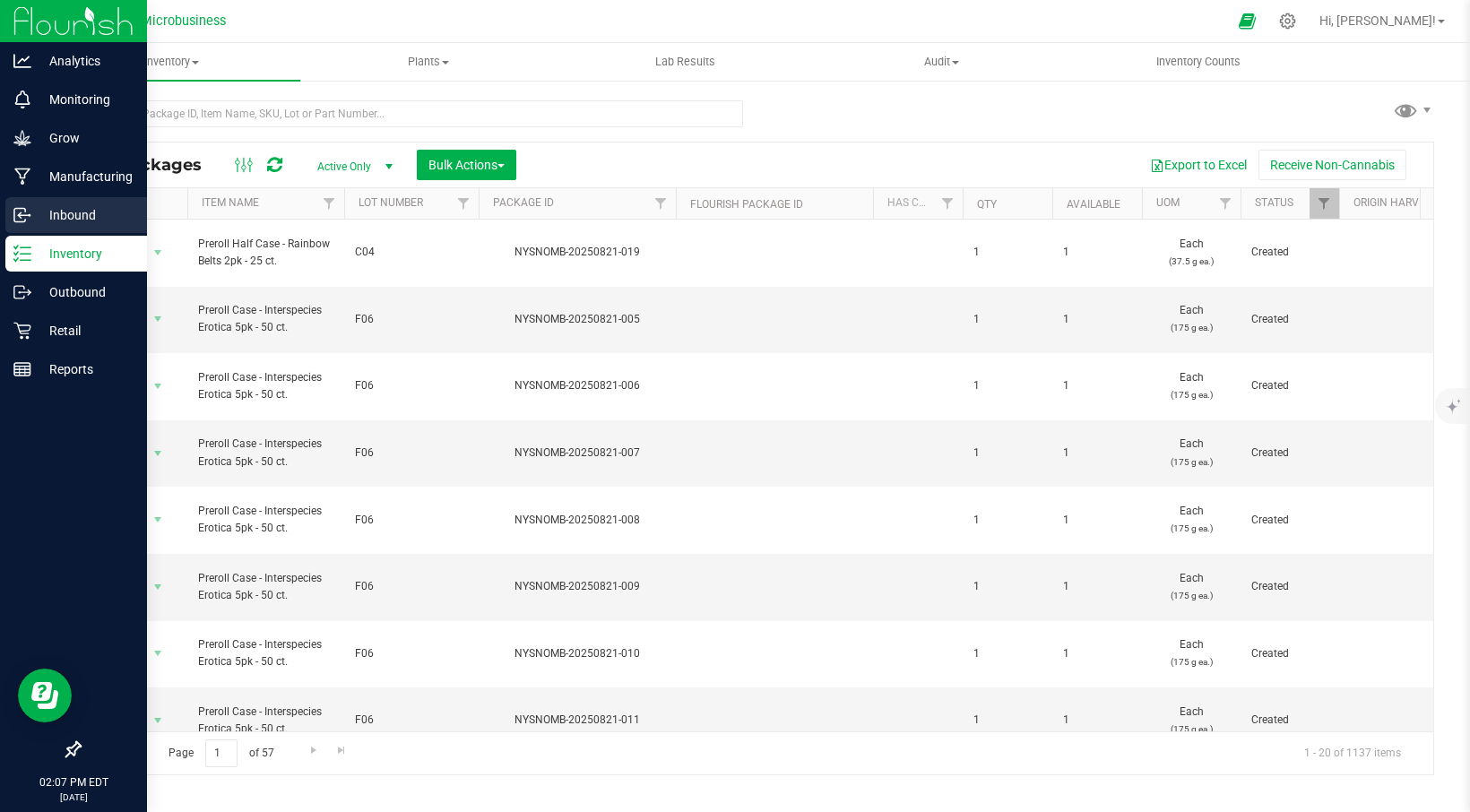
click at [68, 223] on p "Inbound" at bounding box center [86, 215] width 108 height 21
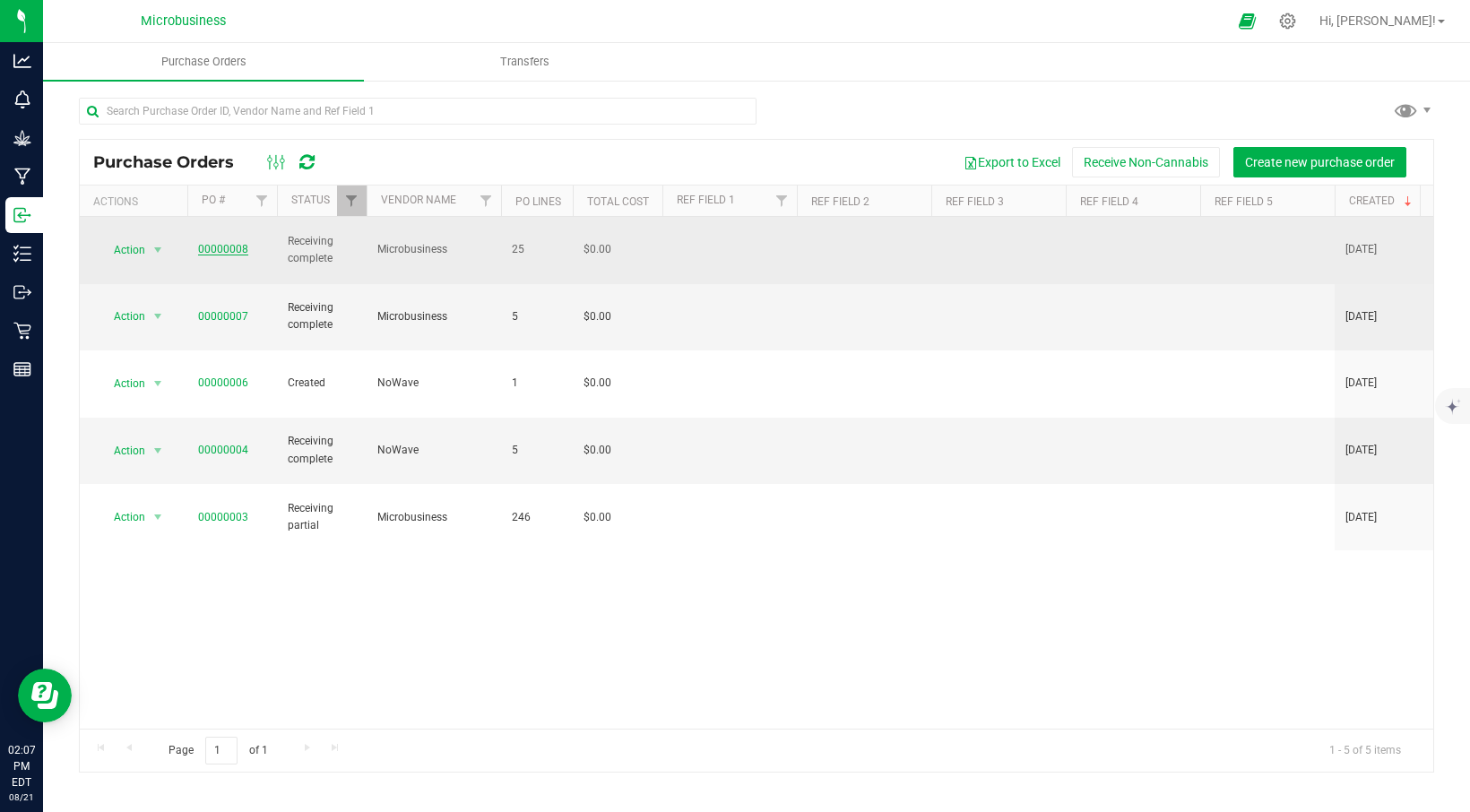
click at [212, 244] on link "00000008" at bounding box center [223, 249] width 50 height 12
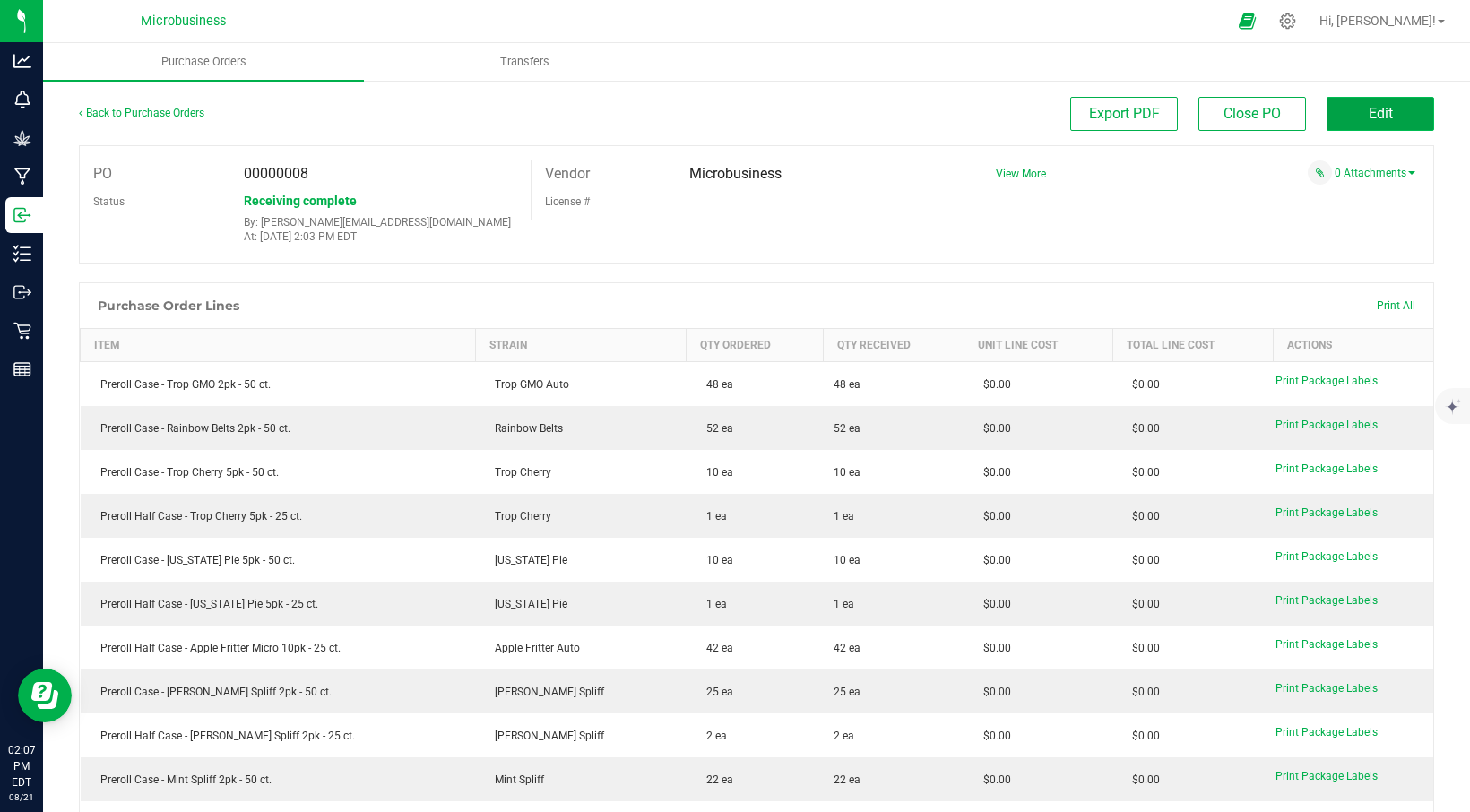
click at [1369, 110] on span "Edit" at bounding box center [1381, 113] width 24 height 17
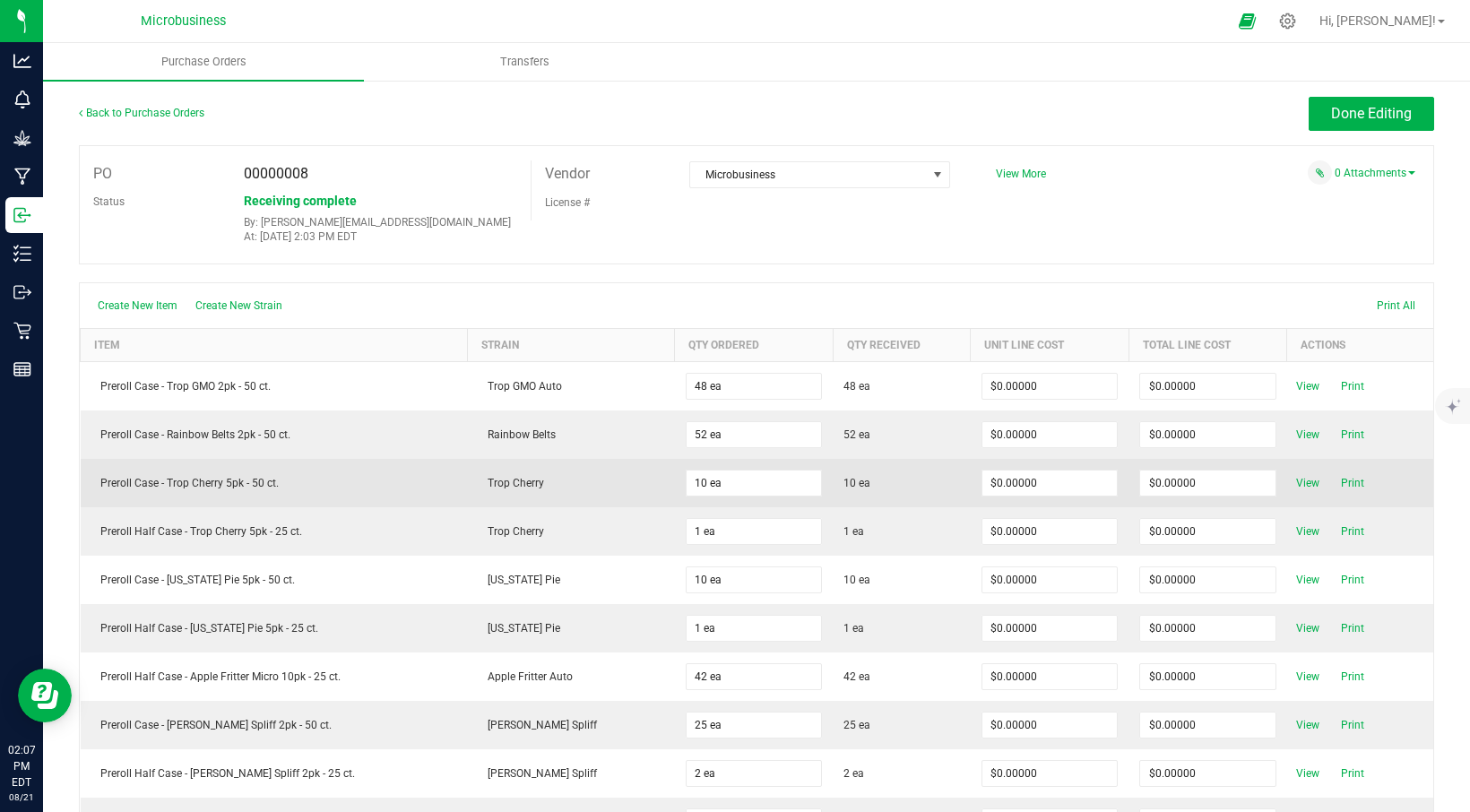
scroll to position [30, 0]
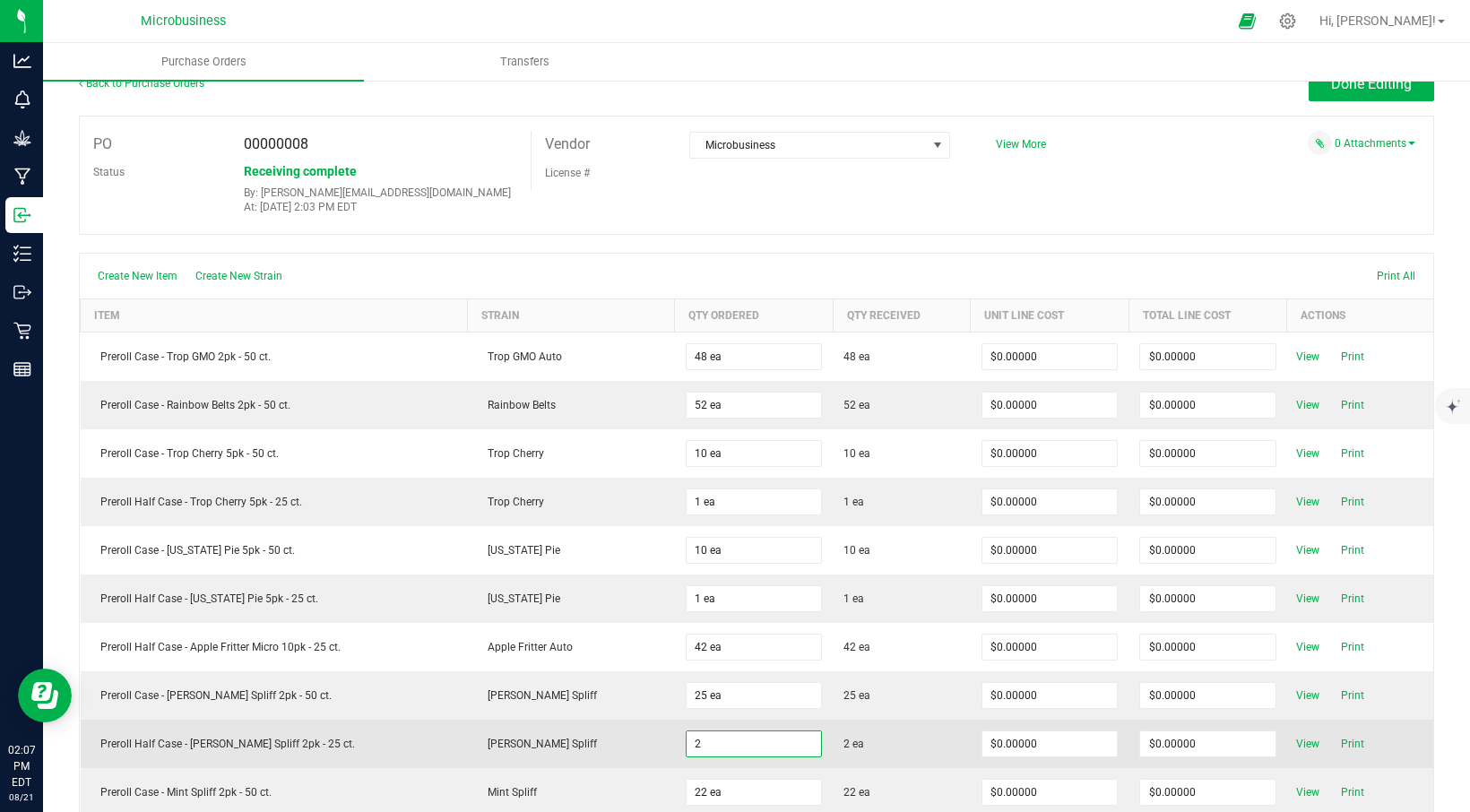
click at [687, 744] on input "2" at bounding box center [754, 744] width 136 height 25
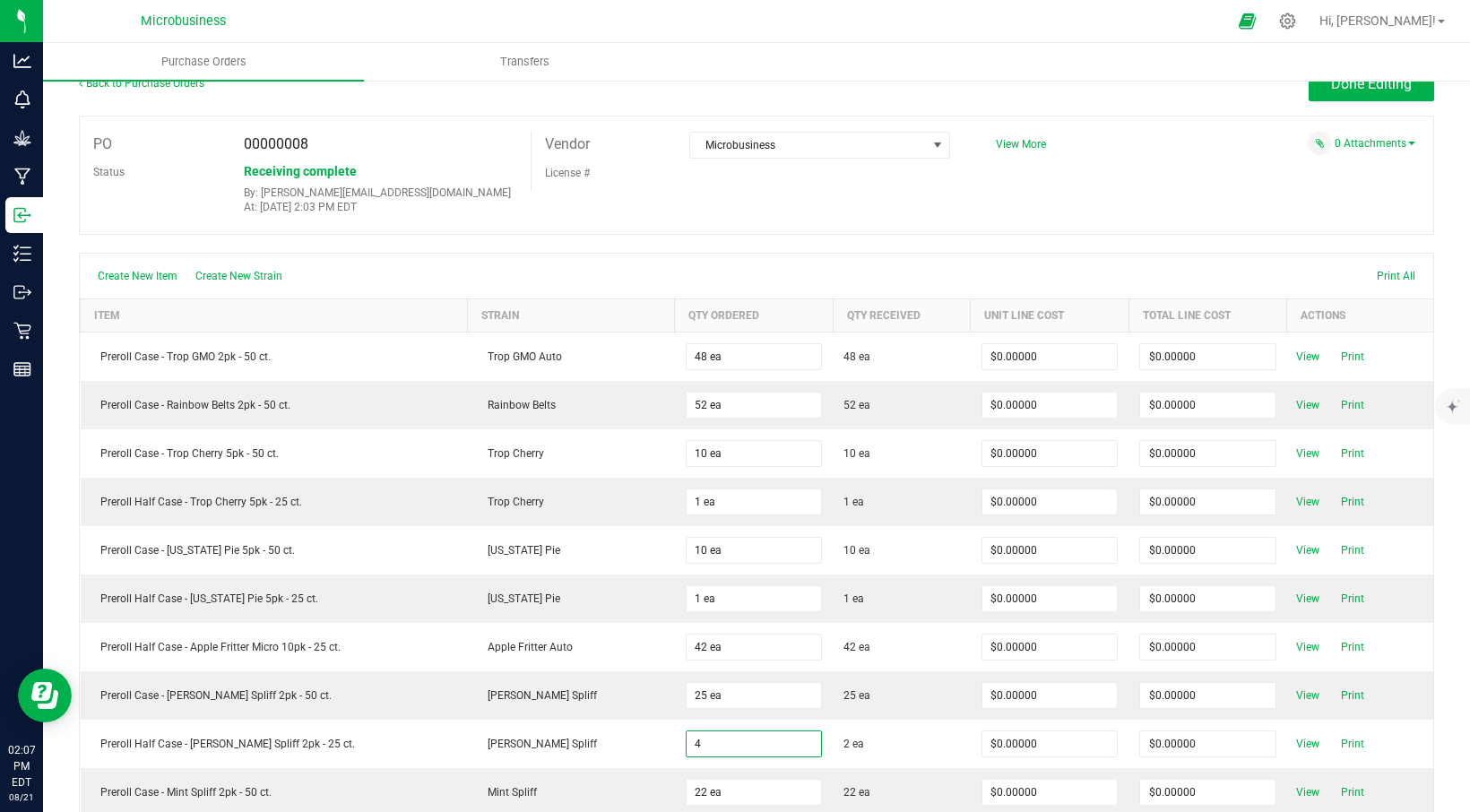
type input "4 ea"
click at [631, 228] on div "PO 00000008 Status Receiving complete By: [PERSON_NAME][EMAIL_ADDRESS][DOMAIN_N…" at bounding box center [757, 175] width 1356 height 119
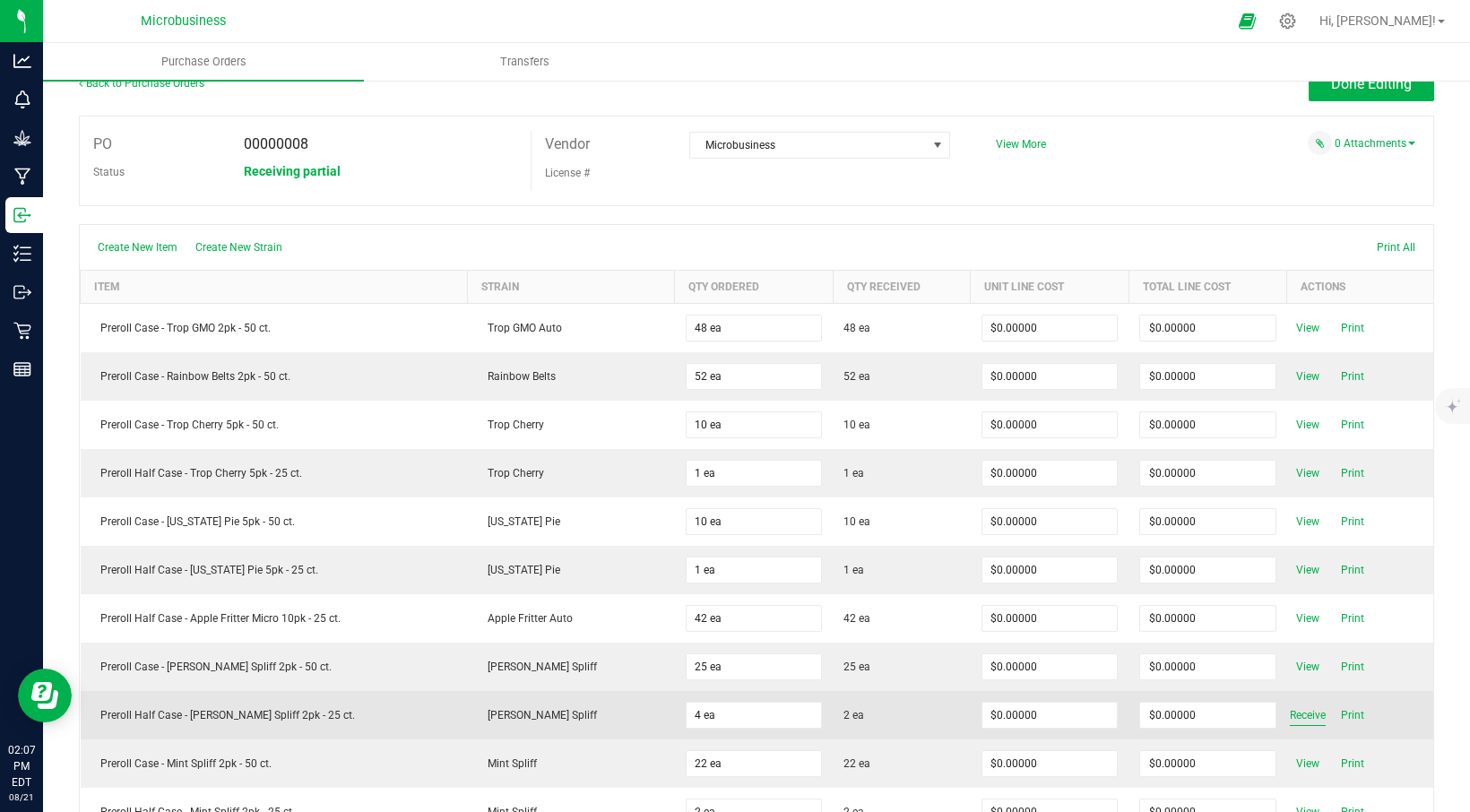
click at [1294, 709] on span "Receive" at bounding box center [1307, 715] width 36 height 21
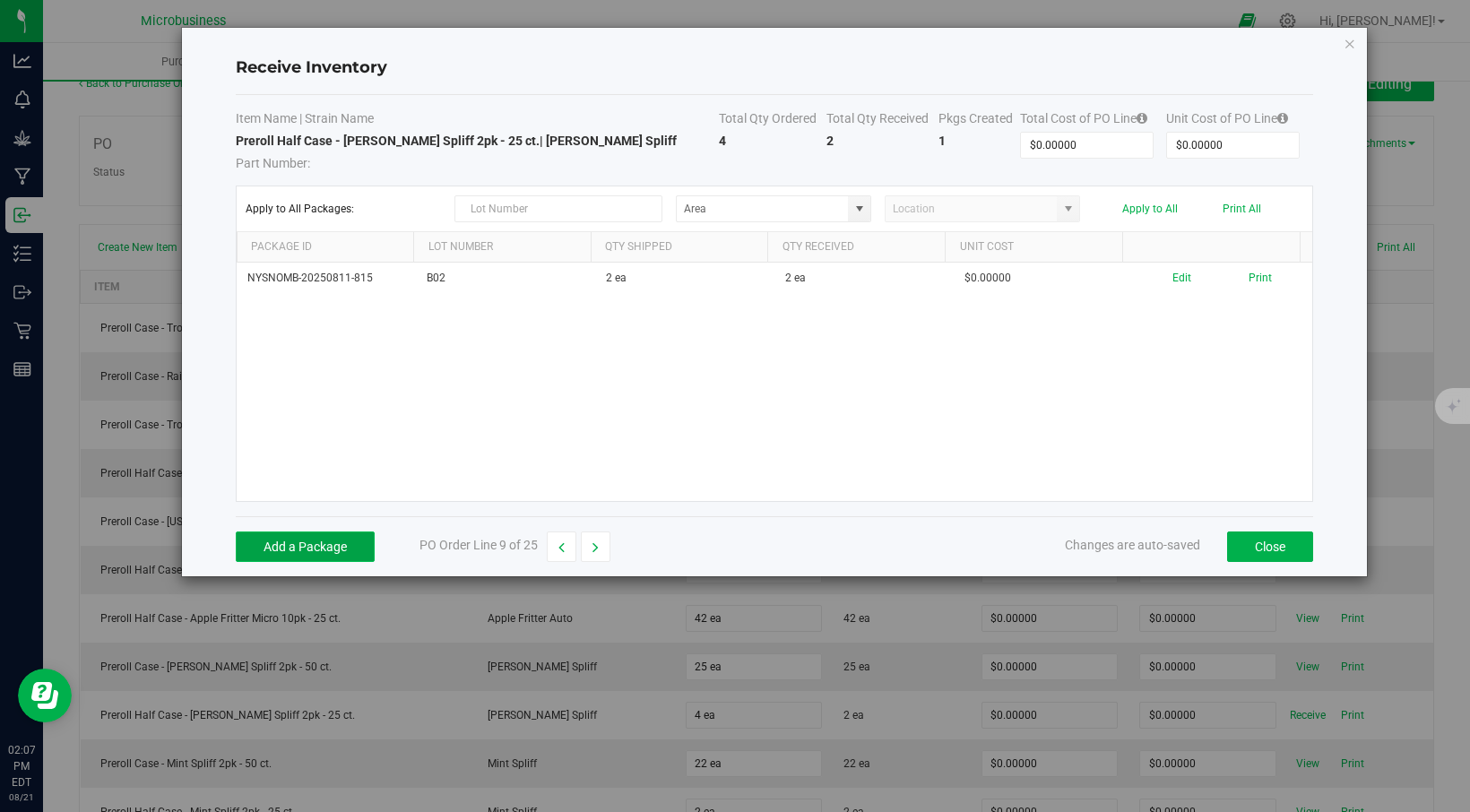
click at [311, 539] on button "Add a Package" at bounding box center [305, 547] width 138 height 31
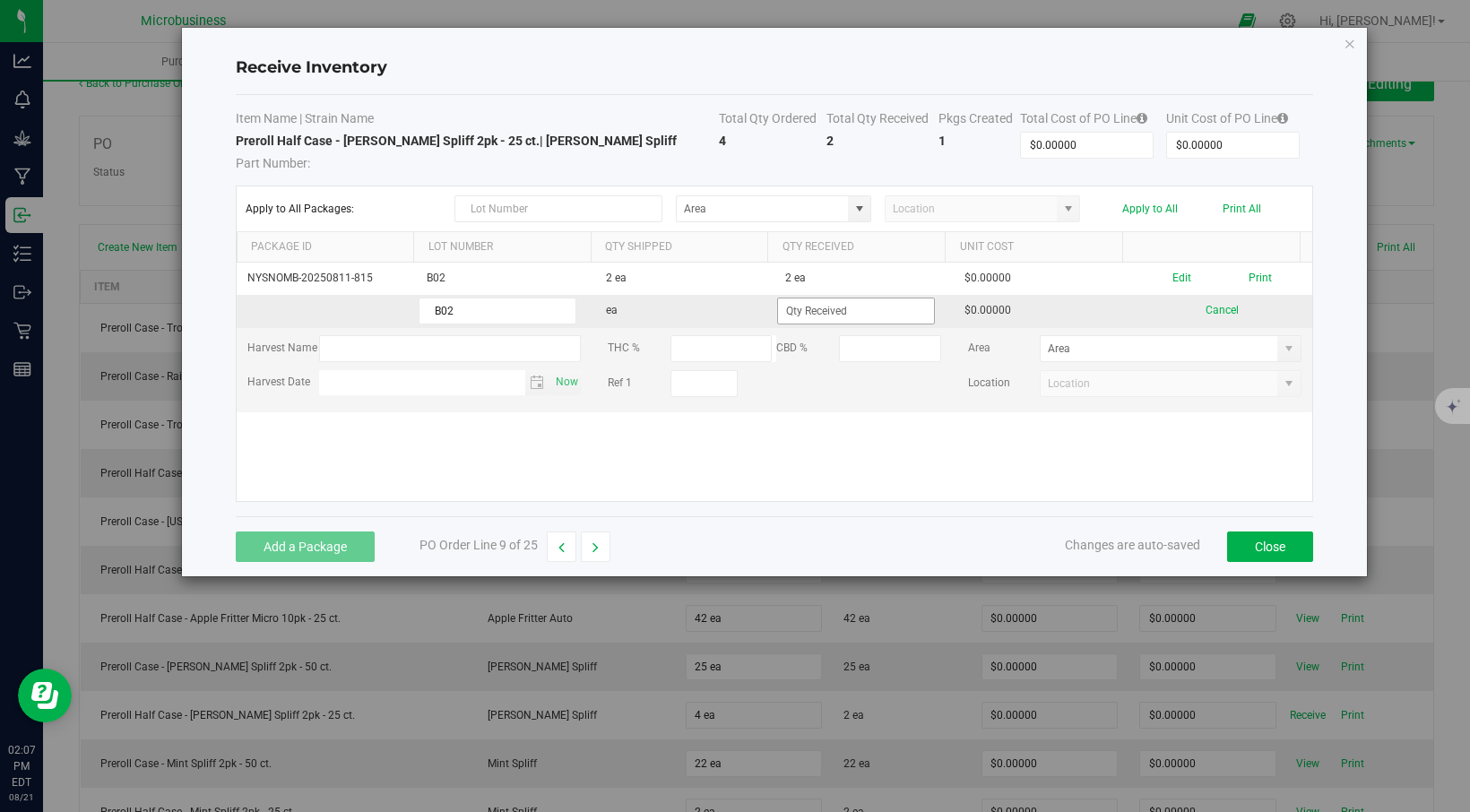
type input "B02"
click at [830, 317] on input at bounding box center [856, 310] width 156 height 25
type input "2 ea"
click at [748, 547] on div "Add a Package PO Order Line 9 of 25 Changes are auto-saved Close" at bounding box center [774, 546] width 1078 height 60
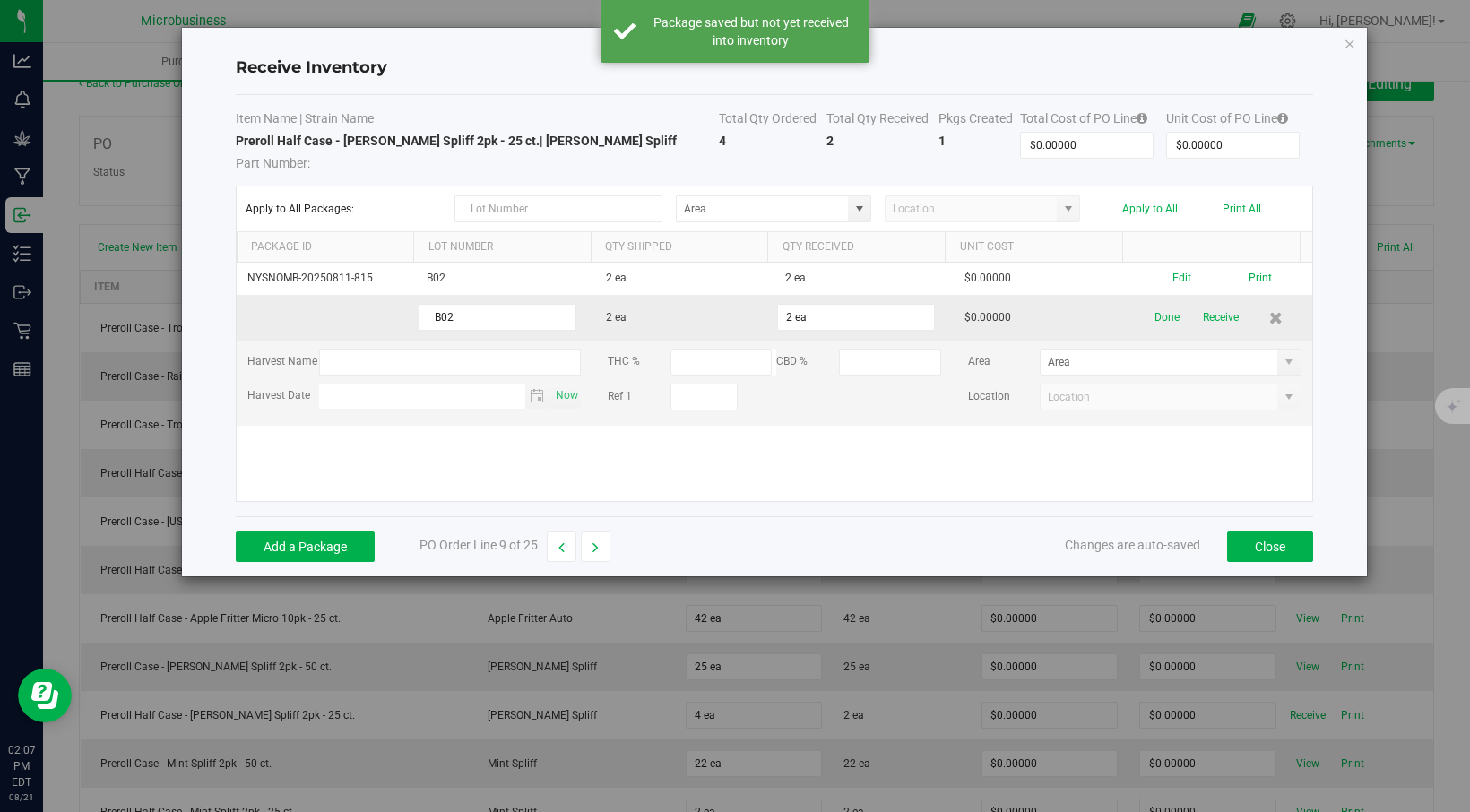
click at [1208, 320] on button "Receive" at bounding box center [1220, 317] width 36 height 32
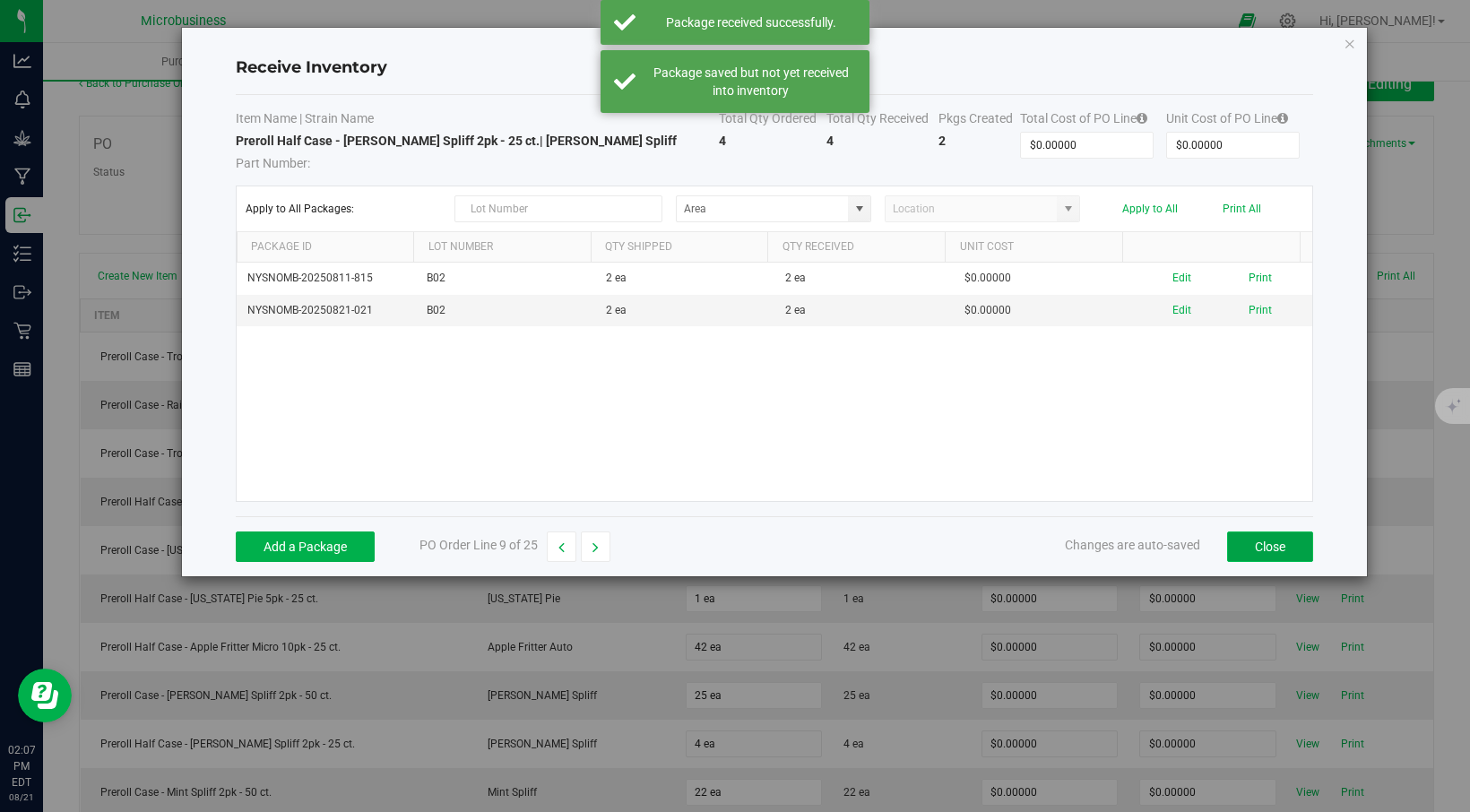
click at [1277, 548] on button "Close" at bounding box center [1269, 547] width 86 height 31
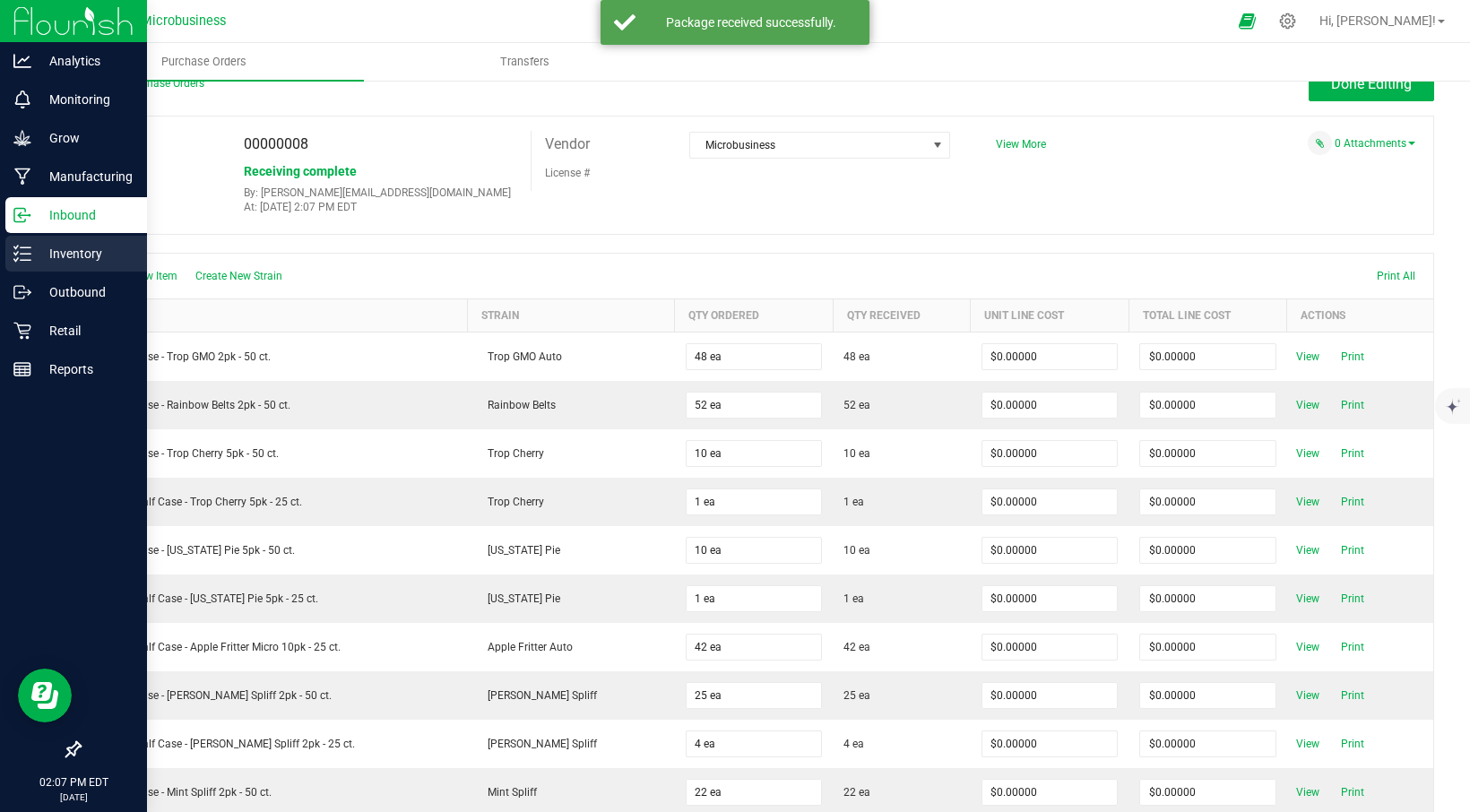
click at [62, 248] on p "Inventory" at bounding box center [86, 254] width 108 height 21
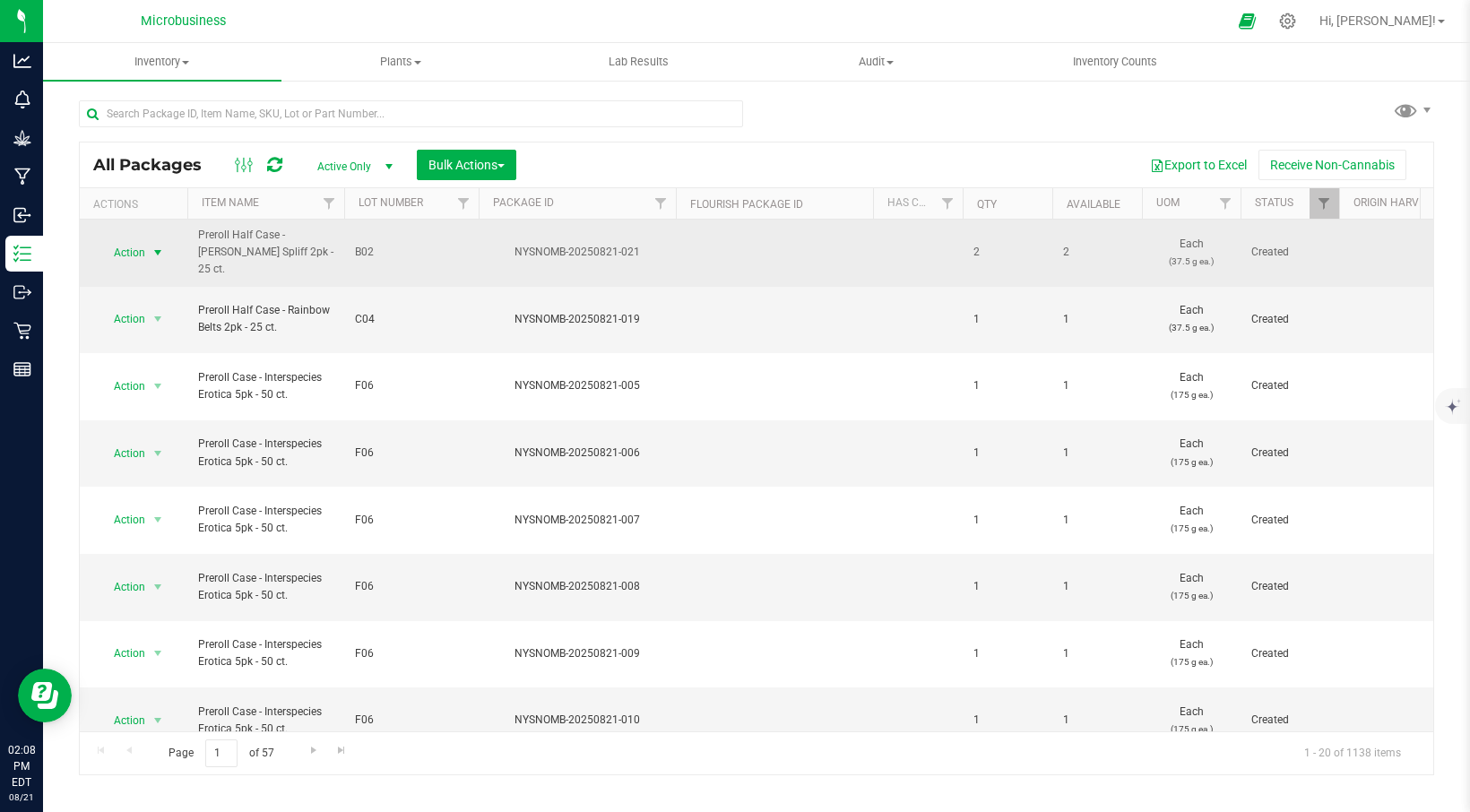
click at [159, 245] on span "select" at bounding box center [158, 252] width 14 height 14
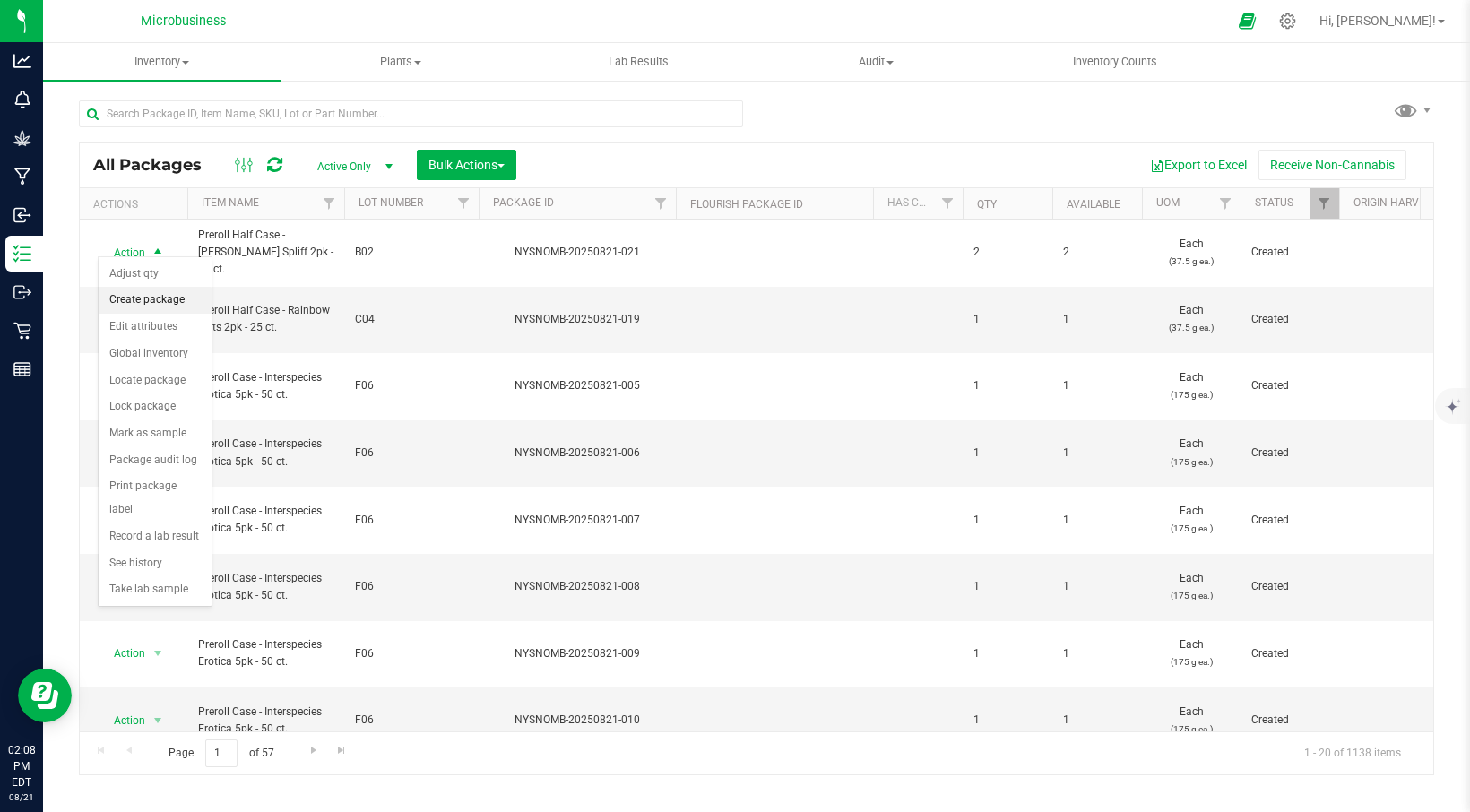
click at [147, 303] on li "Create package" at bounding box center [155, 300] width 112 height 27
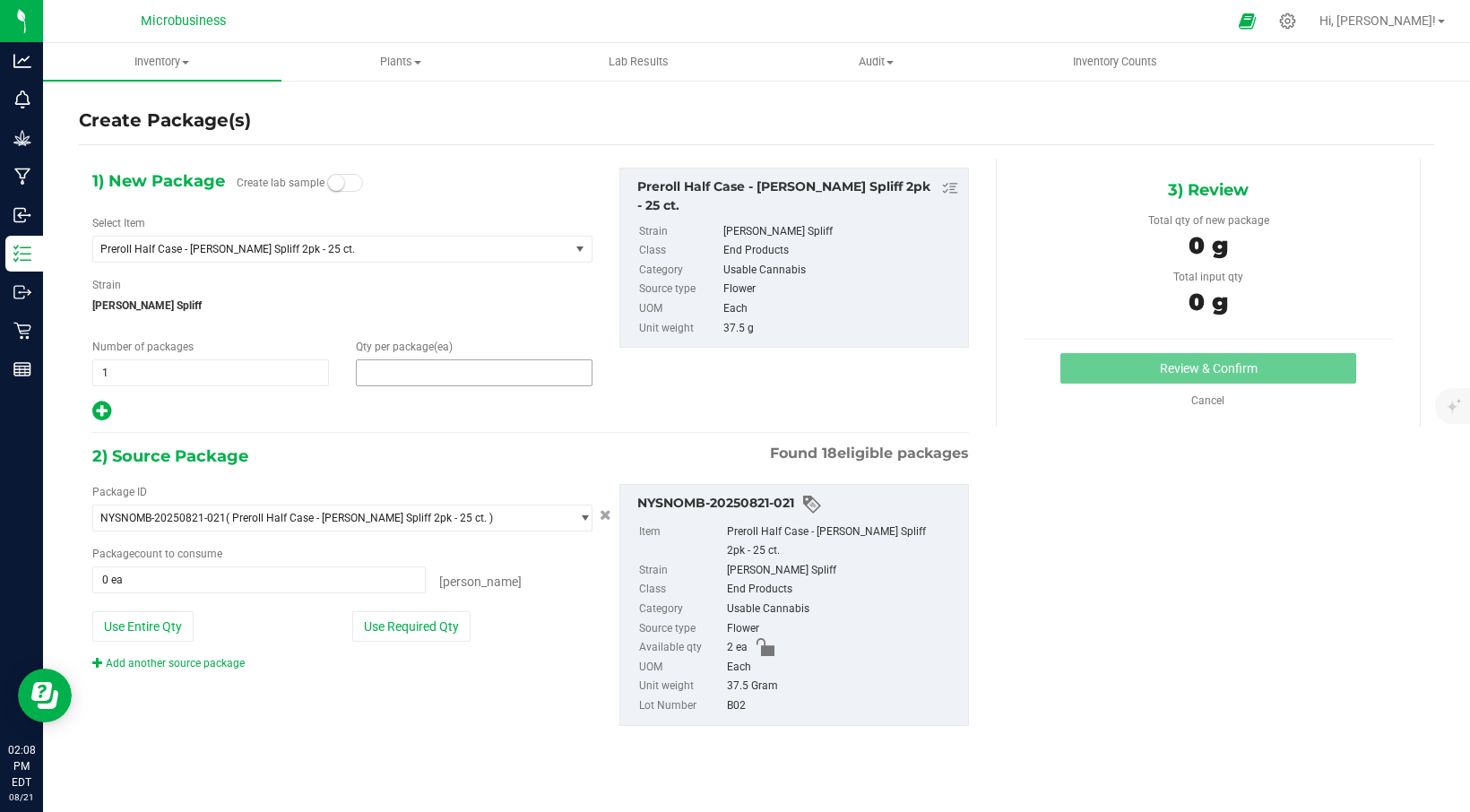
click at [370, 366] on span at bounding box center [474, 373] width 237 height 27
type input "0"
click at [232, 364] on span "1 1" at bounding box center [211, 373] width 237 height 27
type input "2"
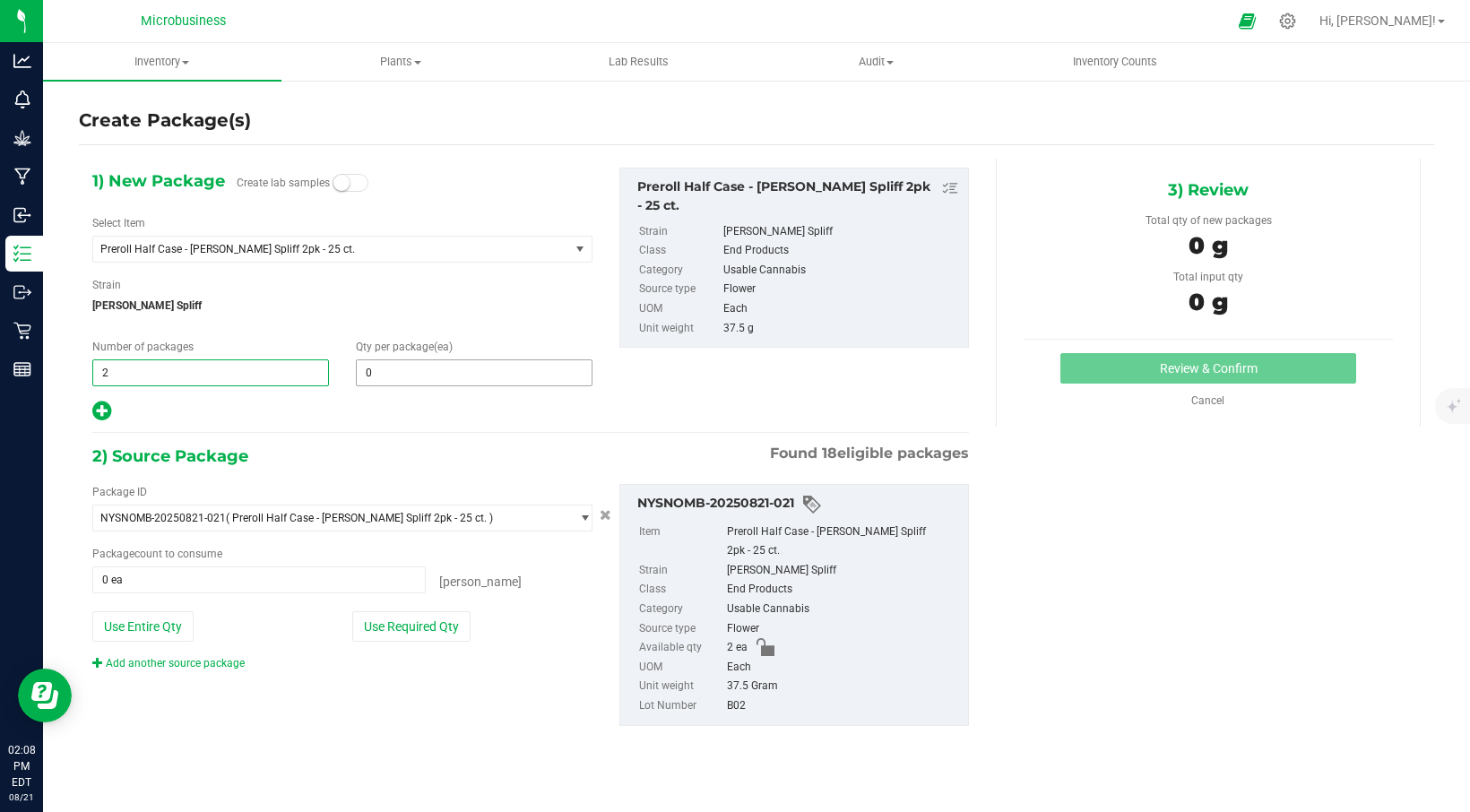
click at [414, 377] on span "0 0" at bounding box center [474, 373] width 237 height 27
type input "1"
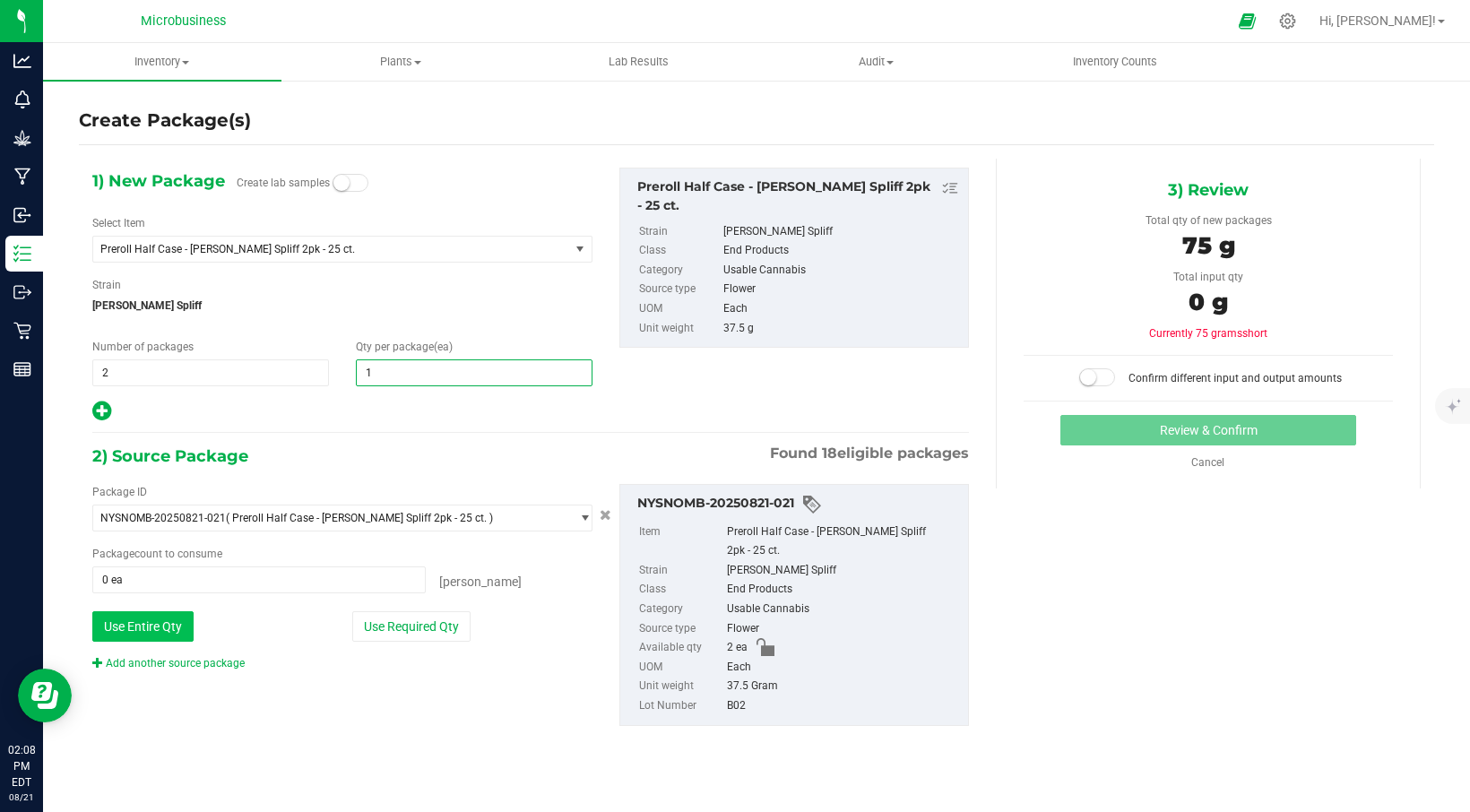
type input "1"
click at [137, 626] on button "Use Entire Qty" at bounding box center [142, 627] width 101 height 31
type input "2 ea"
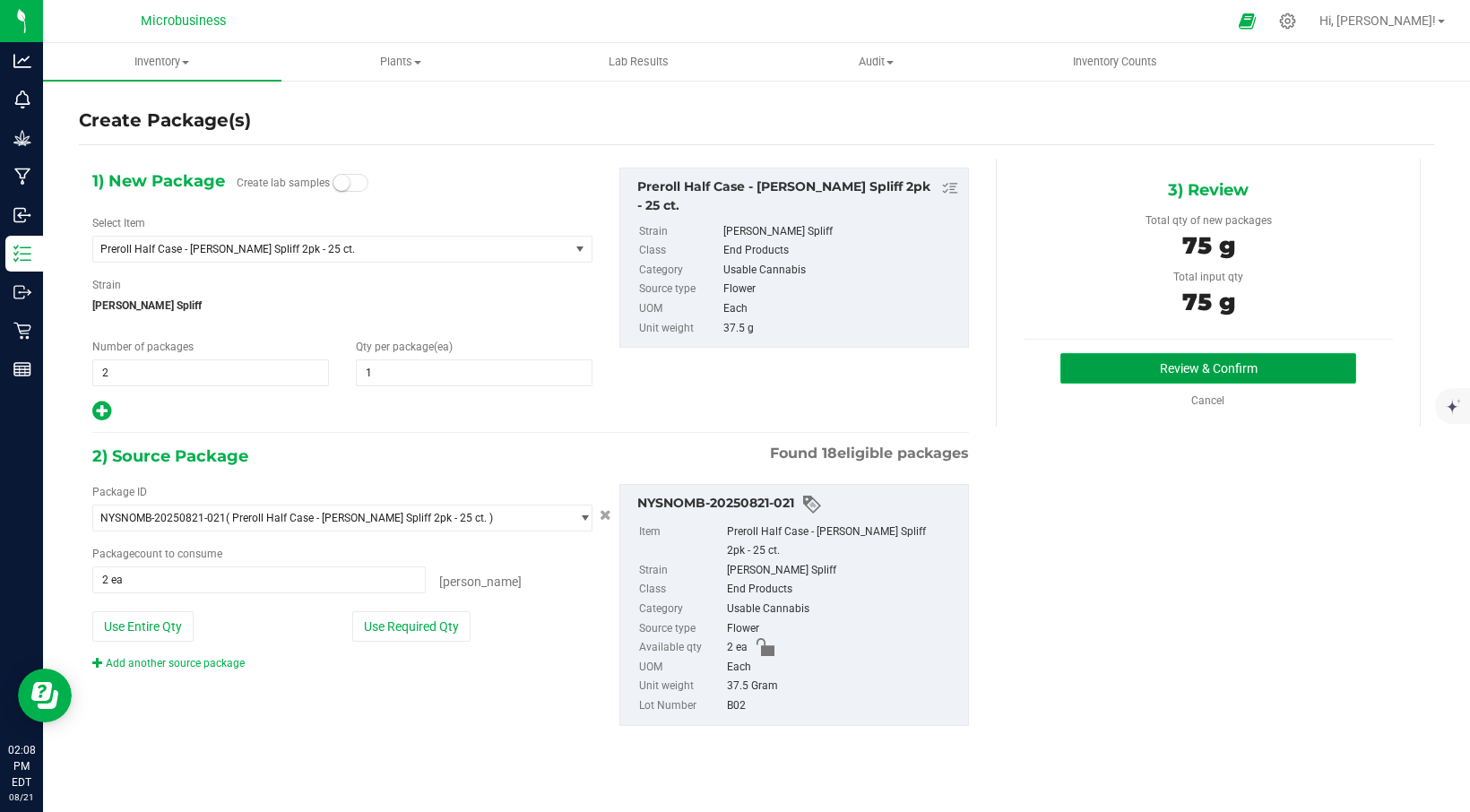
click at [1216, 364] on button "Review & Confirm" at bounding box center [1208, 368] width 296 height 31
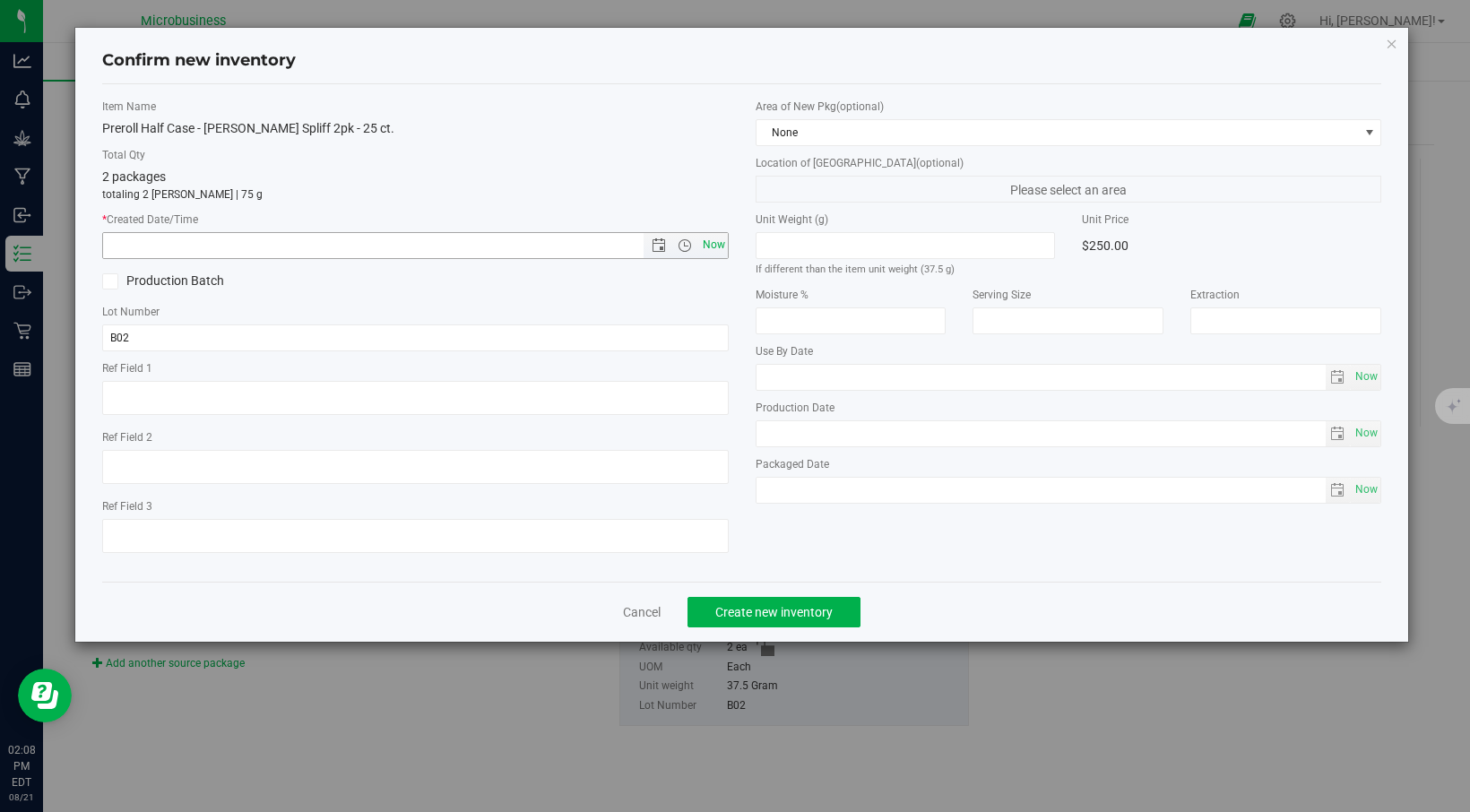
click at [708, 248] on span "Now" at bounding box center [713, 244] width 31 height 26
type input "[DATE] 2:08 PM"
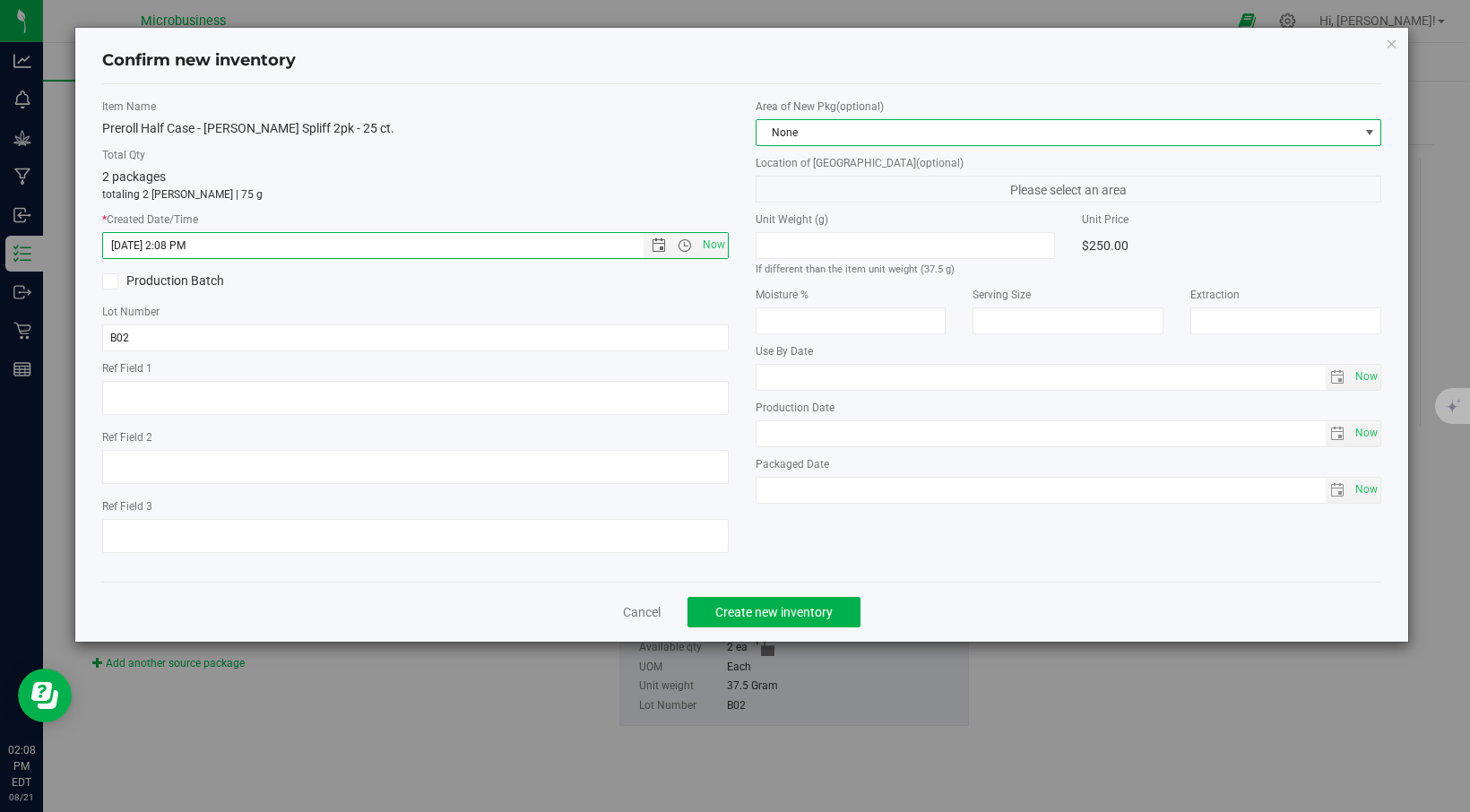
click at [1373, 134] on span at bounding box center [1369, 133] width 14 height 14
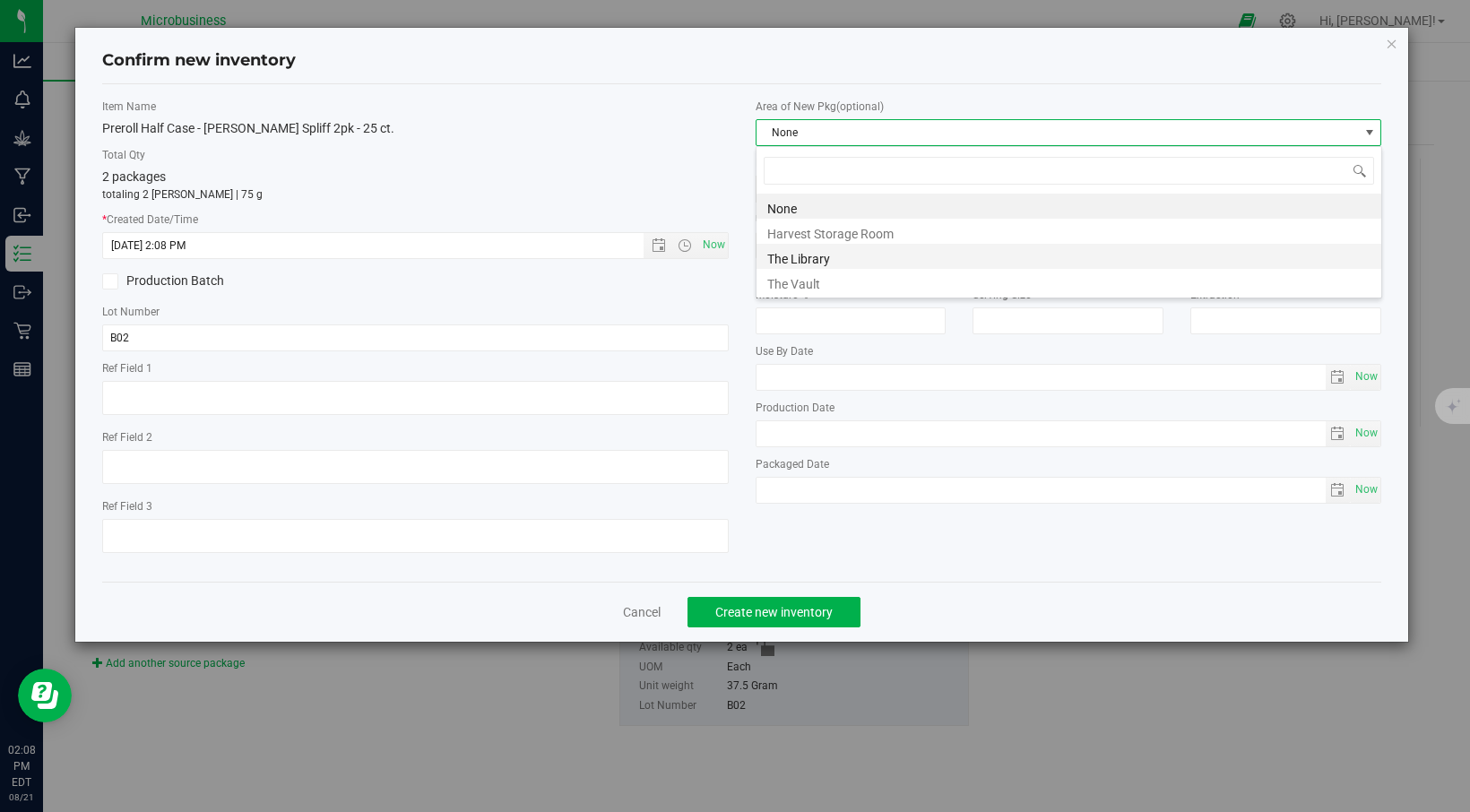
scroll to position [27, 627]
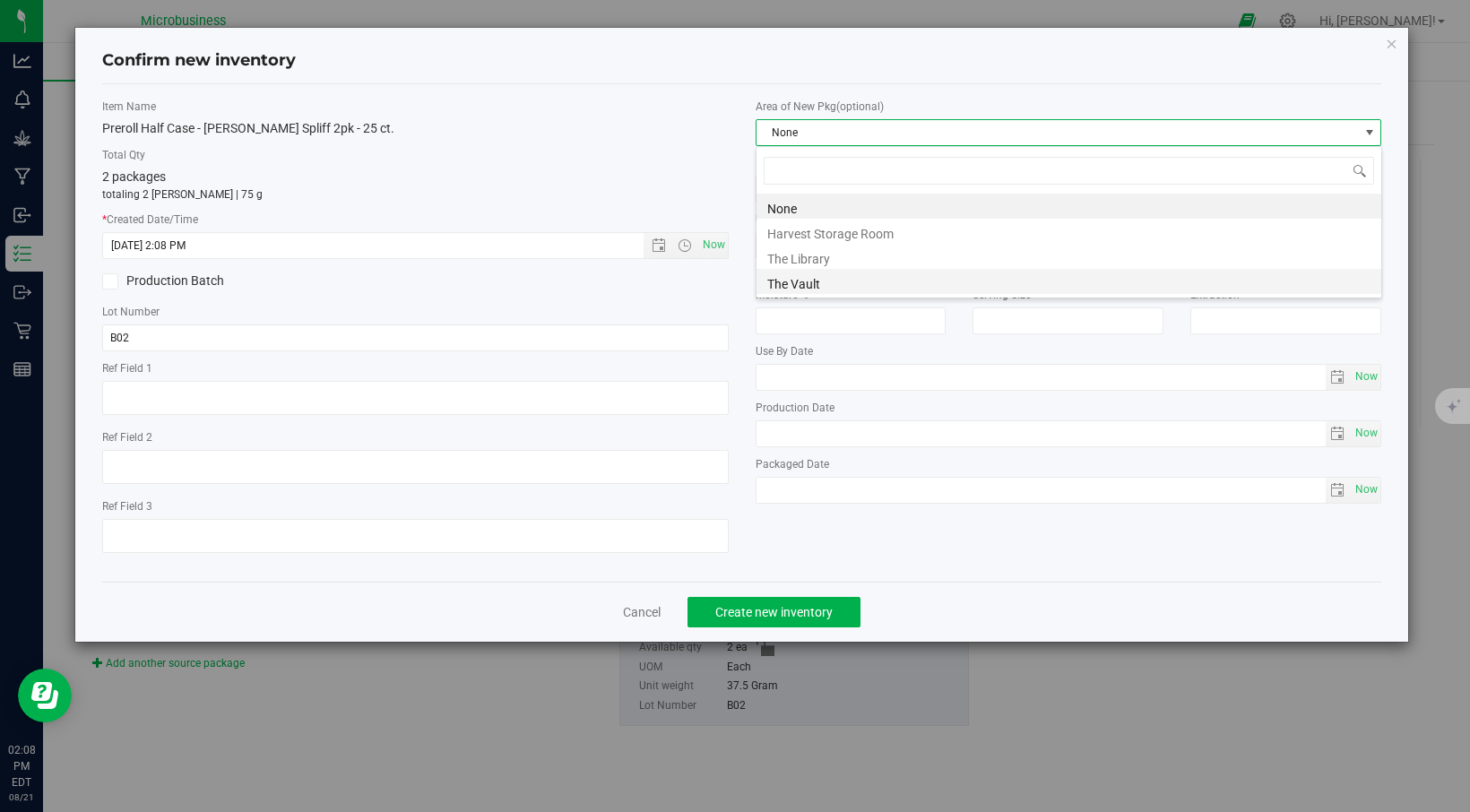
click at [850, 289] on li "The Vault" at bounding box center [1069, 282] width 625 height 25
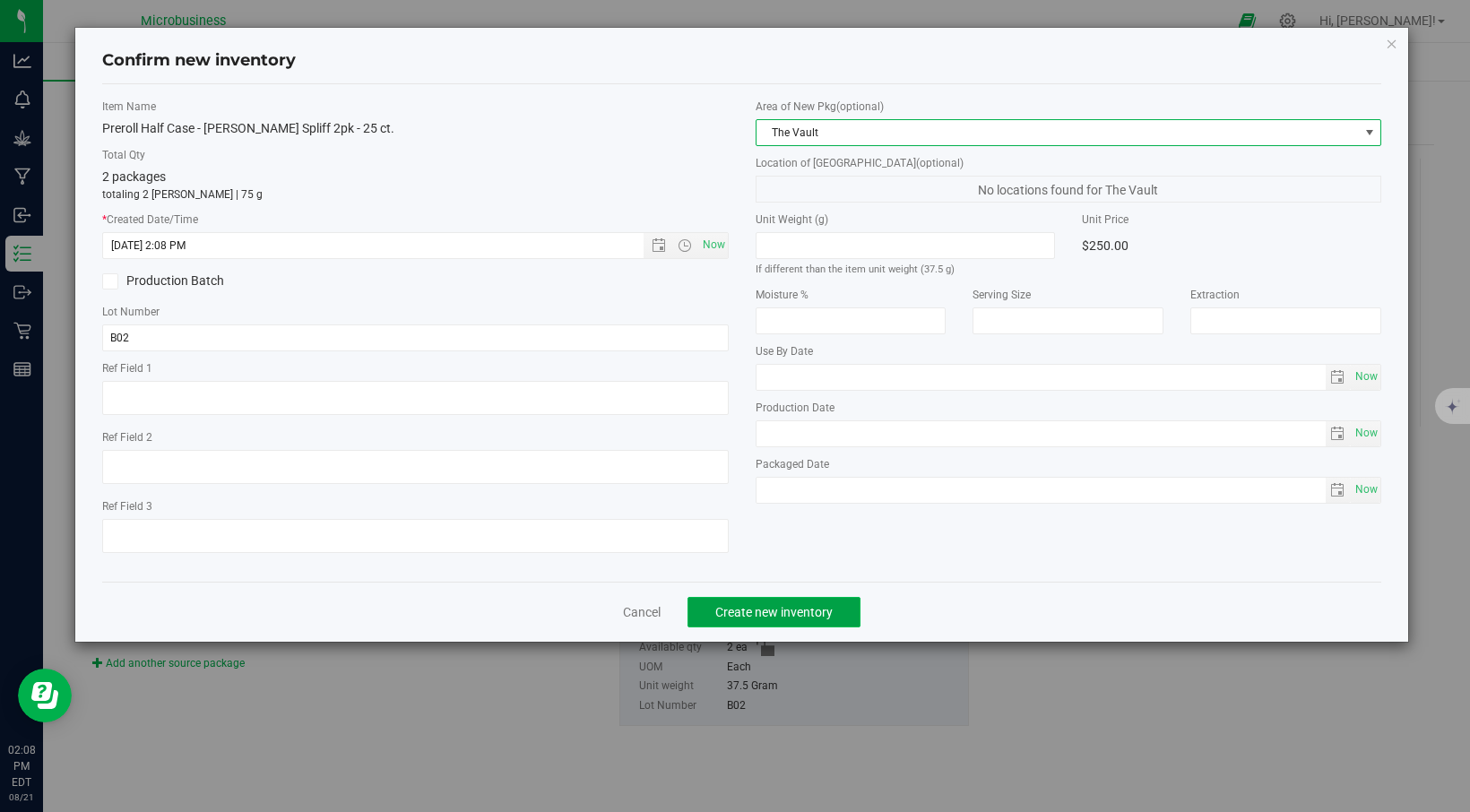
click at [760, 609] on span "Create new inventory" at bounding box center [774, 611] width 117 height 14
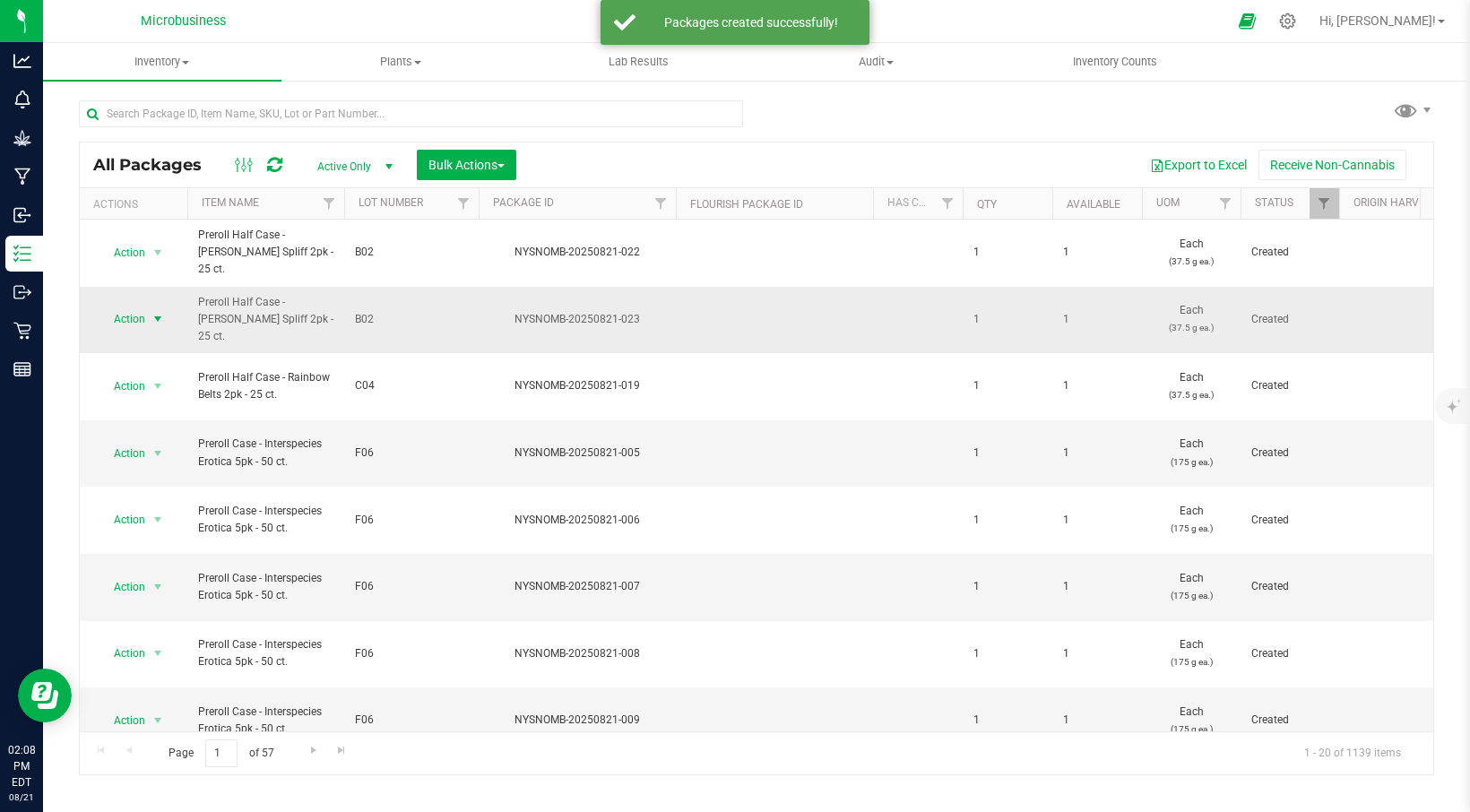
click at [159, 311] on span "select" at bounding box center [158, 318] width 14 height 14
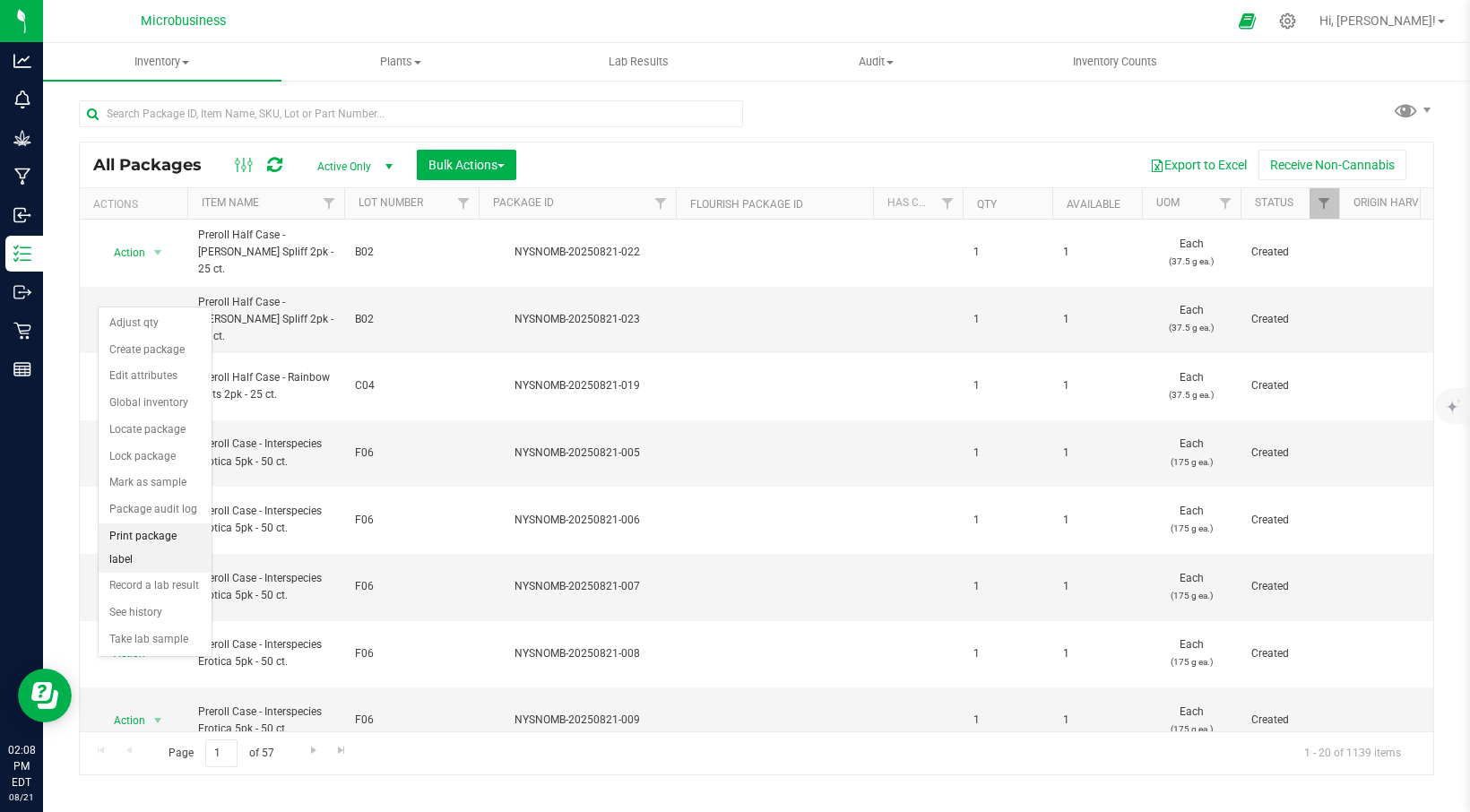
click at [161, 530] on li "Print package label" at bounding box center [155, 547] width 112 height 49
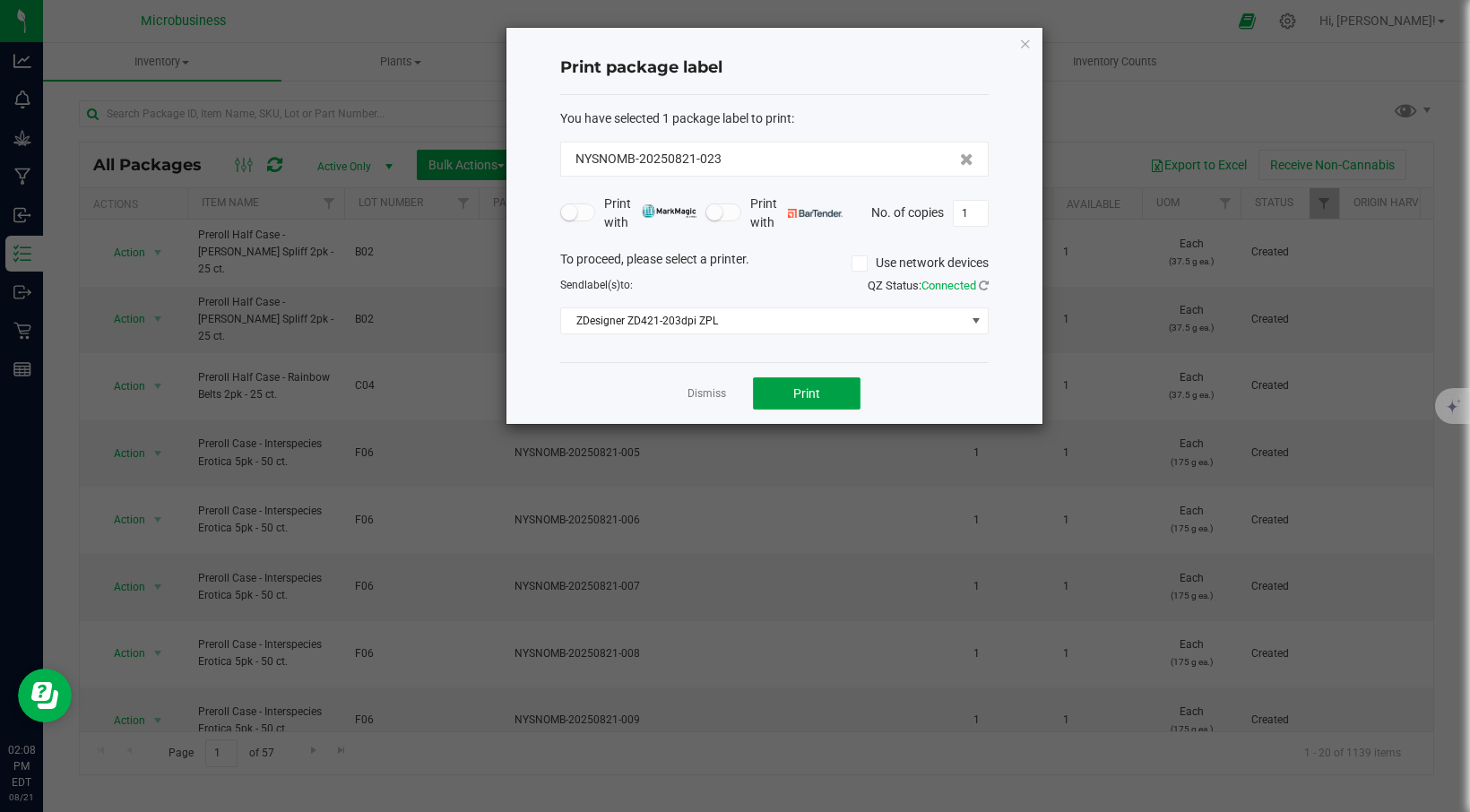
click at [802, 400] on span "Print" at bounding box center [807, 393] width 27 height 14
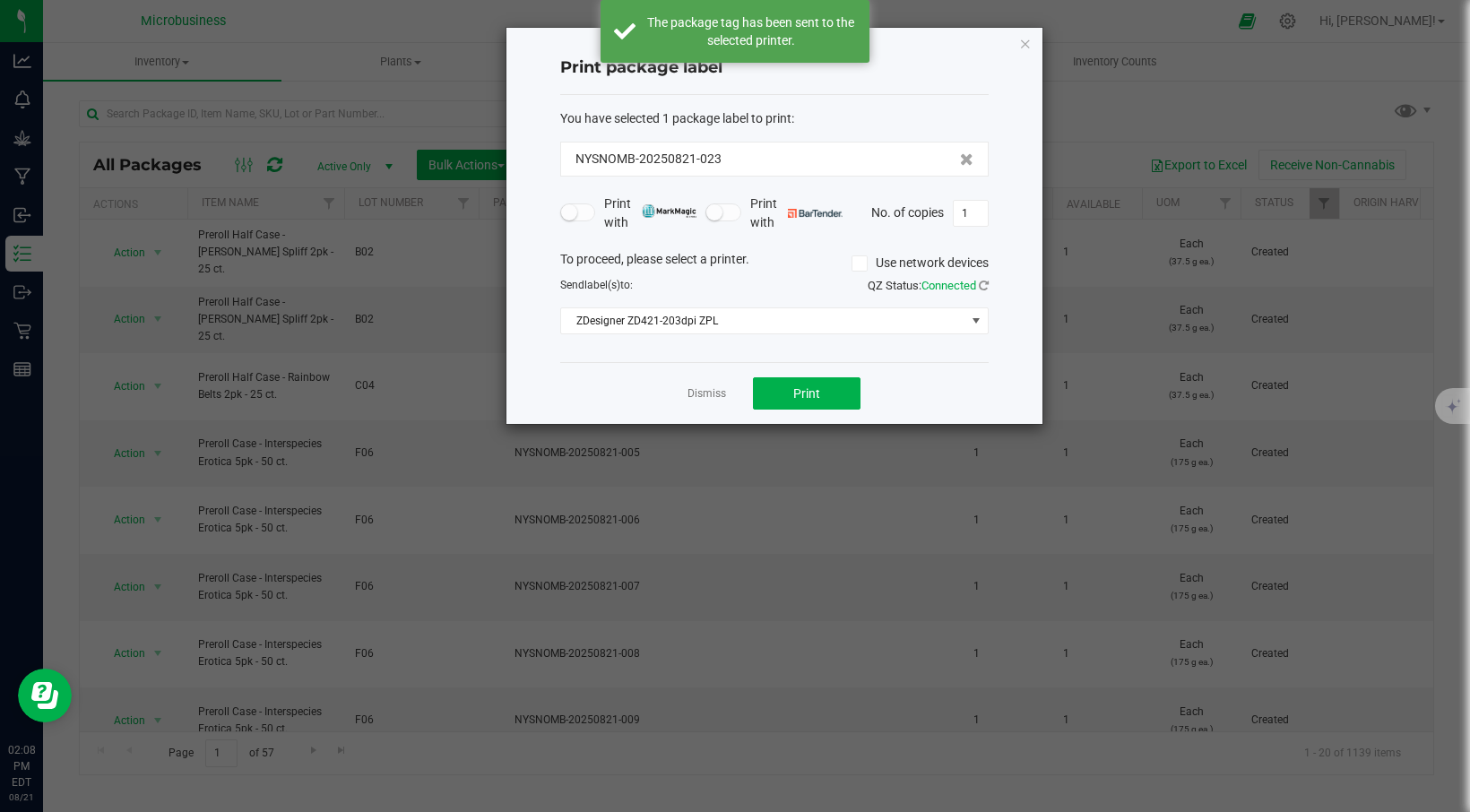
drag, startPoint x: 1030, startPoint y: 40, endPoint x: 918, endPoint y: 83, distance: 120.0
click at [1030, 40] on icon "button" at bounding box center [1025, 43] width 12 height 21
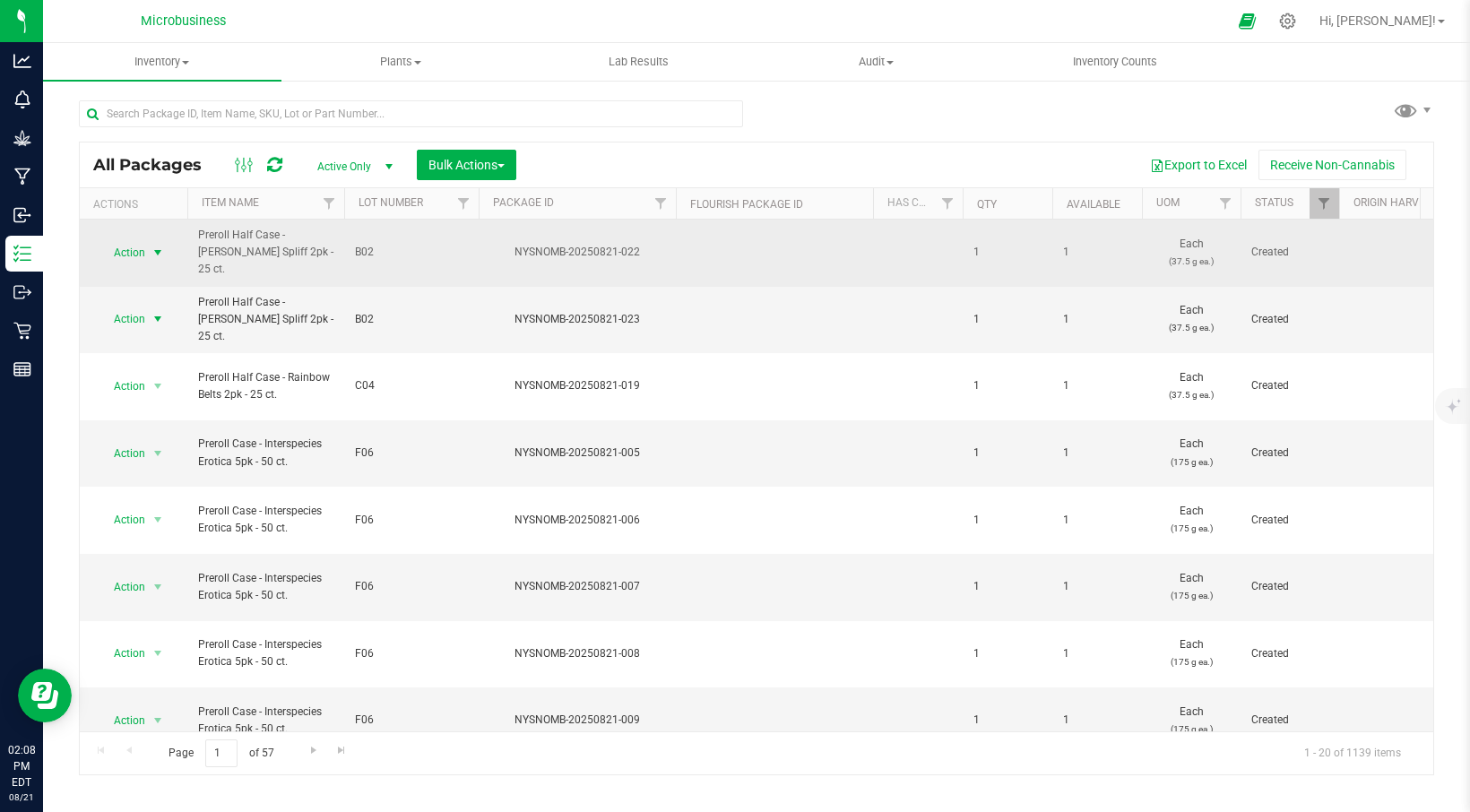
click at [156, 247] on span "select" at bounding box center [158, 252] width 14 height 14
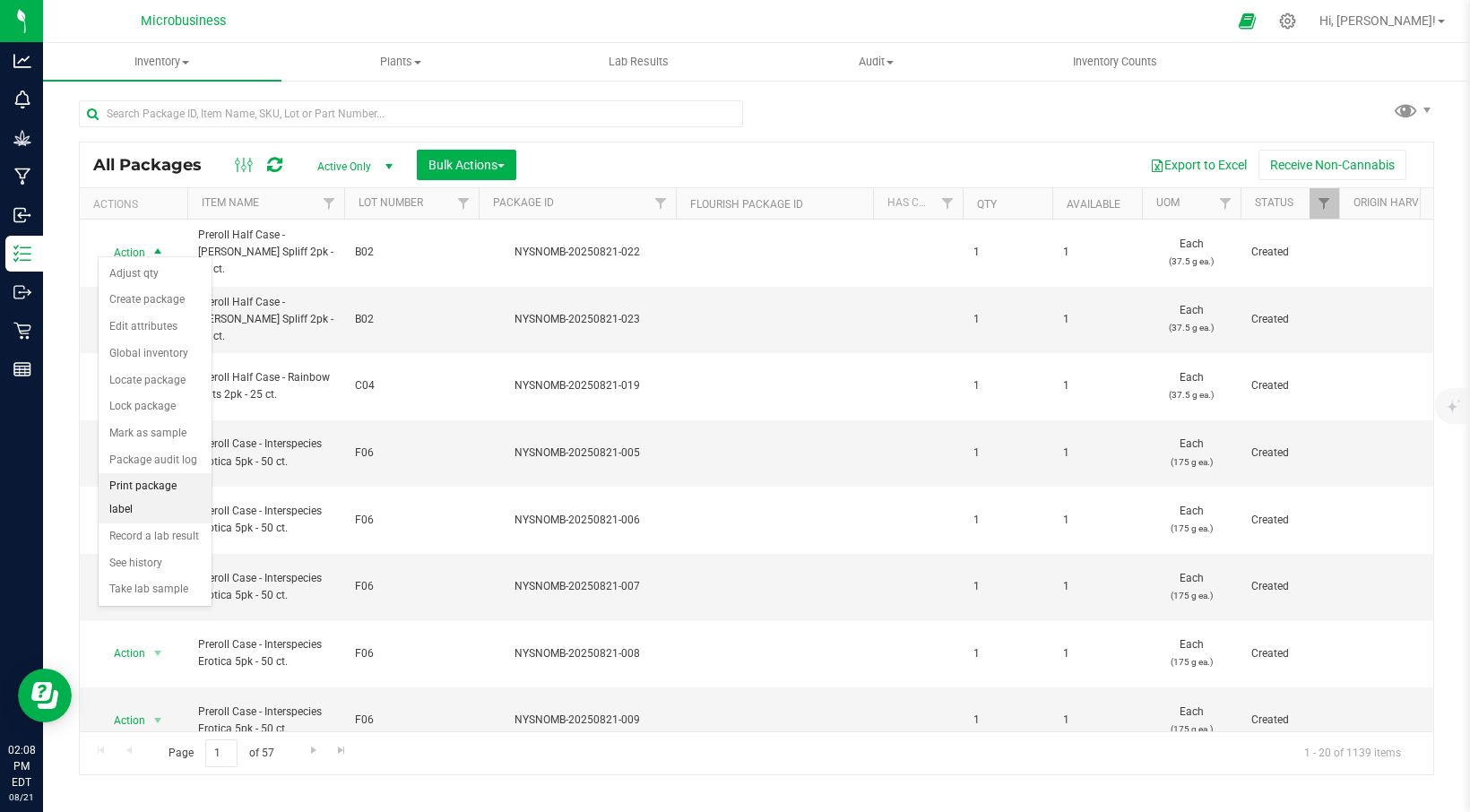
click at [151, 486] on li "Print package label" at bounding box center [155, 497] width 112 height 49
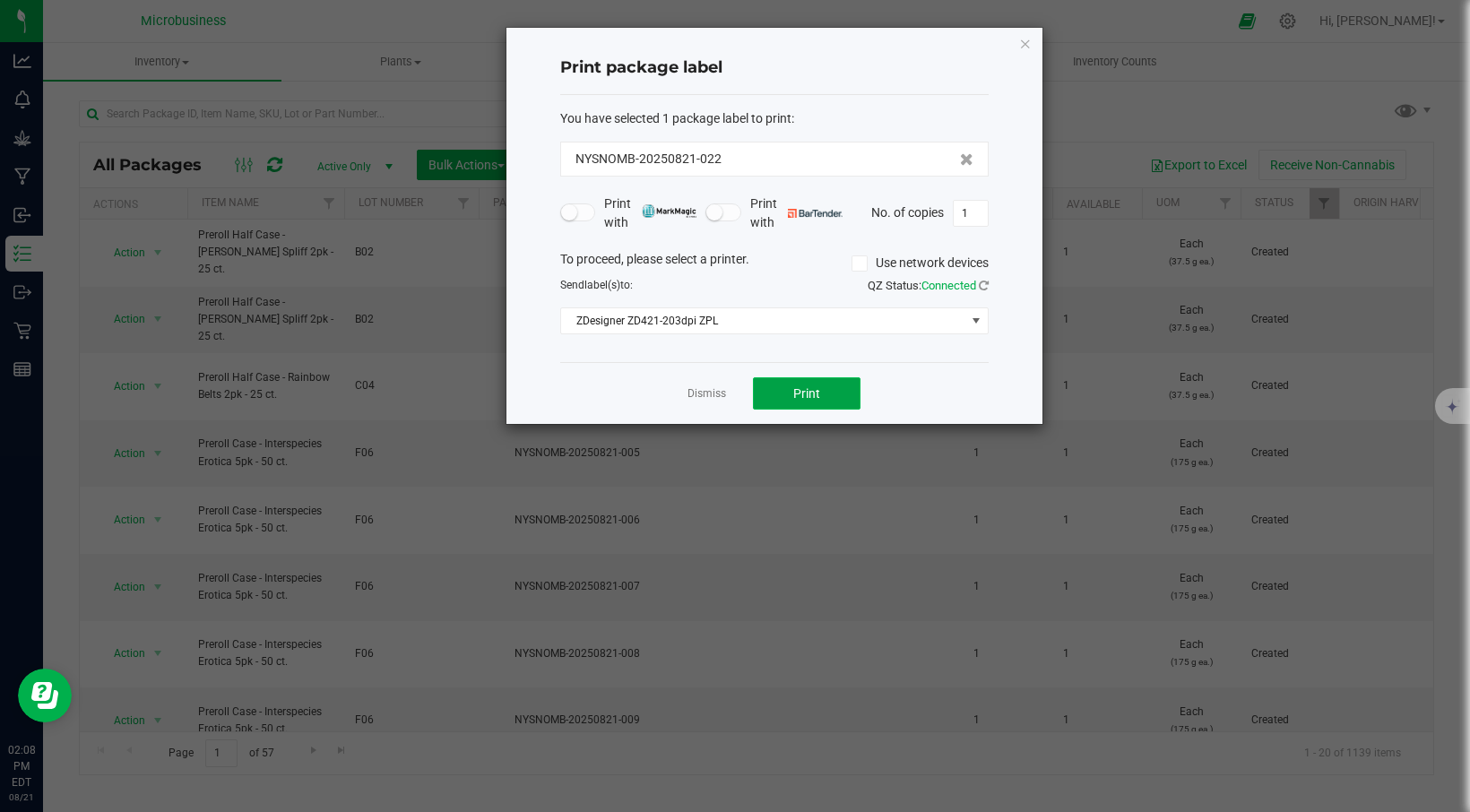
click at [810, 398] on span "Print" at bounding box center [807, 393] width 27 height 14
click at [1030, 44] on icon "button" at bounding box center [1025, 43] width 12 height 21
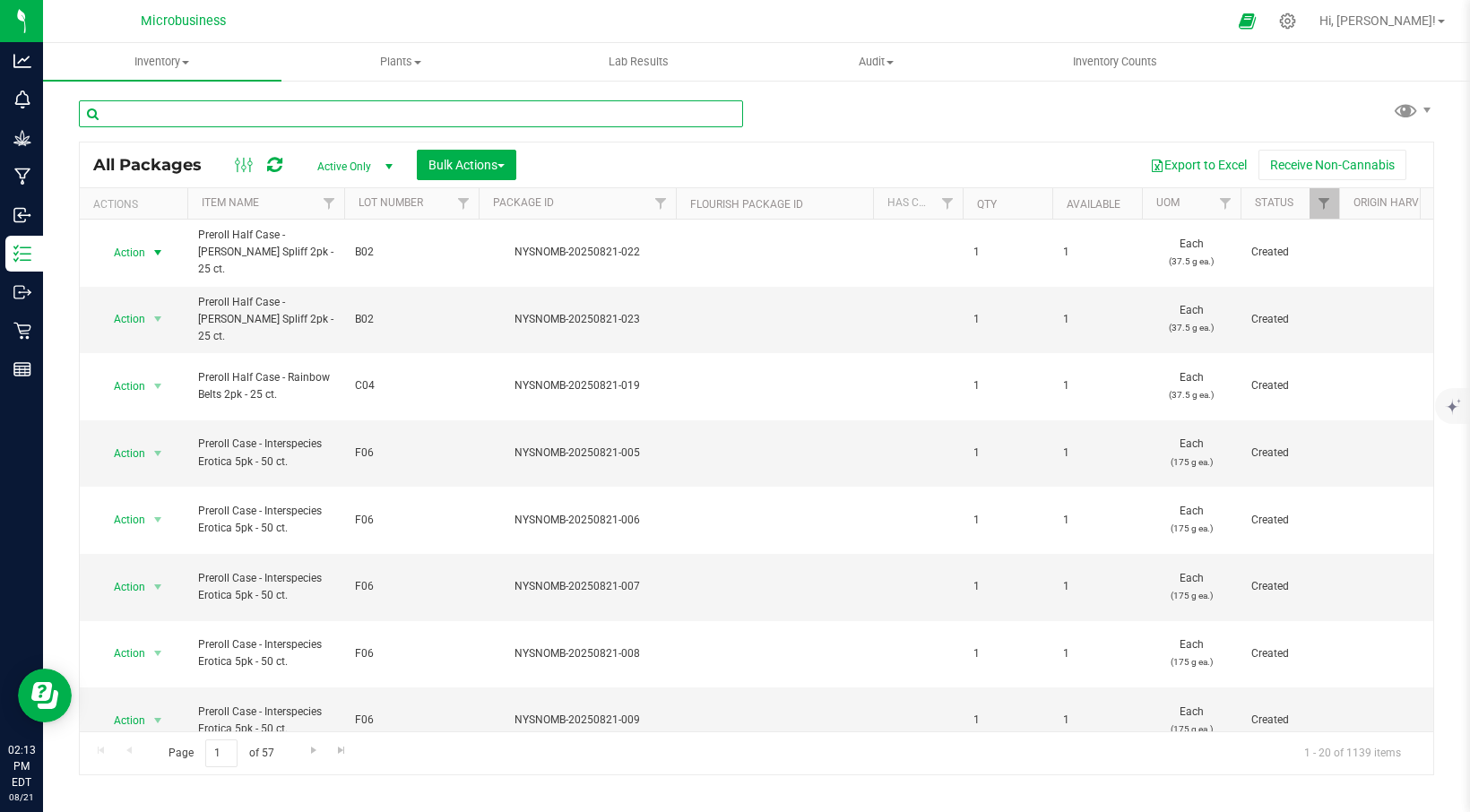
click at [195, 116] on input "text" at bounding box center [411, 113] width 664 height 27
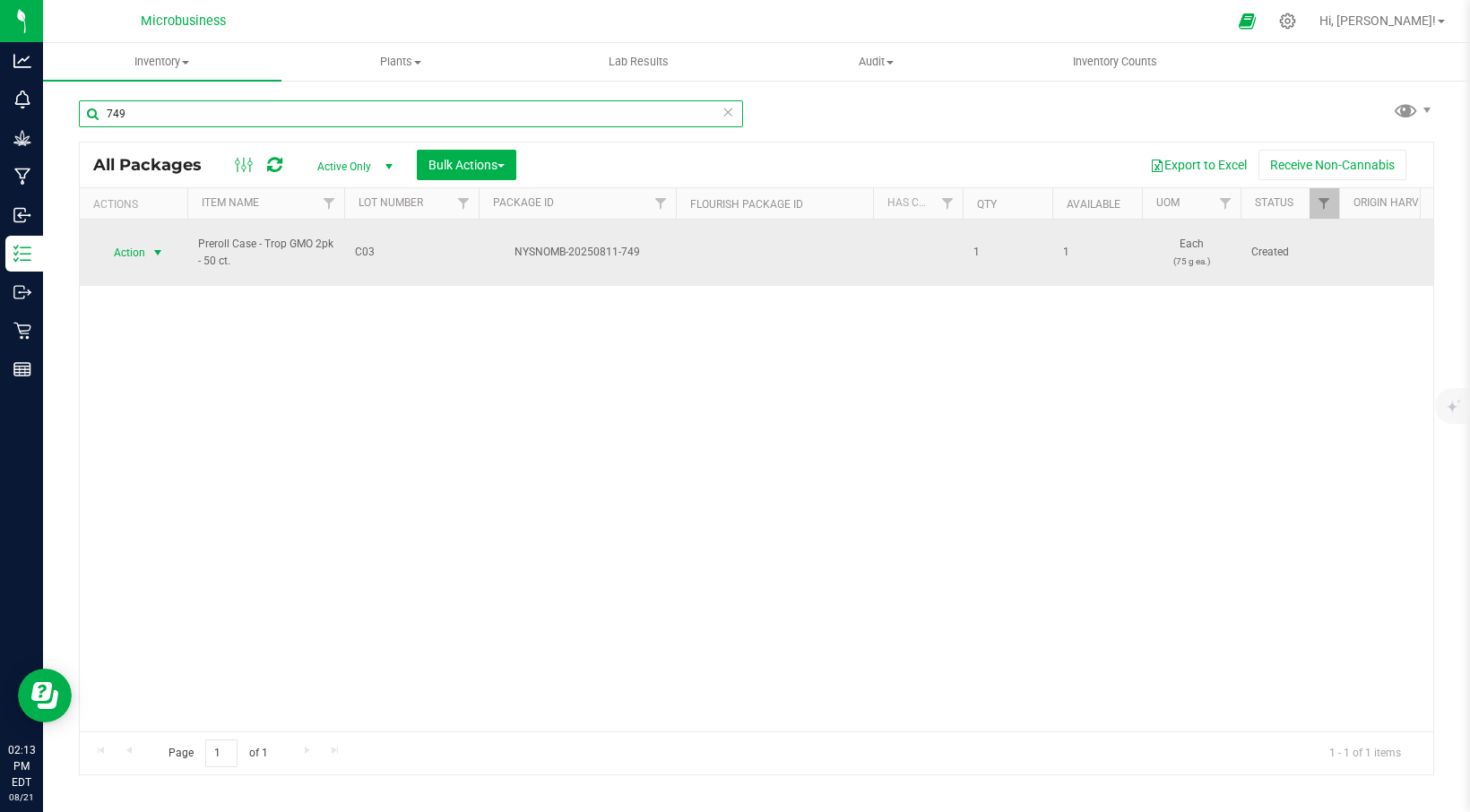
type input "749"
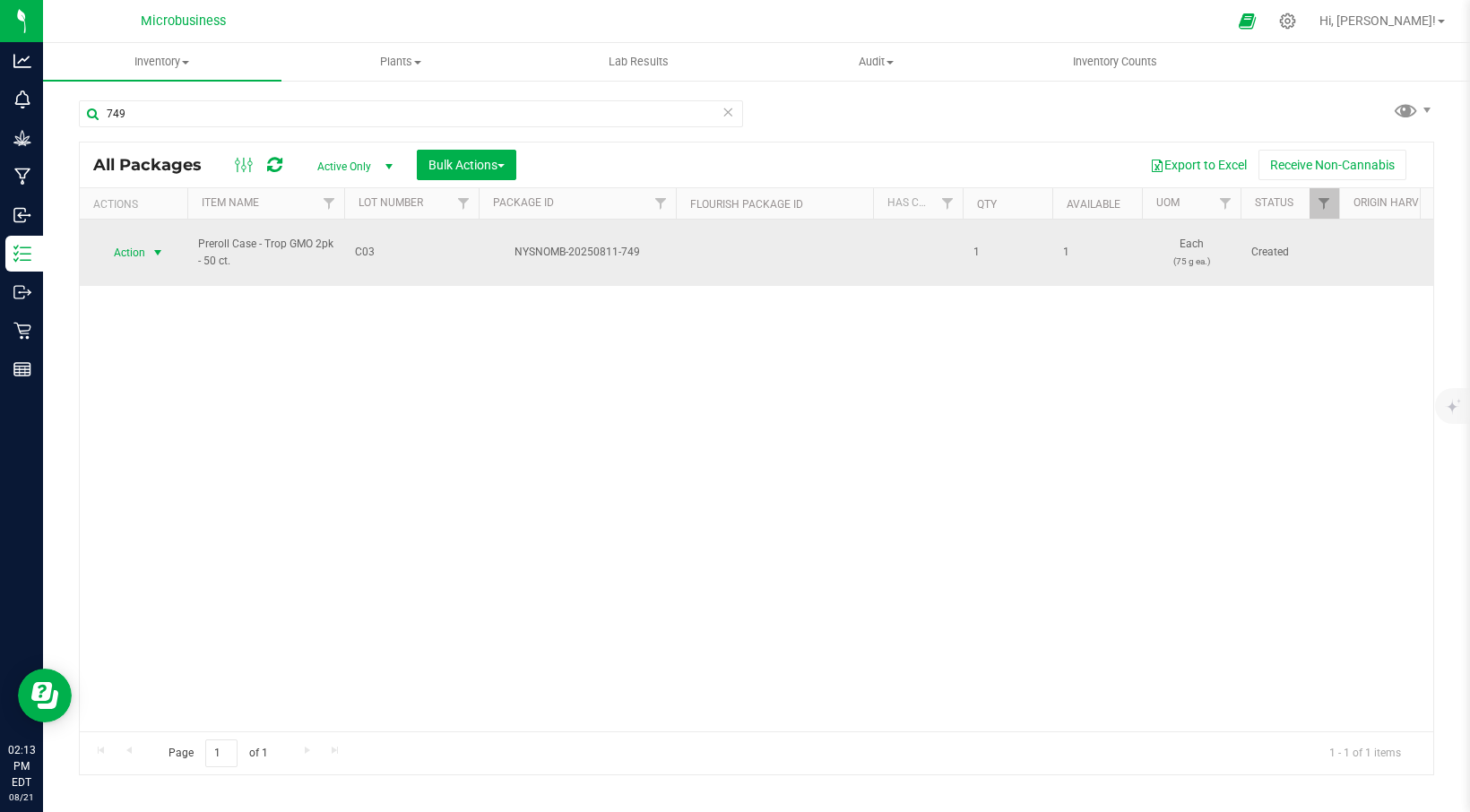
click at [159, 251] on span "select" at bounding box center [158, 252] width 14 height 14
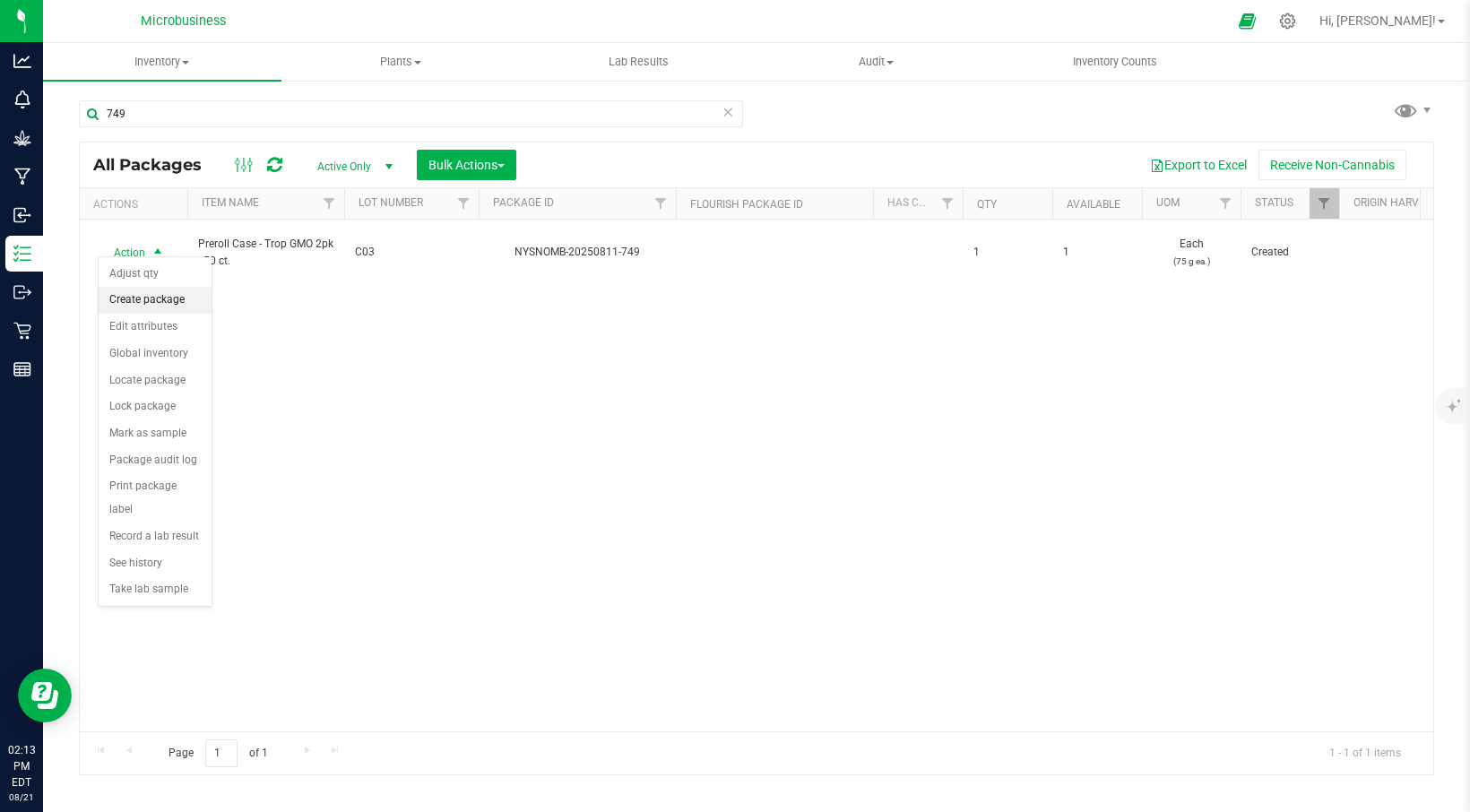
click at [161, 302] on li "Create package" at bounding box center [155, 300] width 112 height 27
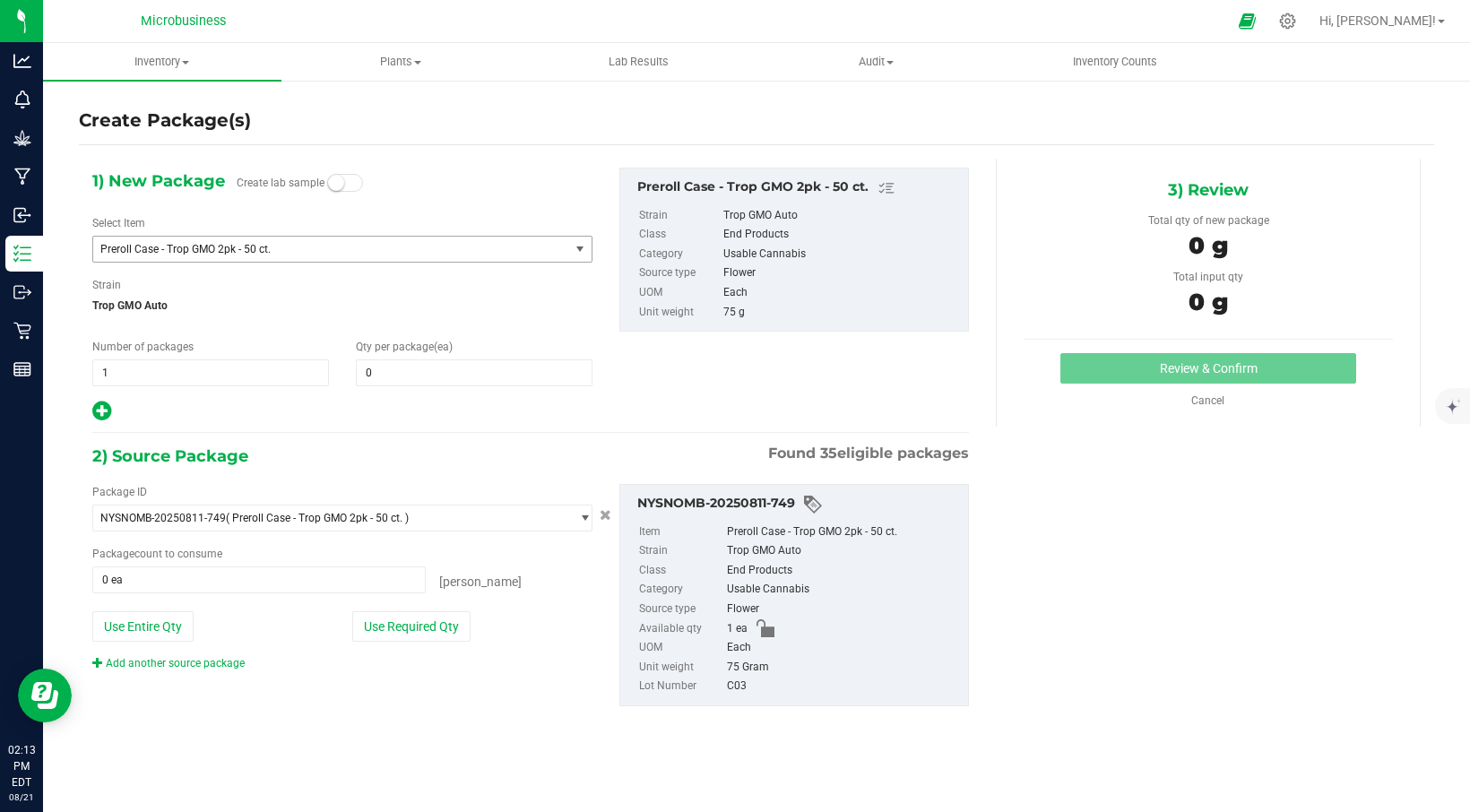
click at [589, 257] on span "select" at bounding box center [580, 249] width 22 height 25
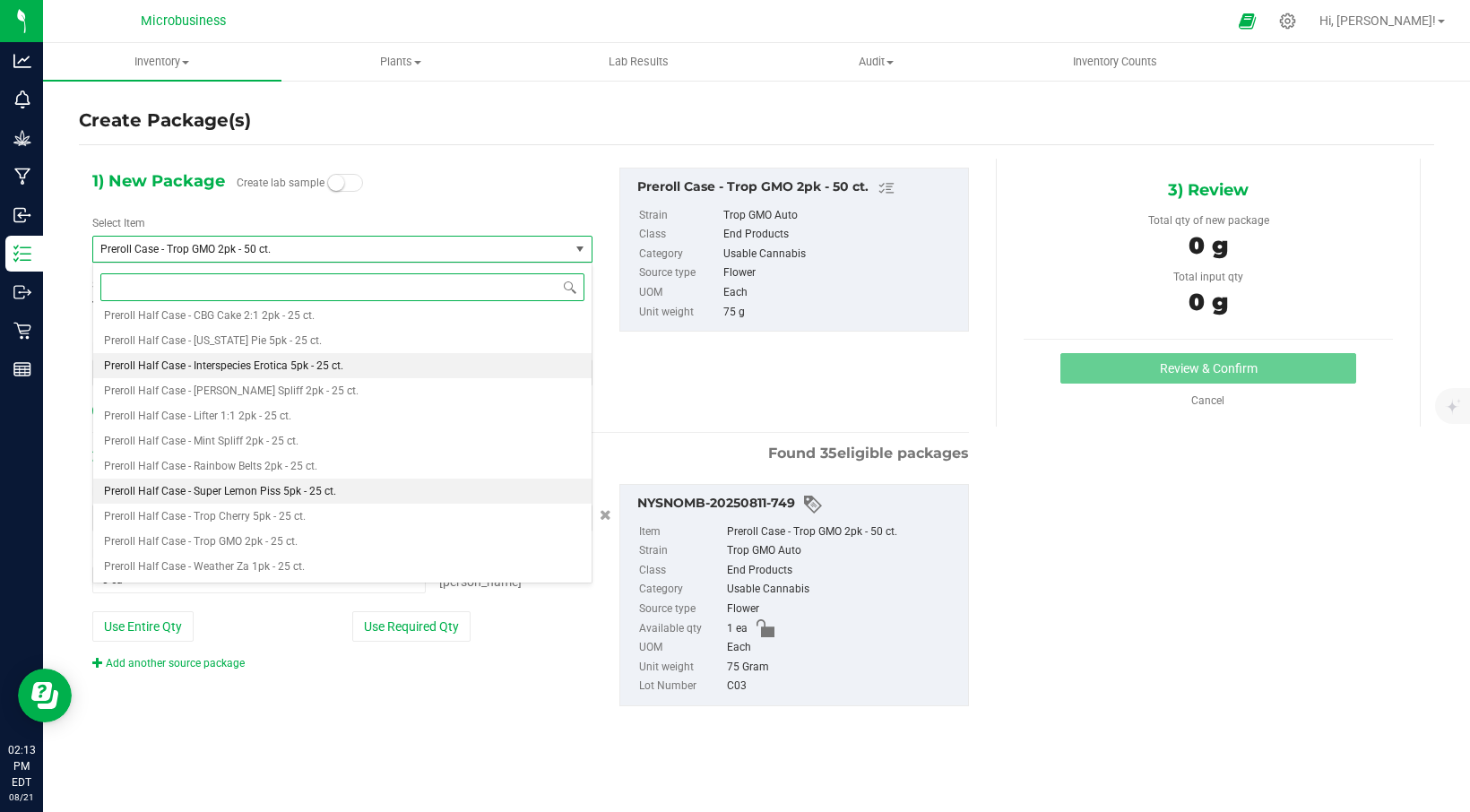
scroll to position [1479, 0]
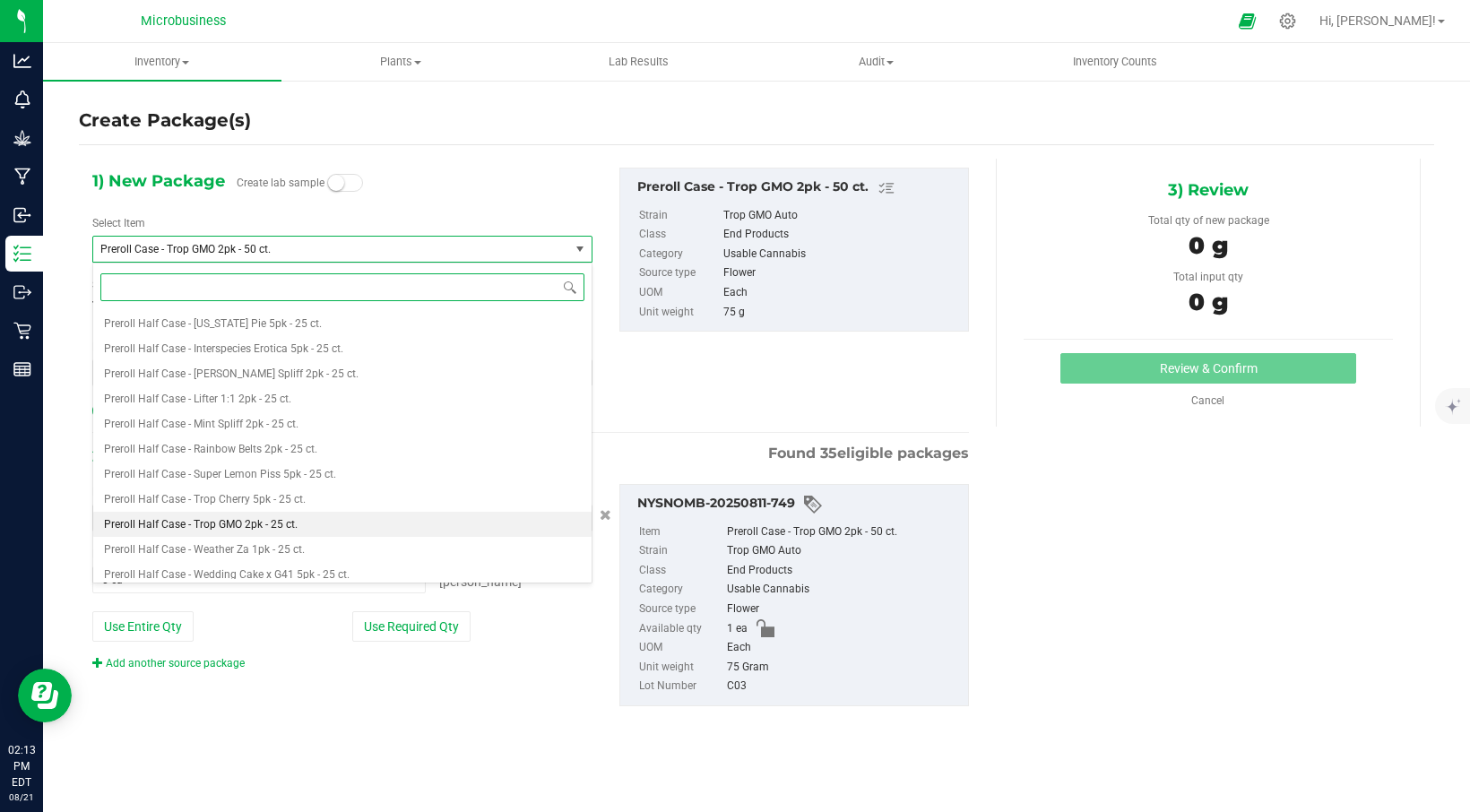
click at [190, 530] on span "Preroll Half Case - Trop GMO 2pk - 25 ct." at bounding box center [200, 524] width 193 height 12
type input "0"
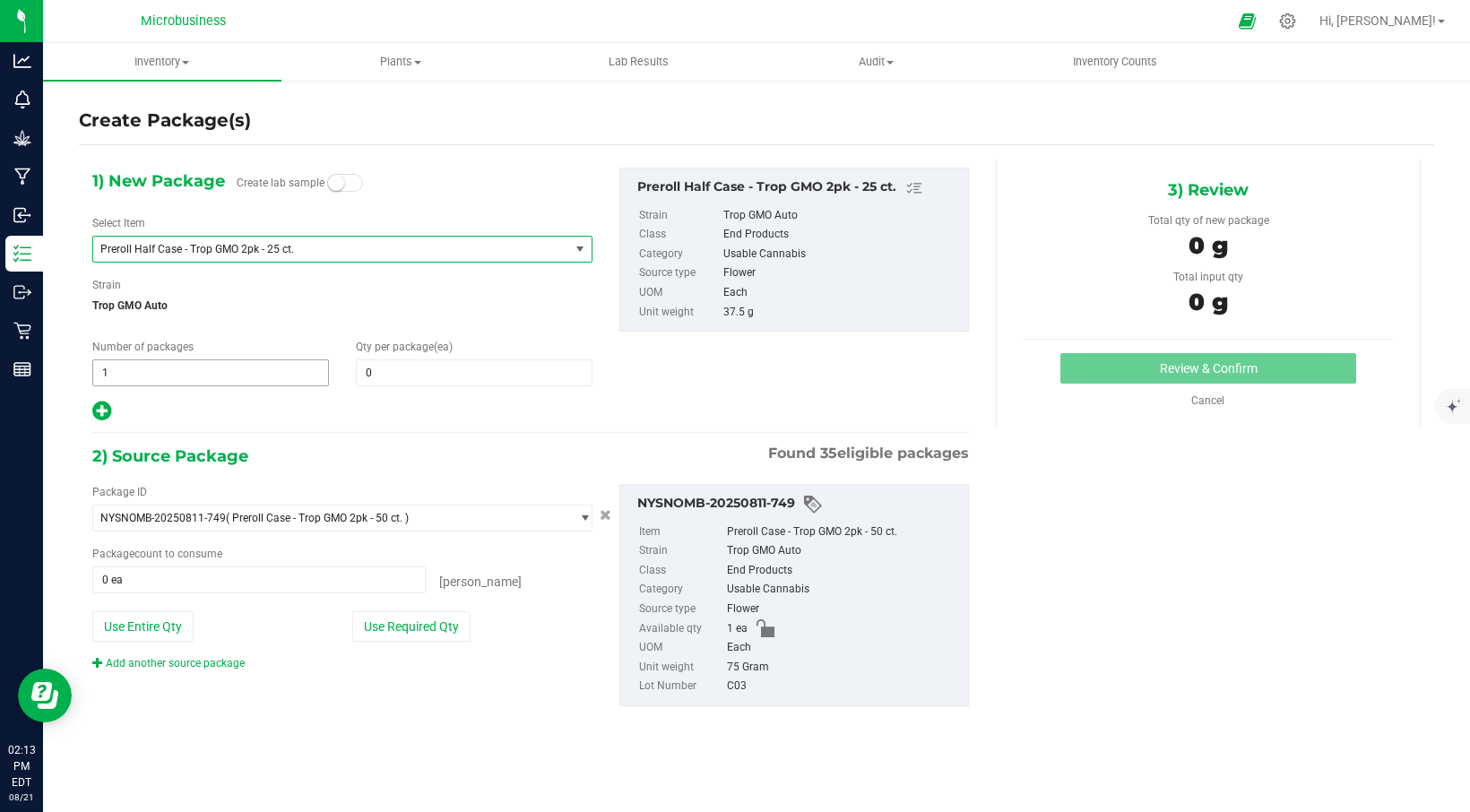
click at [279, 373] on span "1 1" at bounding box center [211, 373] width 237 height 27
type input "1"
type input "2"
click at [436, 370] on span at bounding box center [474, 373] width 237 height 27
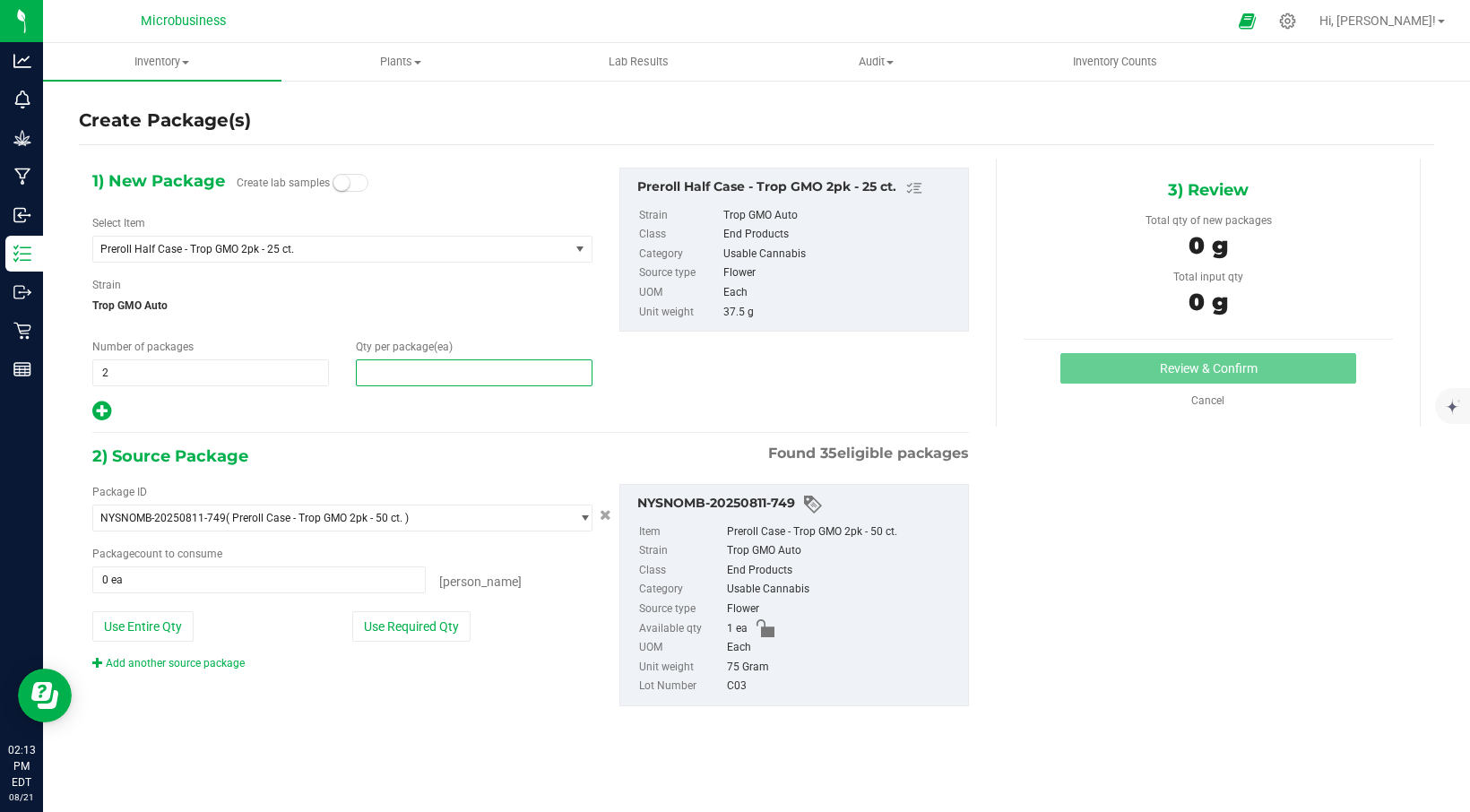
type input "1"
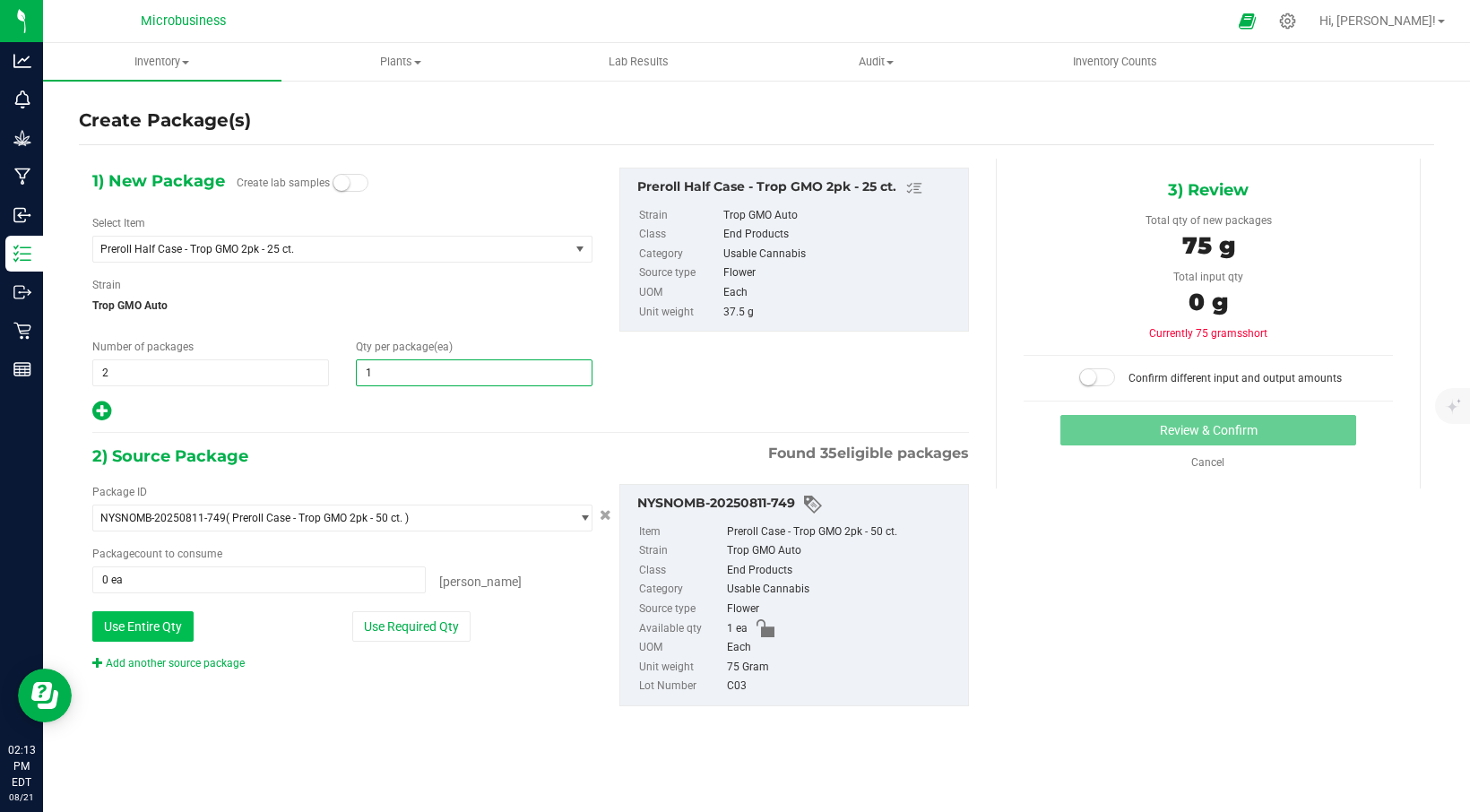
type input "1"
click at [152, 630] on button "Use Entire Qty" at bounding box center [142, 627] width 101 height 31
type input "1 ea"
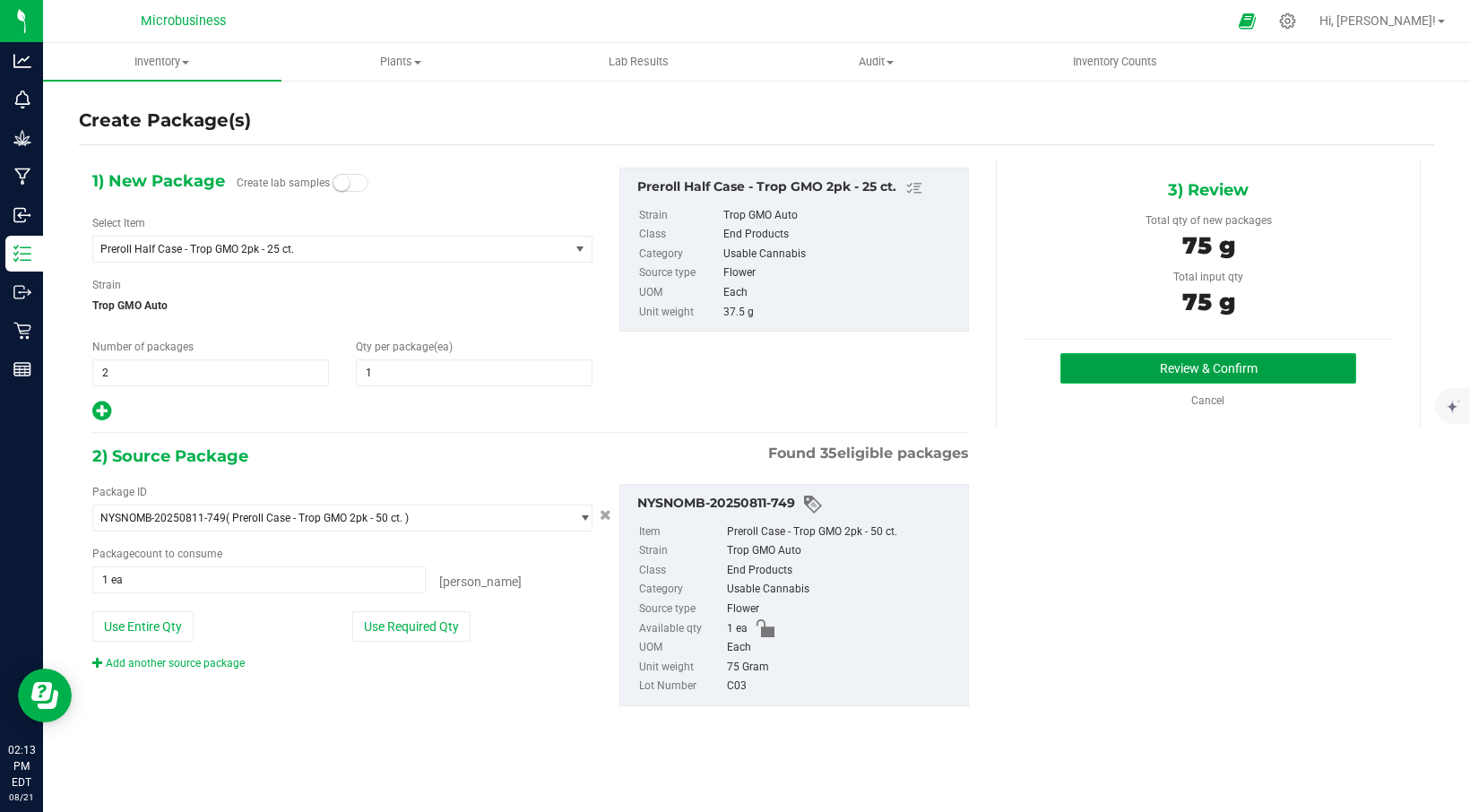
click at [1183, 371] on button "Review & Confirm" at bounding box center [1208, 368] width 296 height 31
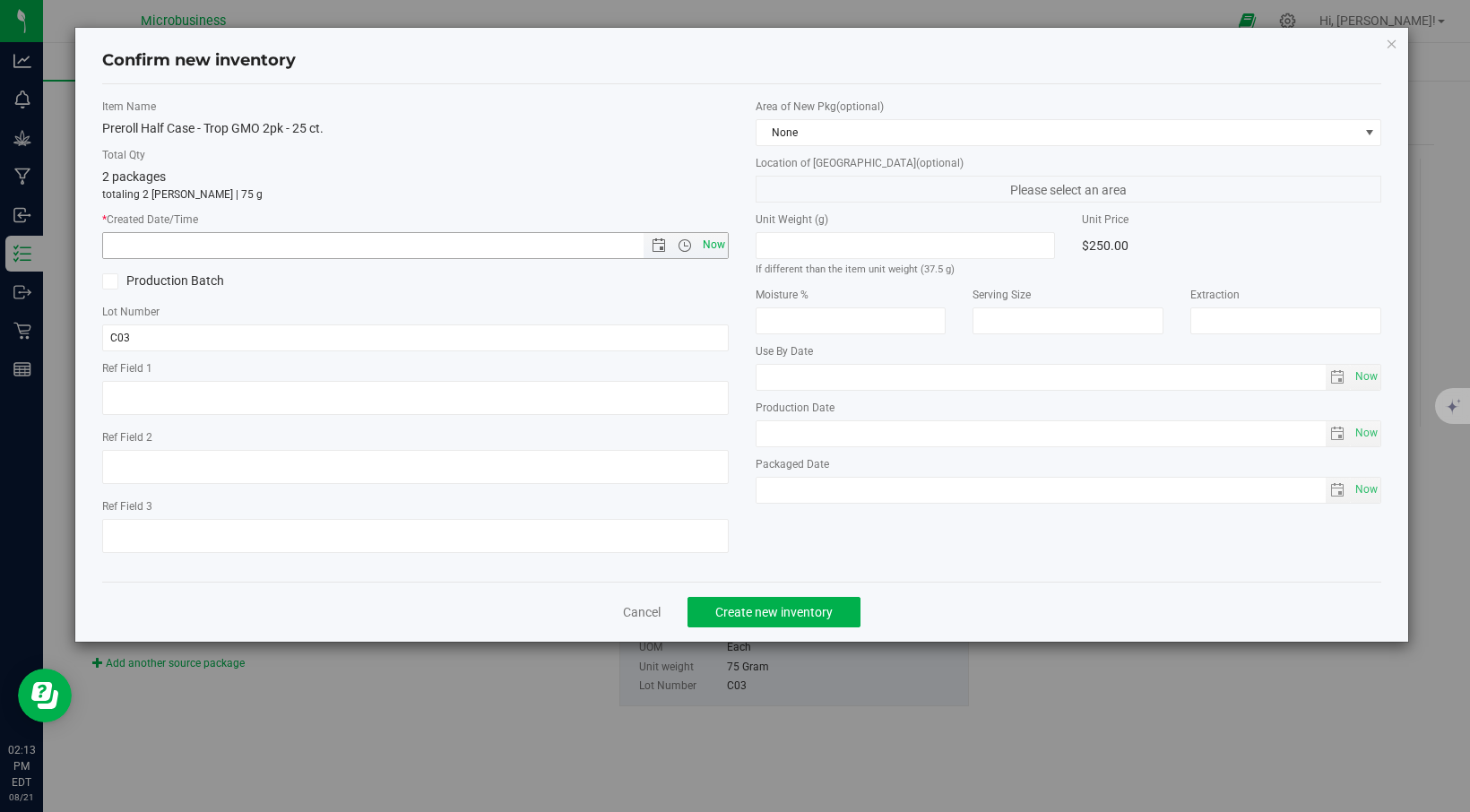
click at [719, 241] on span "Now" at bounding box center [713, 244] width 31 height 26
type input "[DATE] 2:13 PM"
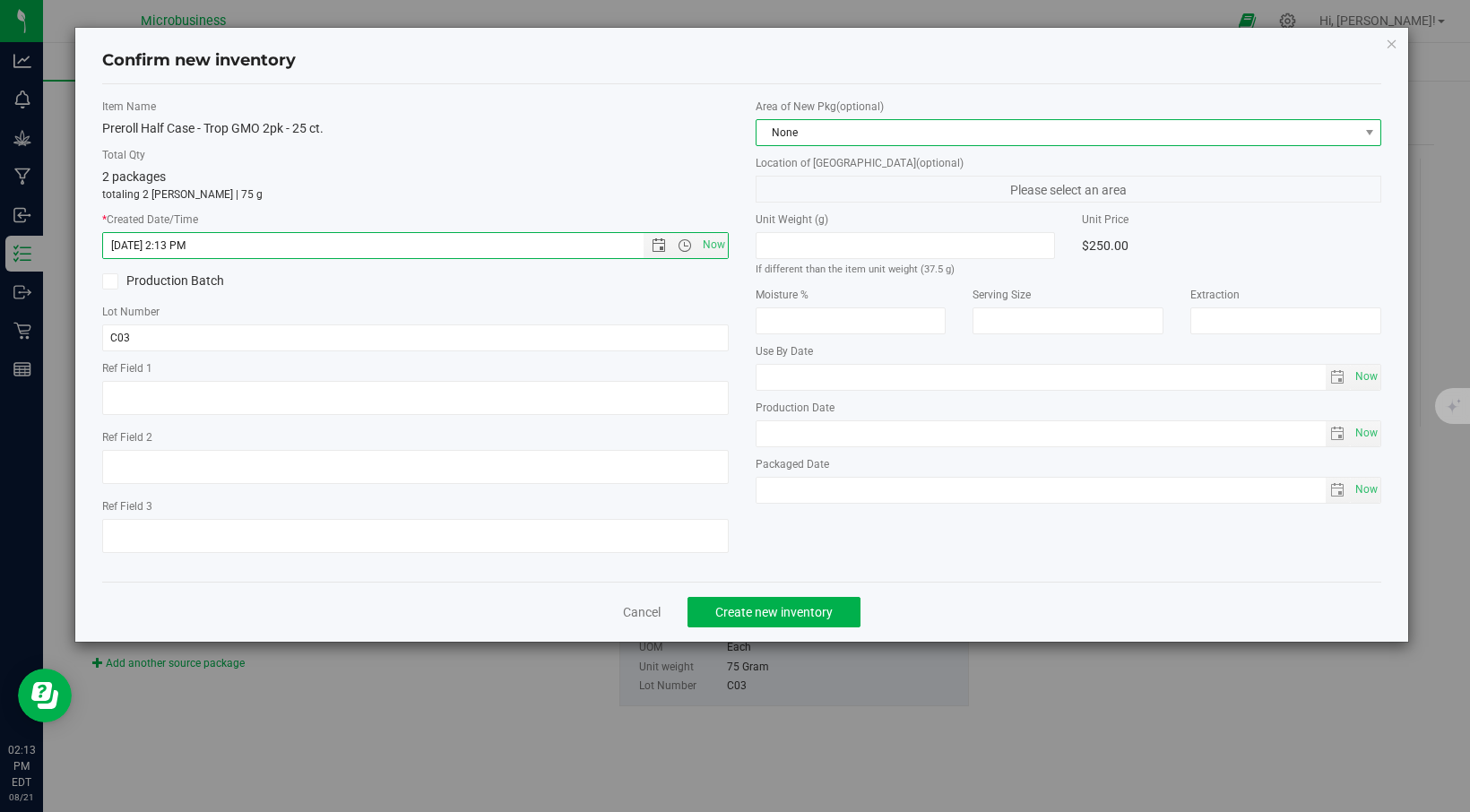
click at [1359, 132] on span at bounding box center [1368, 133] width 22 height 25
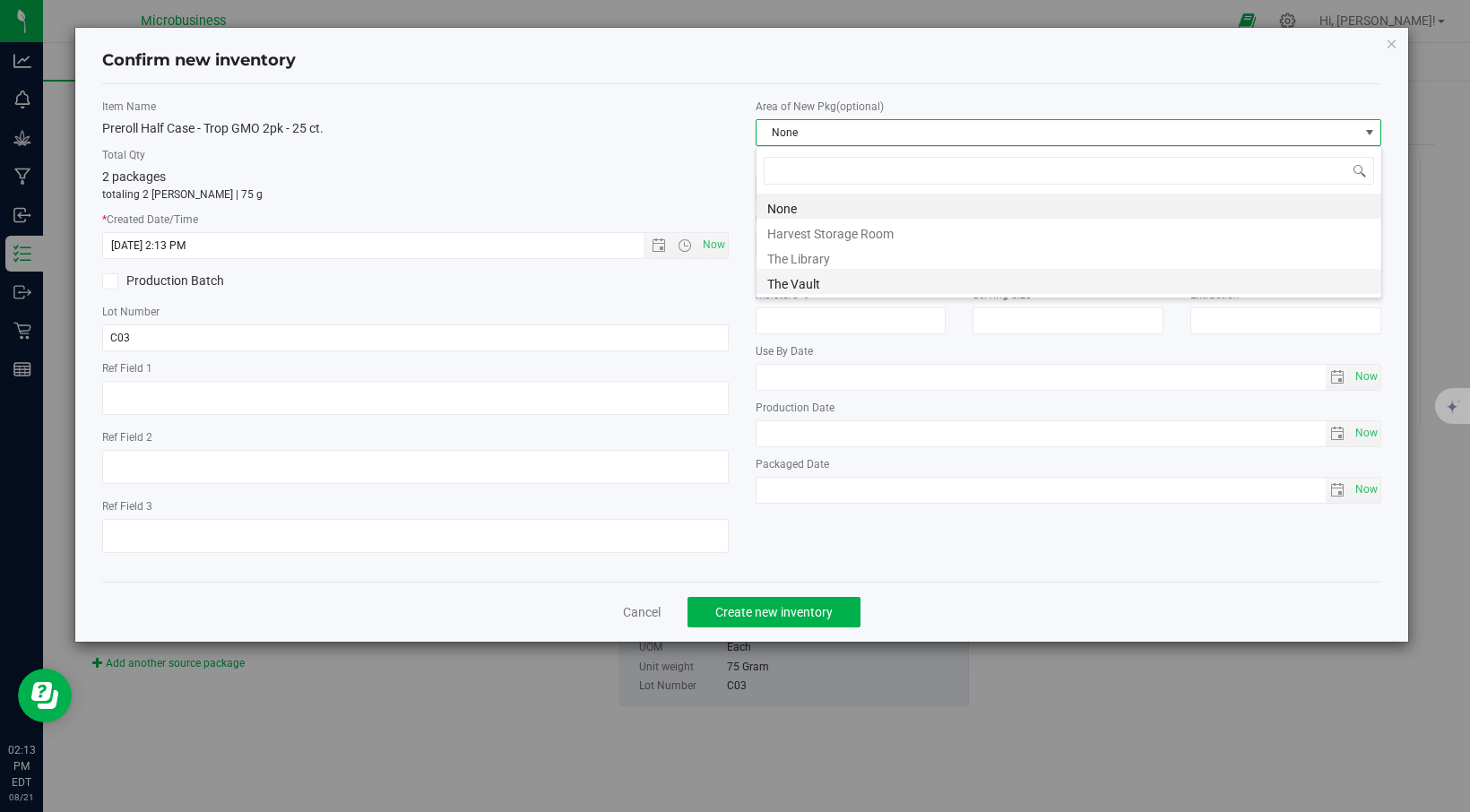
scroll to position [27, 627]
click at [809, 285] on li "The Vault" at bounding box center [1069, 282] width 625 height 25
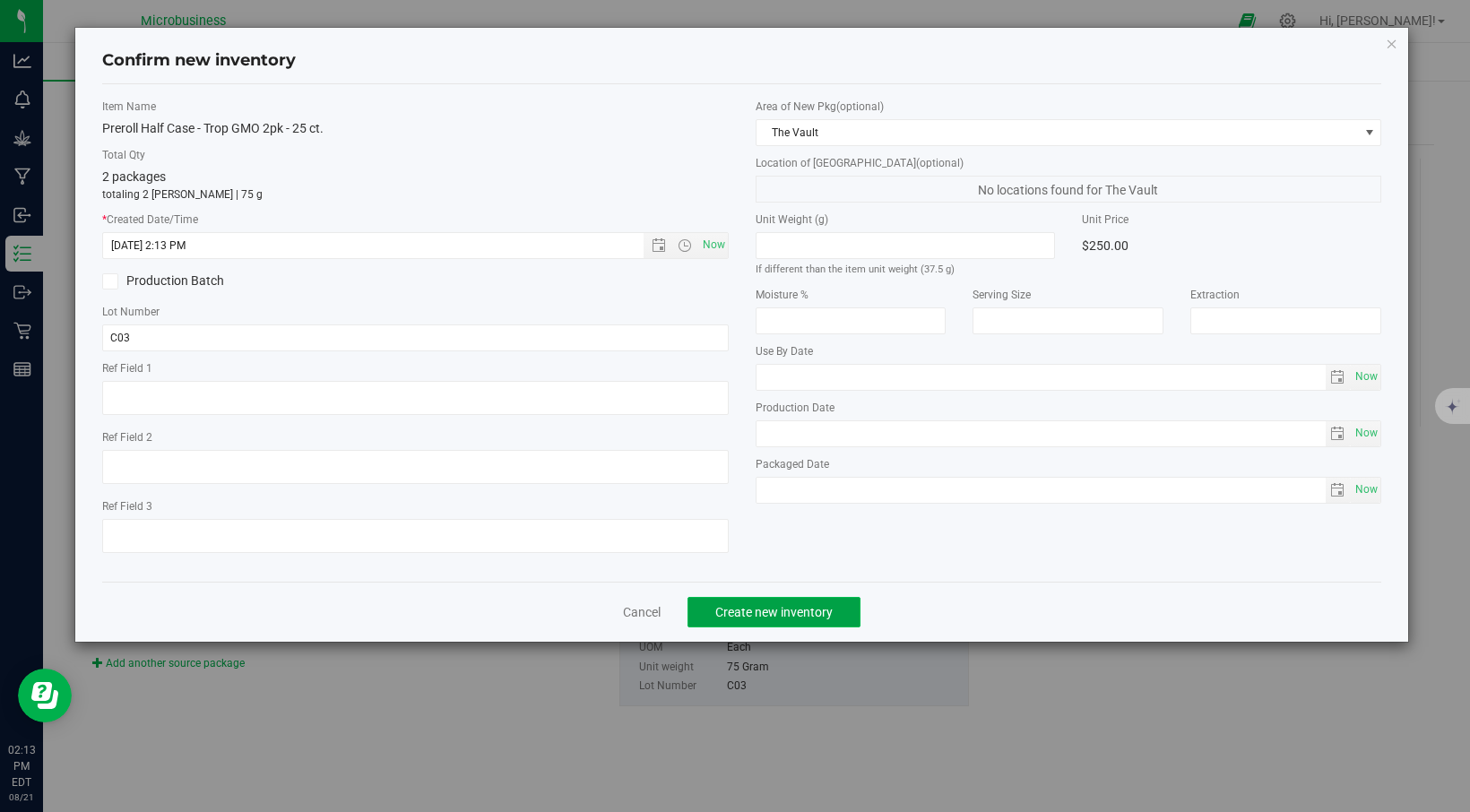
click at [761, 614] on span "Create new inventory" at bounding box center [774, 611] width 117 height 14
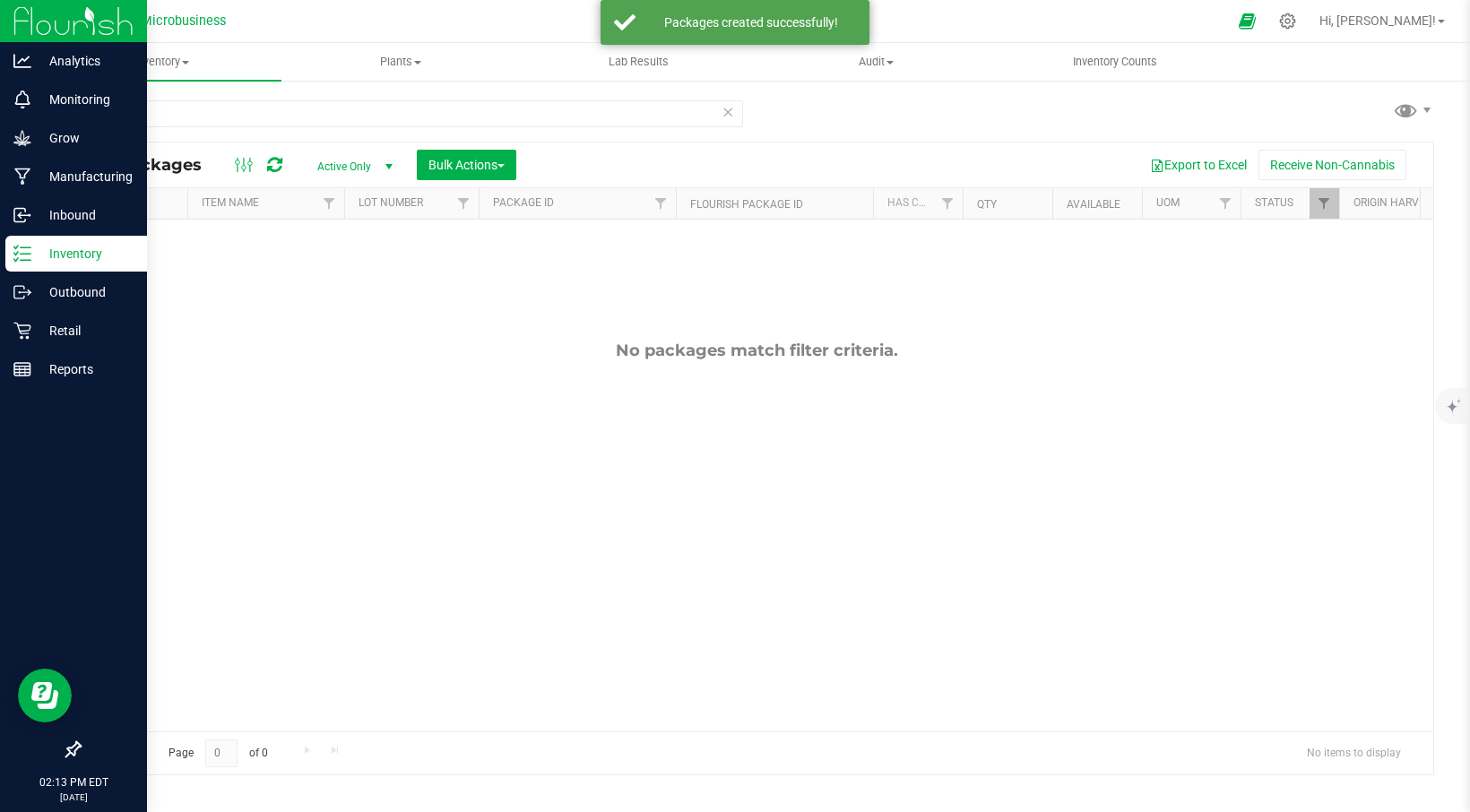
click at [66, 245] on p "Inventory" at bounding box center [86, 254] width 108 height 21
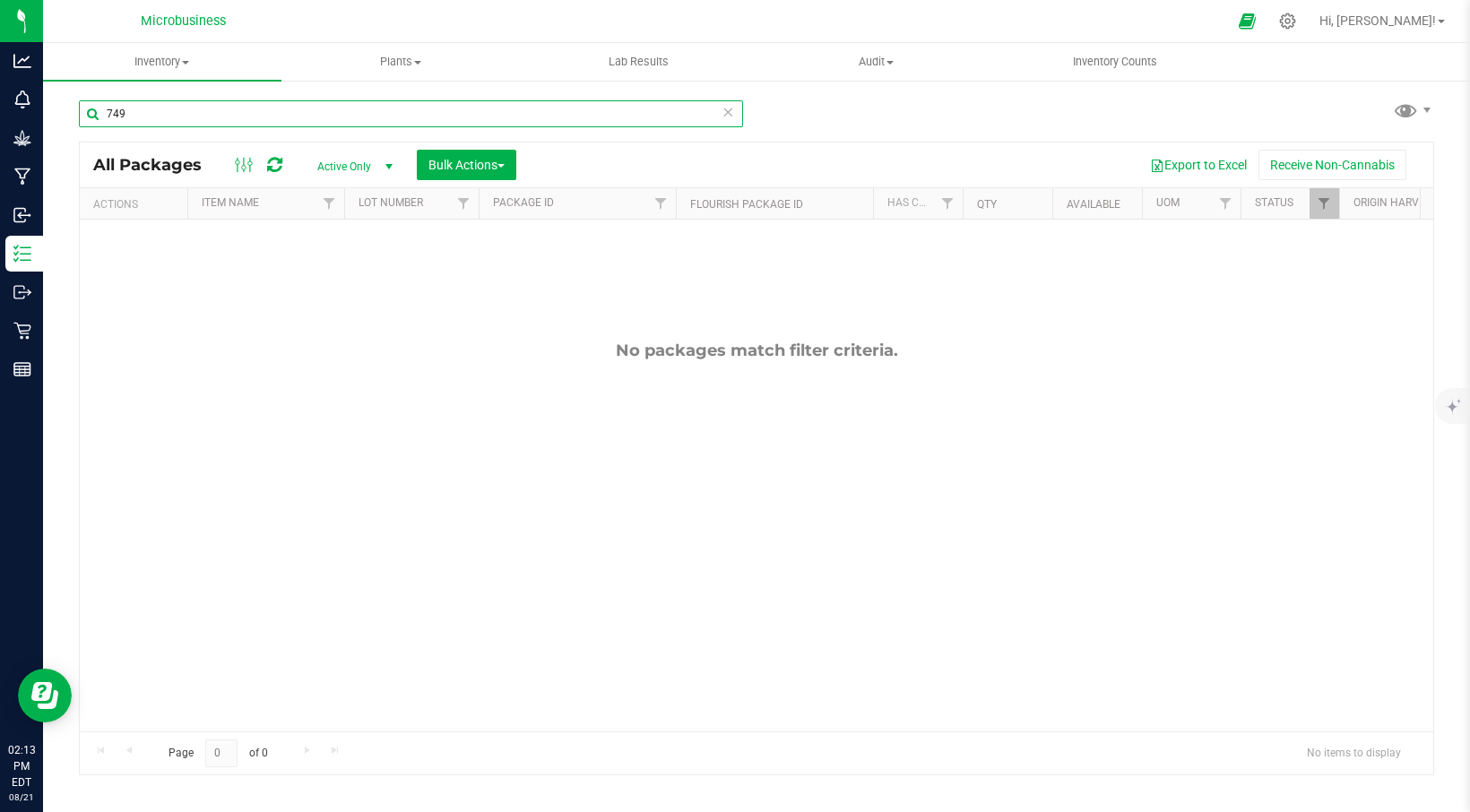
drag, startPoint x: 179, startPoint y: 113, endPoint x: 89, endPoint y: 111, distance: 90.0
click at [89, 110] on input "749" at bounding box center [411, 113] width 664 height 27
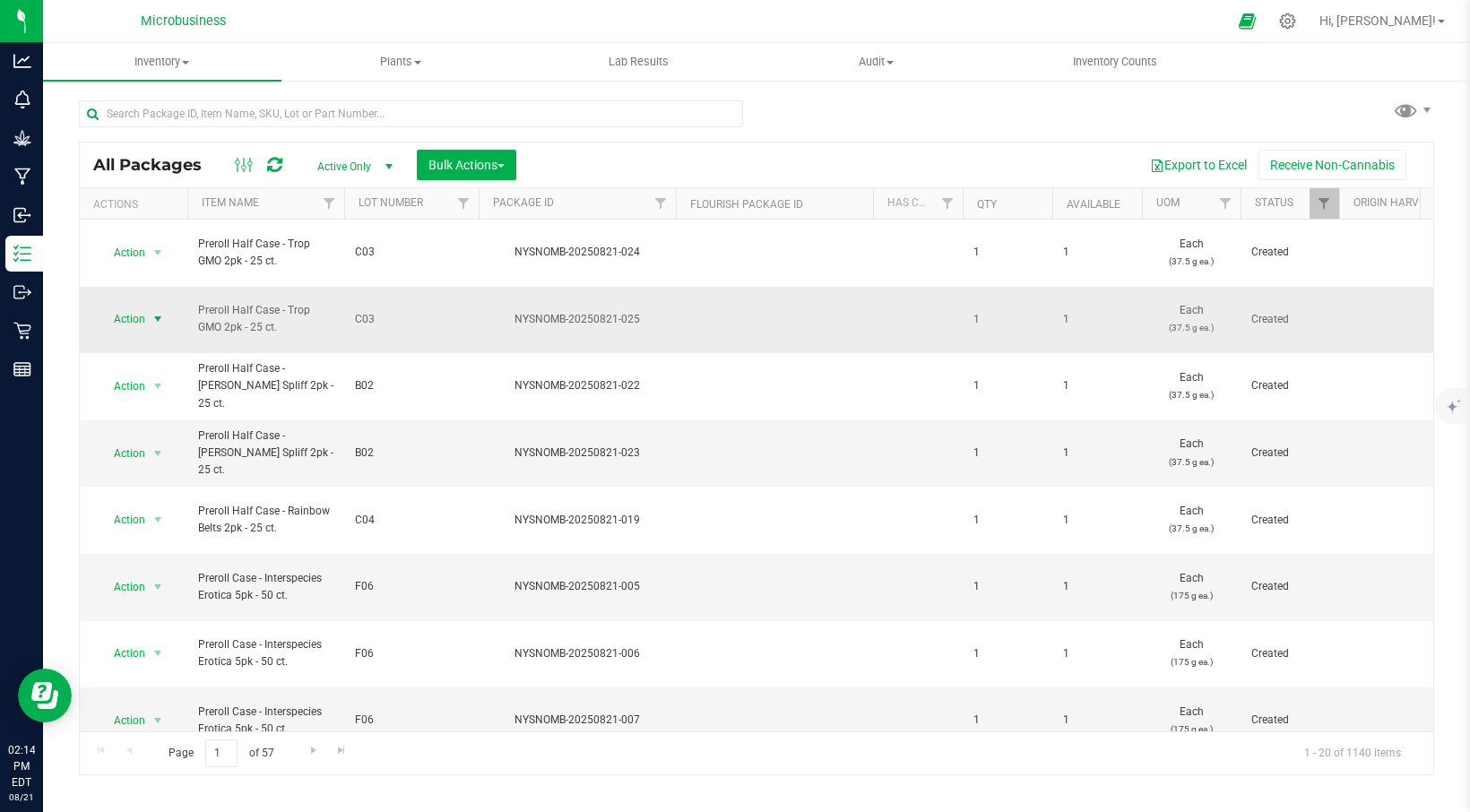
click at [160, 311] on span "select" at bounding box center [158, 318] width 14 height 14
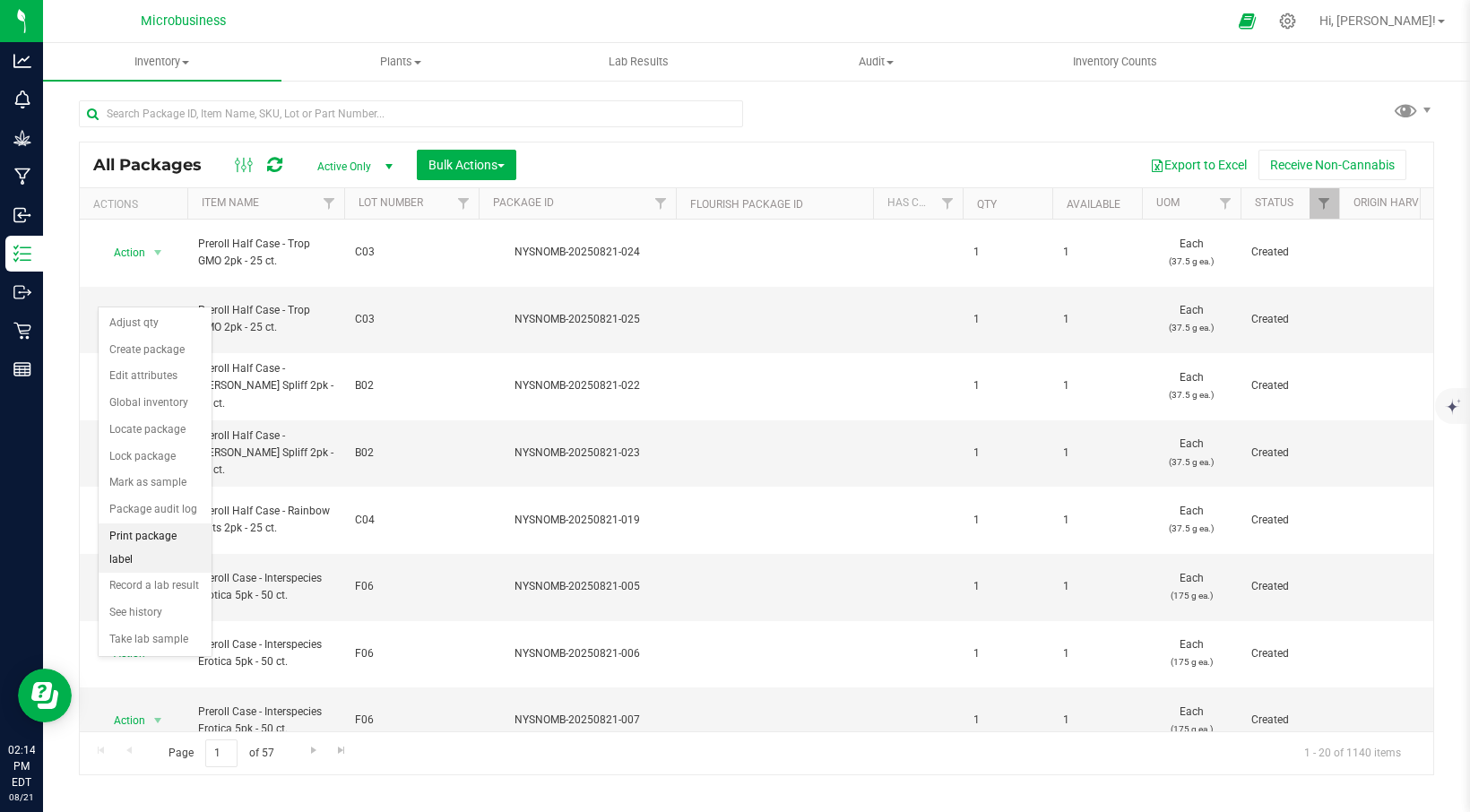
click at [160, 538] on li "Print package label" at bounding box center [155, 547] width 112 height 49
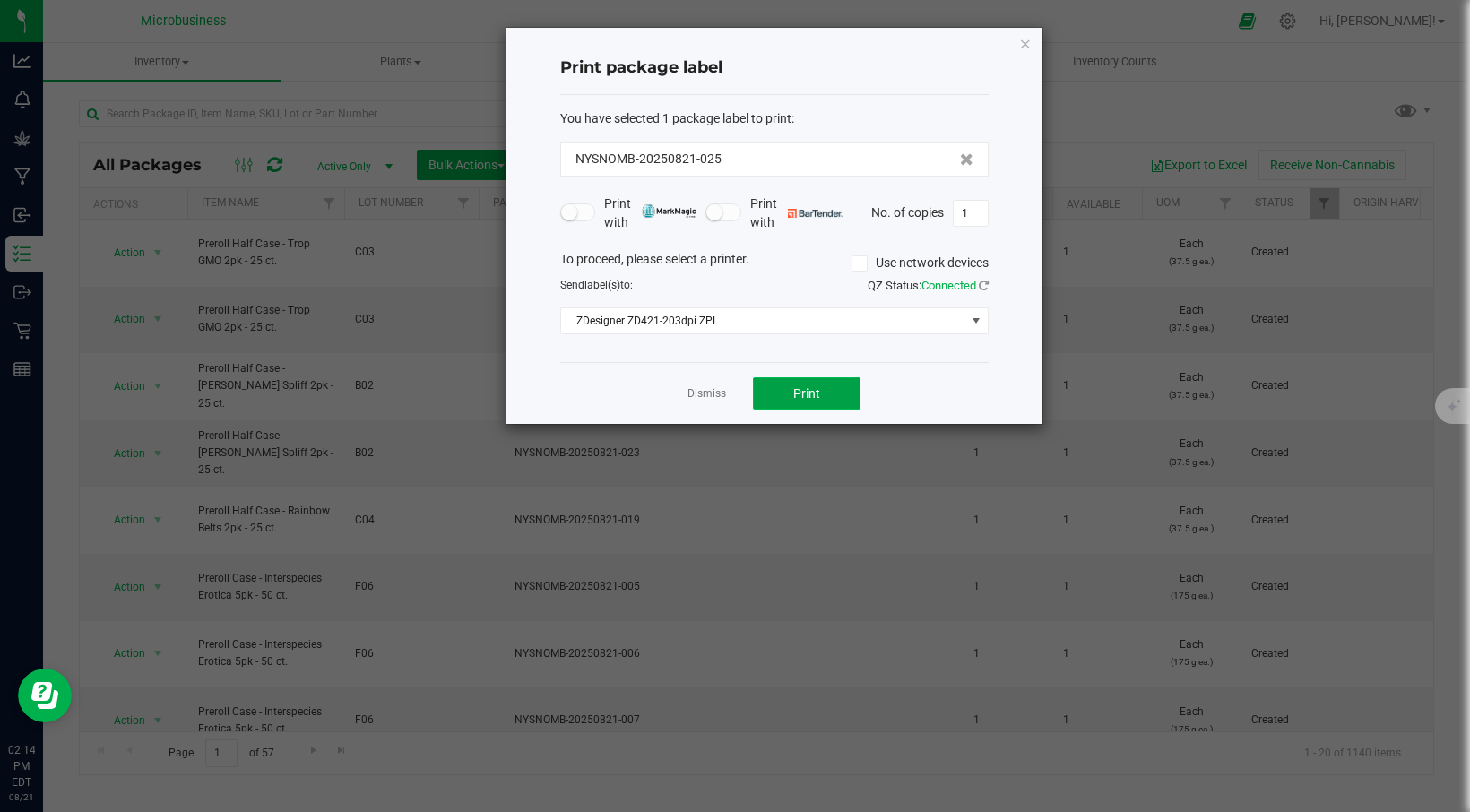
click at [793, 399] on span "Print" at bounding box center [807, 393] width 27 height 14
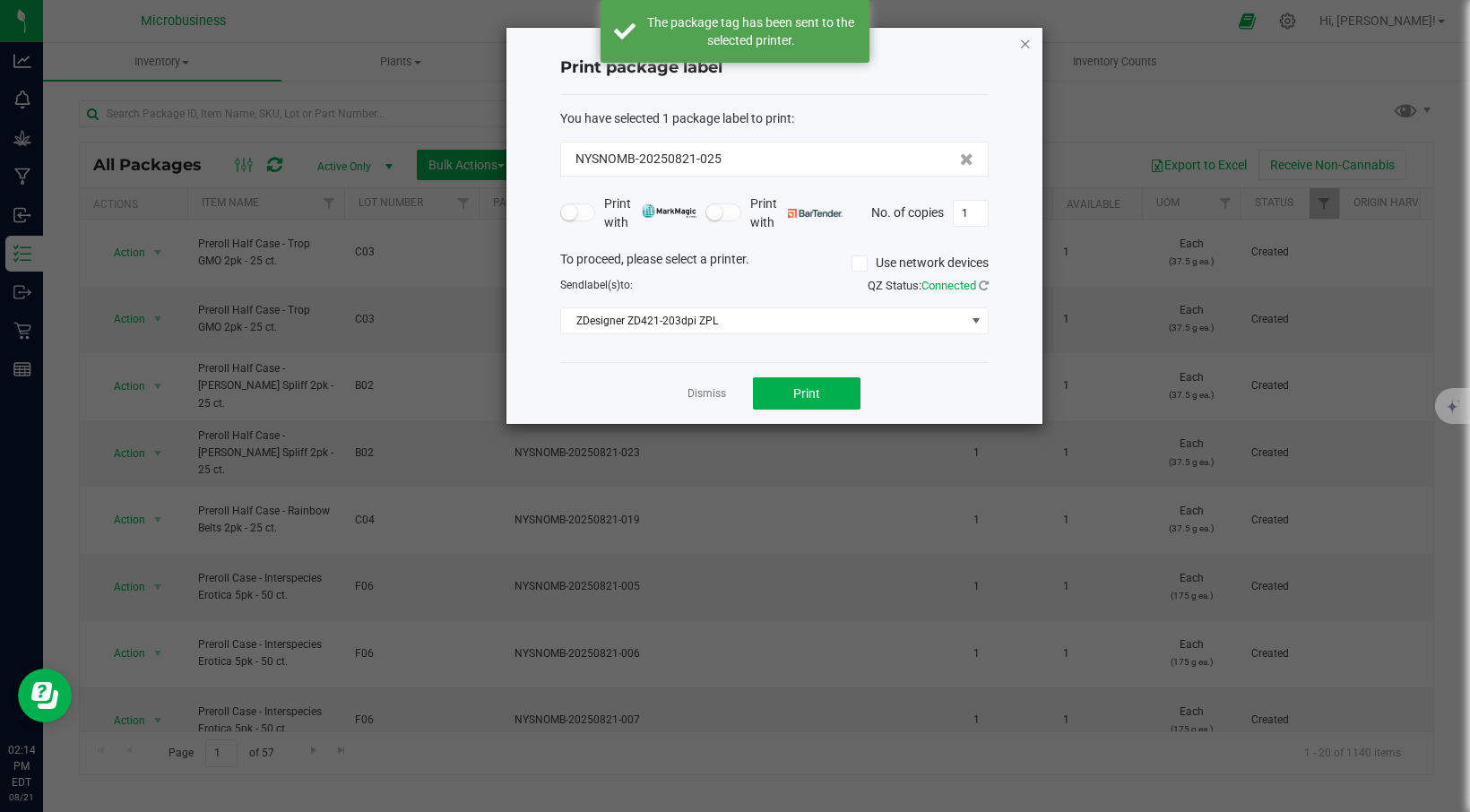
click at [1024, 45] on icon "button" at bounding box center [1025, 43] width 12 height 21
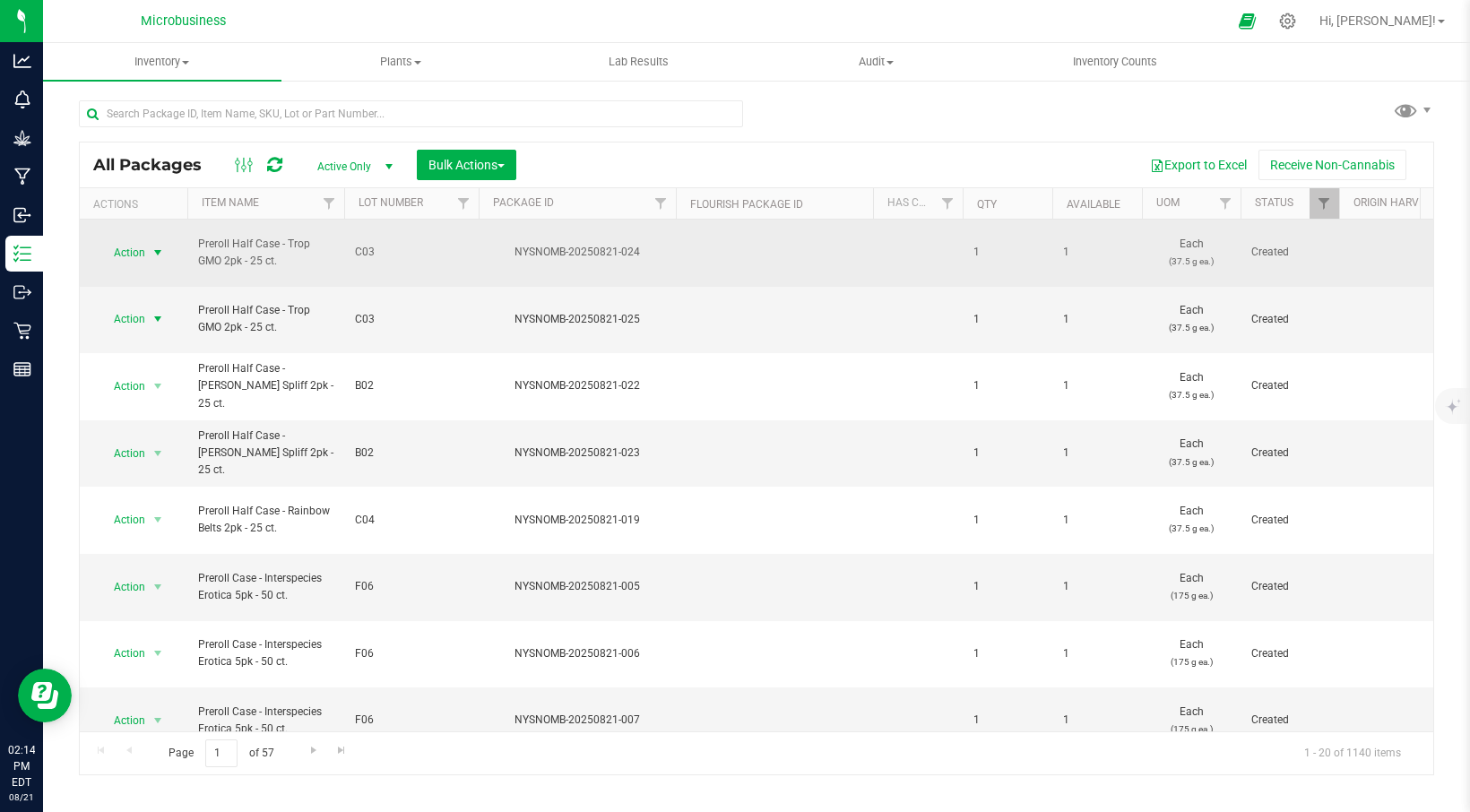
click at [161, 245] on span "select" at bounding box center [158, 252] width 14 height 14
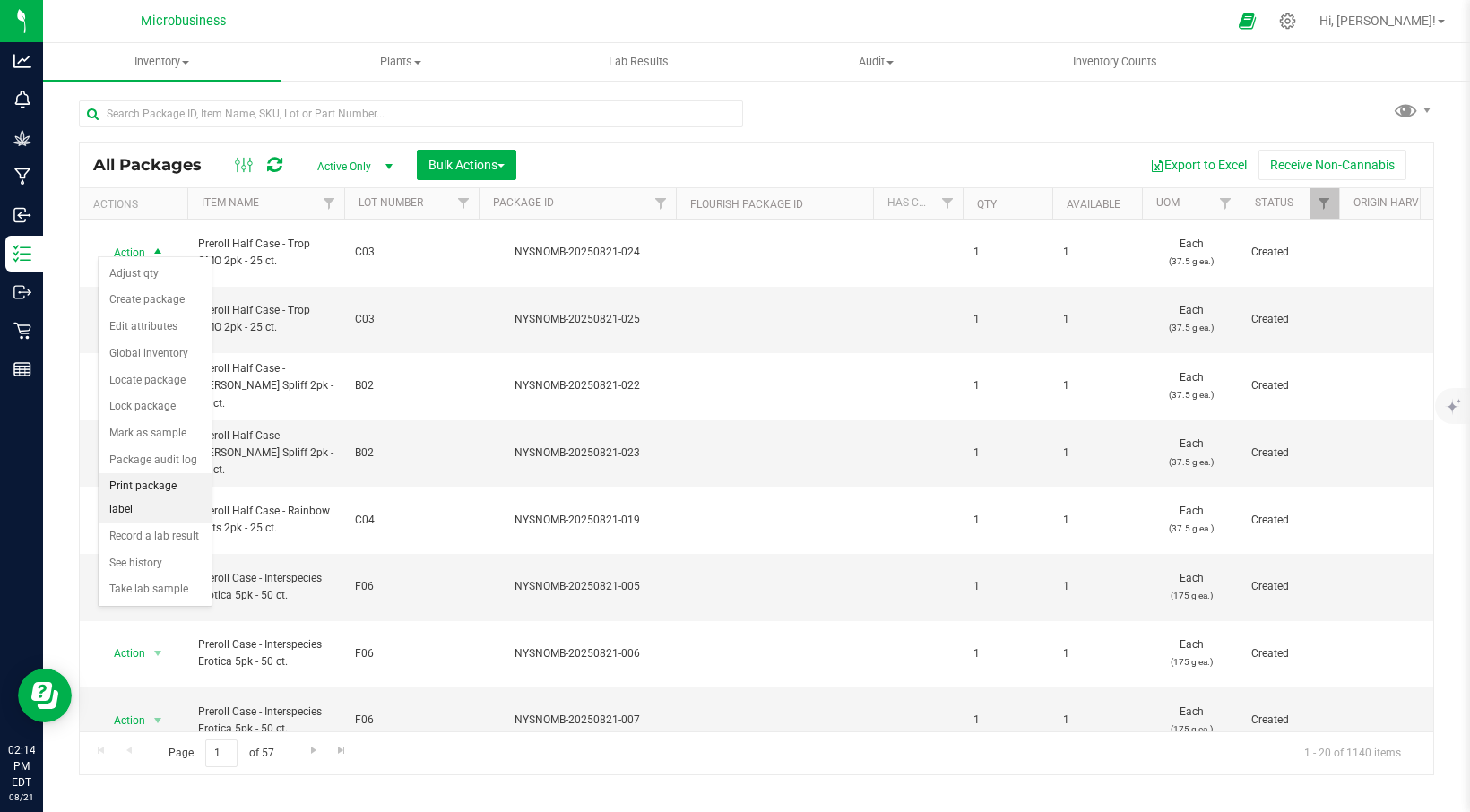
click at [163, 486] on li "Print package label" at bounding box center [155, 497] width 112 height 49
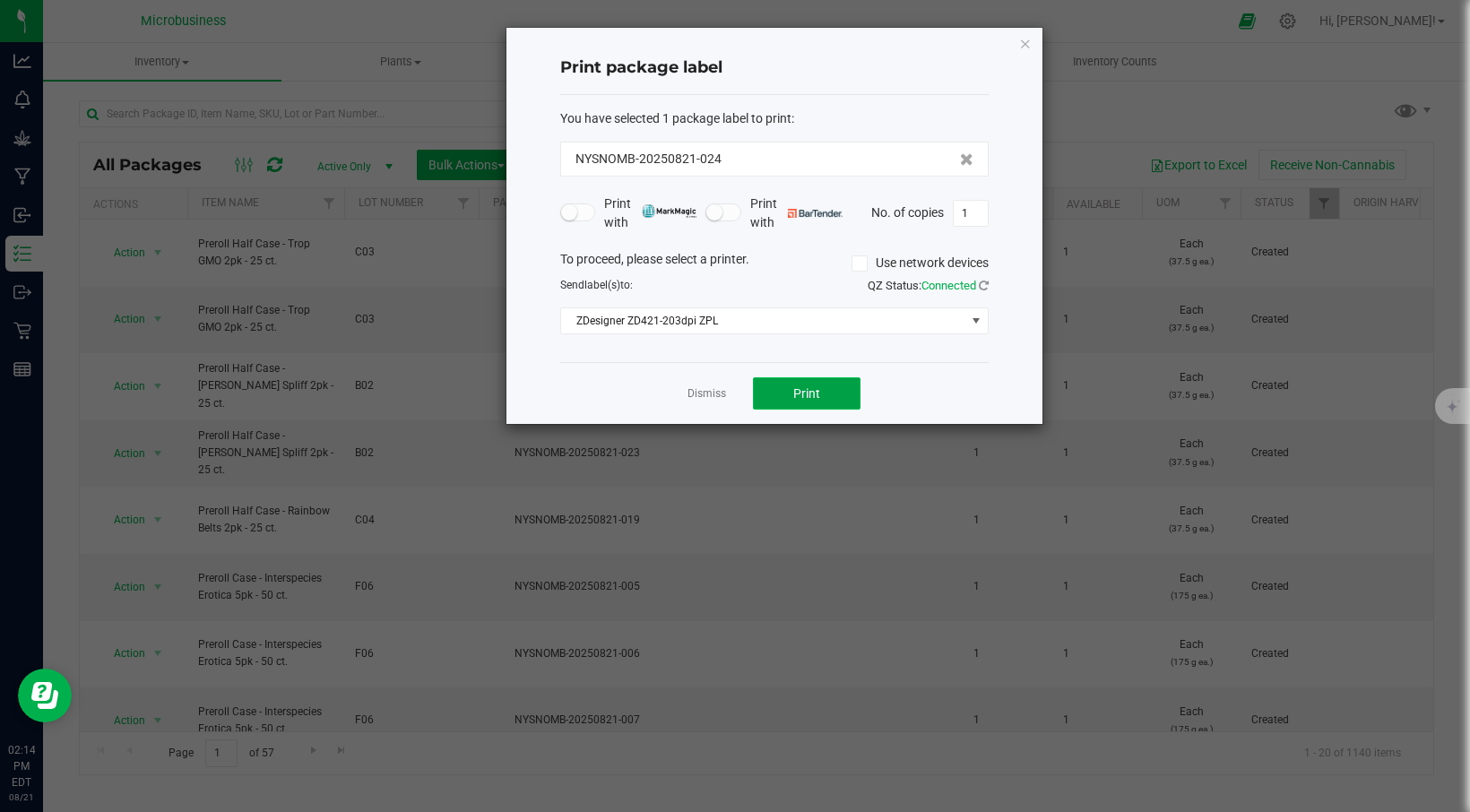
click at [800, 403] on button "Print" at bounding box center [807, 393] width 108 height 33
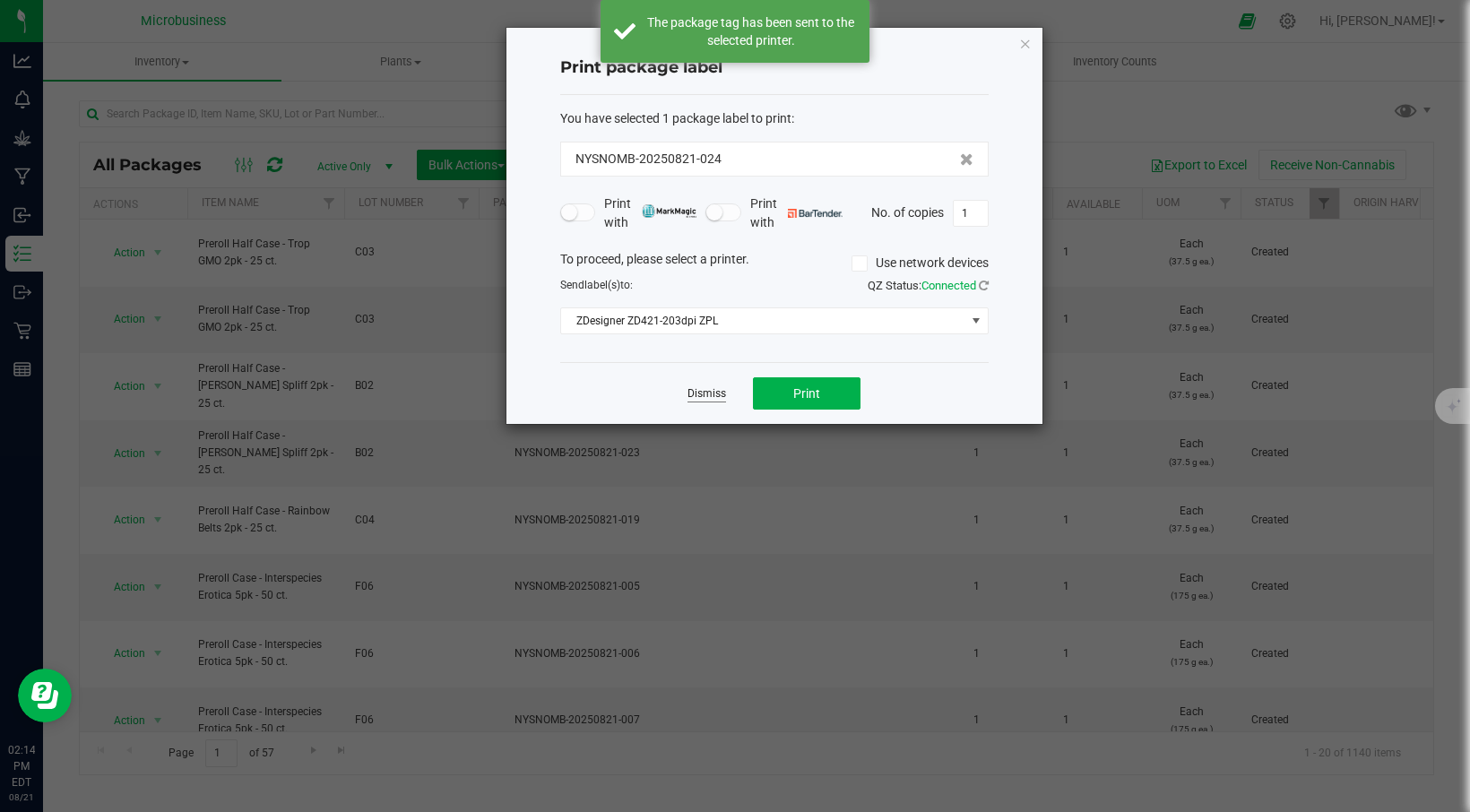
click at [713, 395] on link "Dismiss" at bounding box center [707, 394] width 38 height 15
